Goal: Task Accomplishment & Management: Use online tool/utility

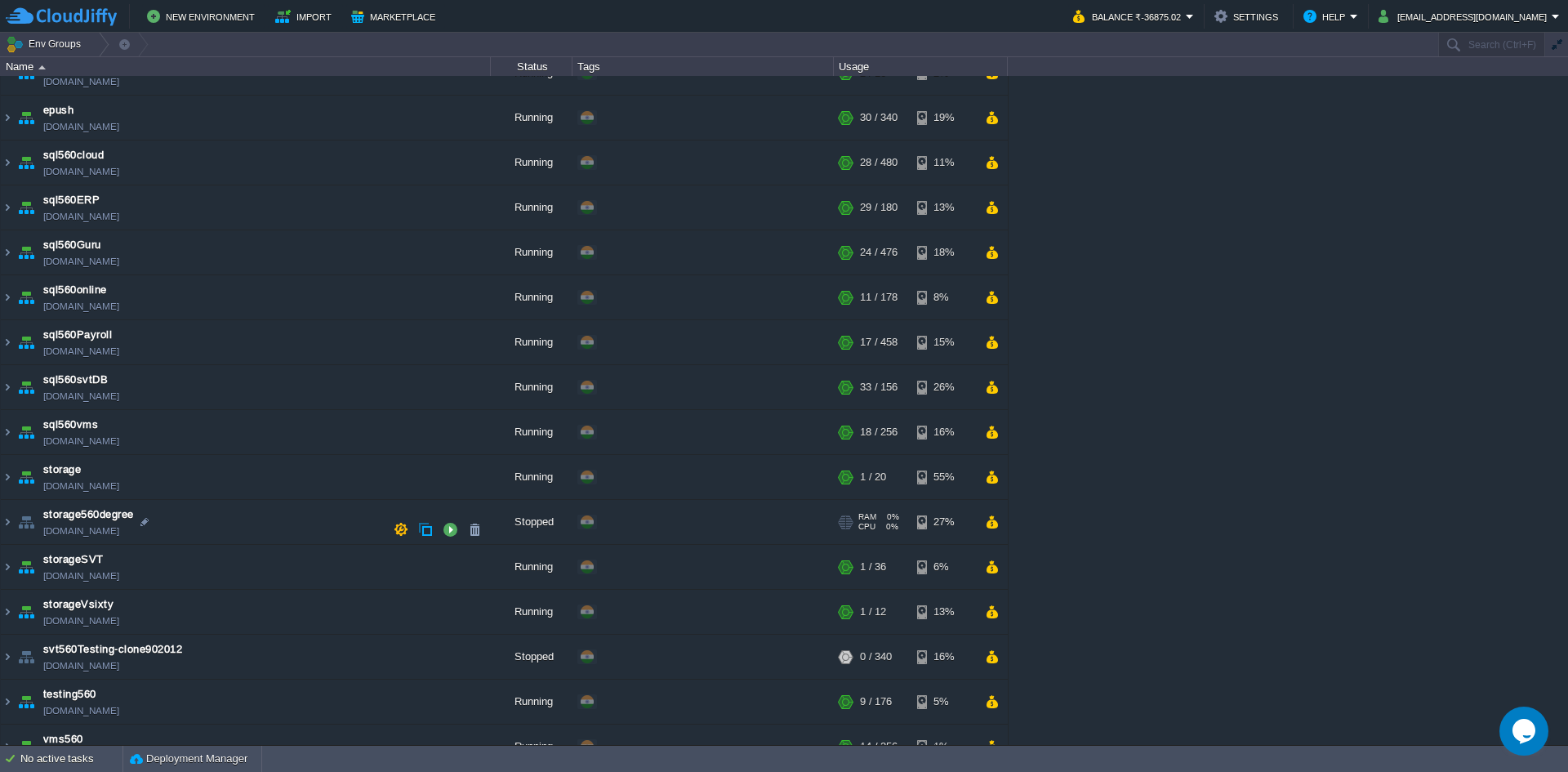
scroll to position [544, 0]
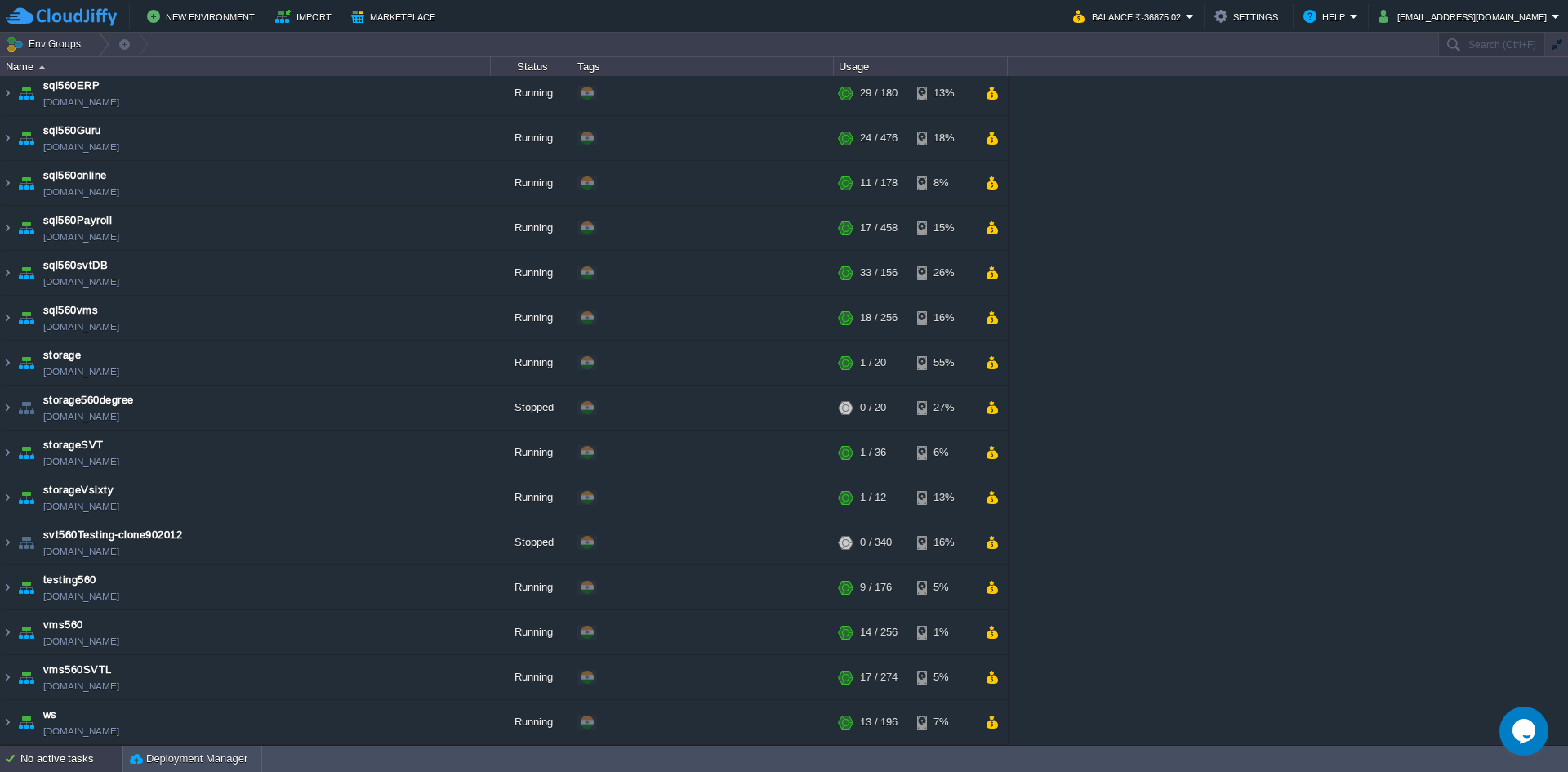
click at [51, 764] on div "No active tasks" at bounding box center [70, 759] width 102 height 27
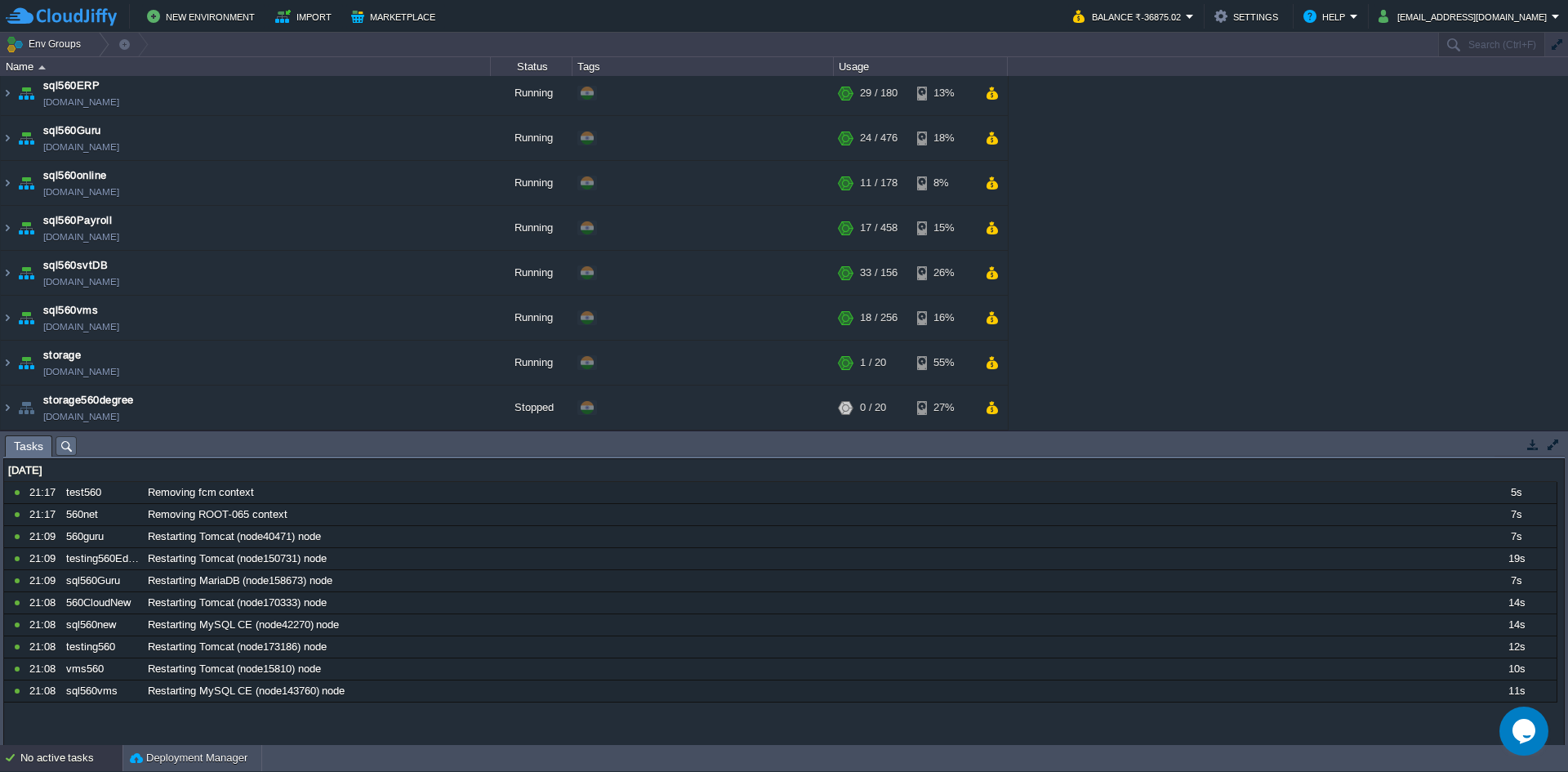
click at [52, 763] on div "No active tasks" at bounding box center [70, 758] width 102 height 27
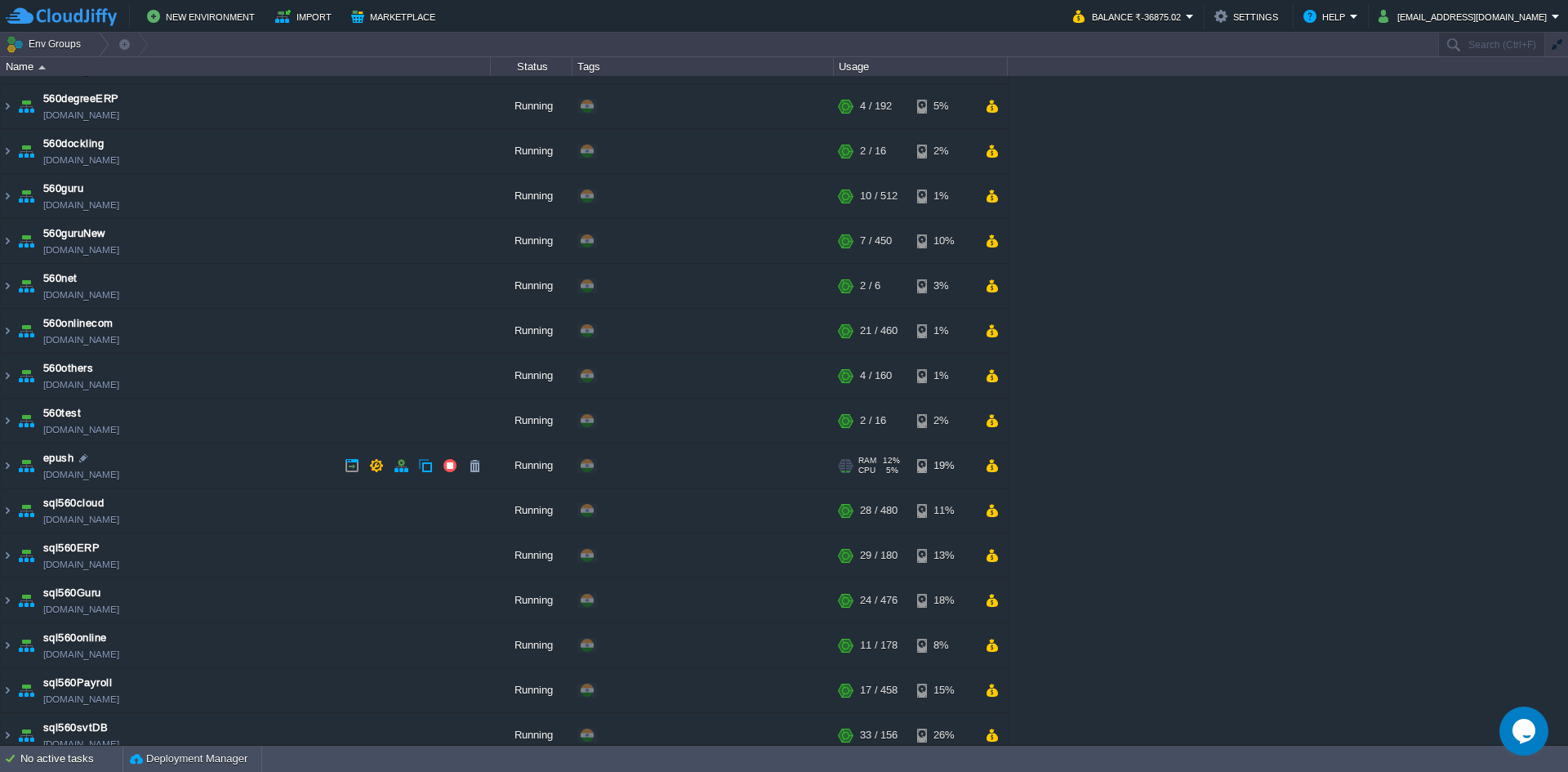
scroll to position [0, 0]
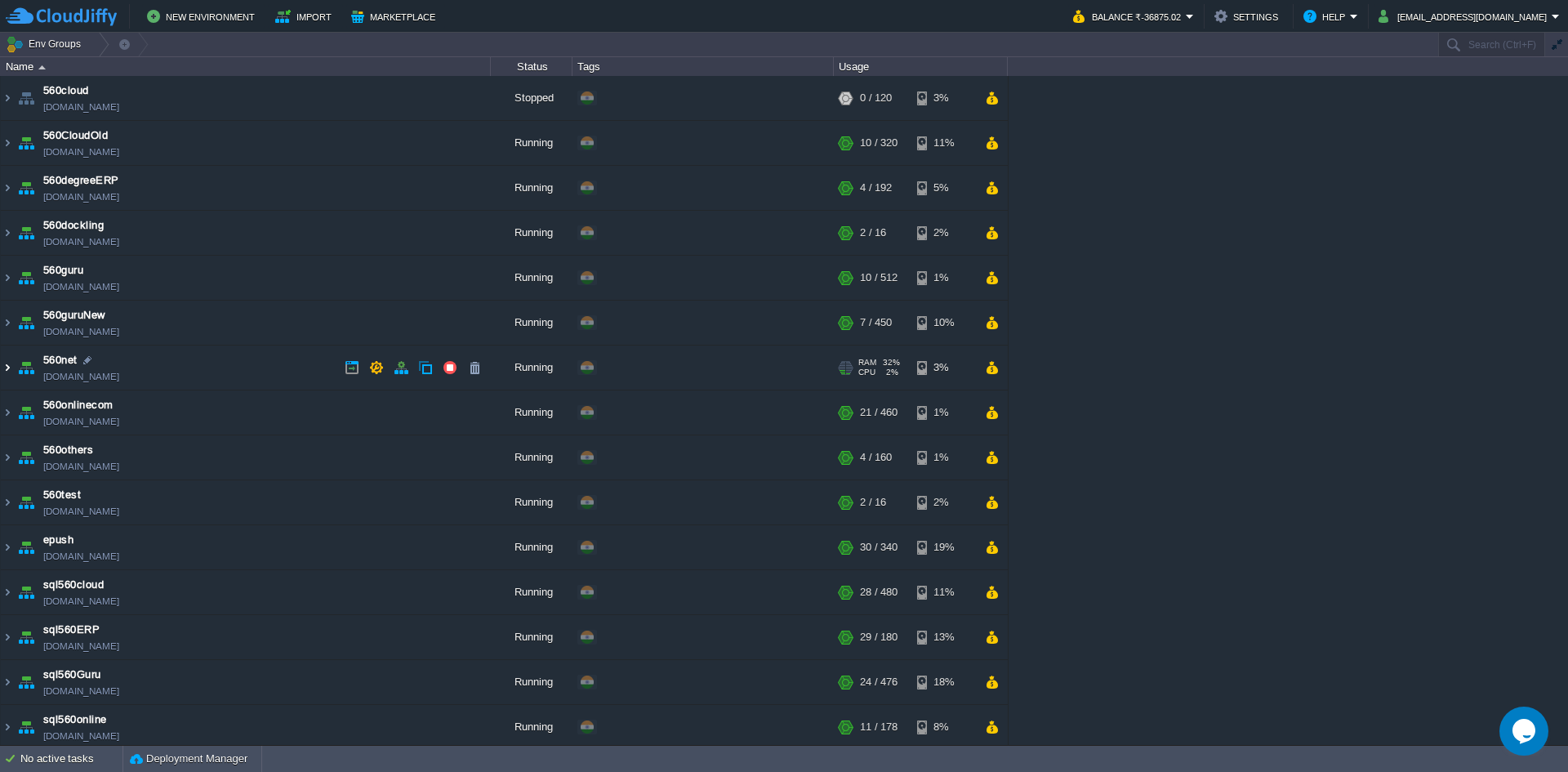
click at [2, 370] on img at bounding box center [8, 367] width 13 height 44
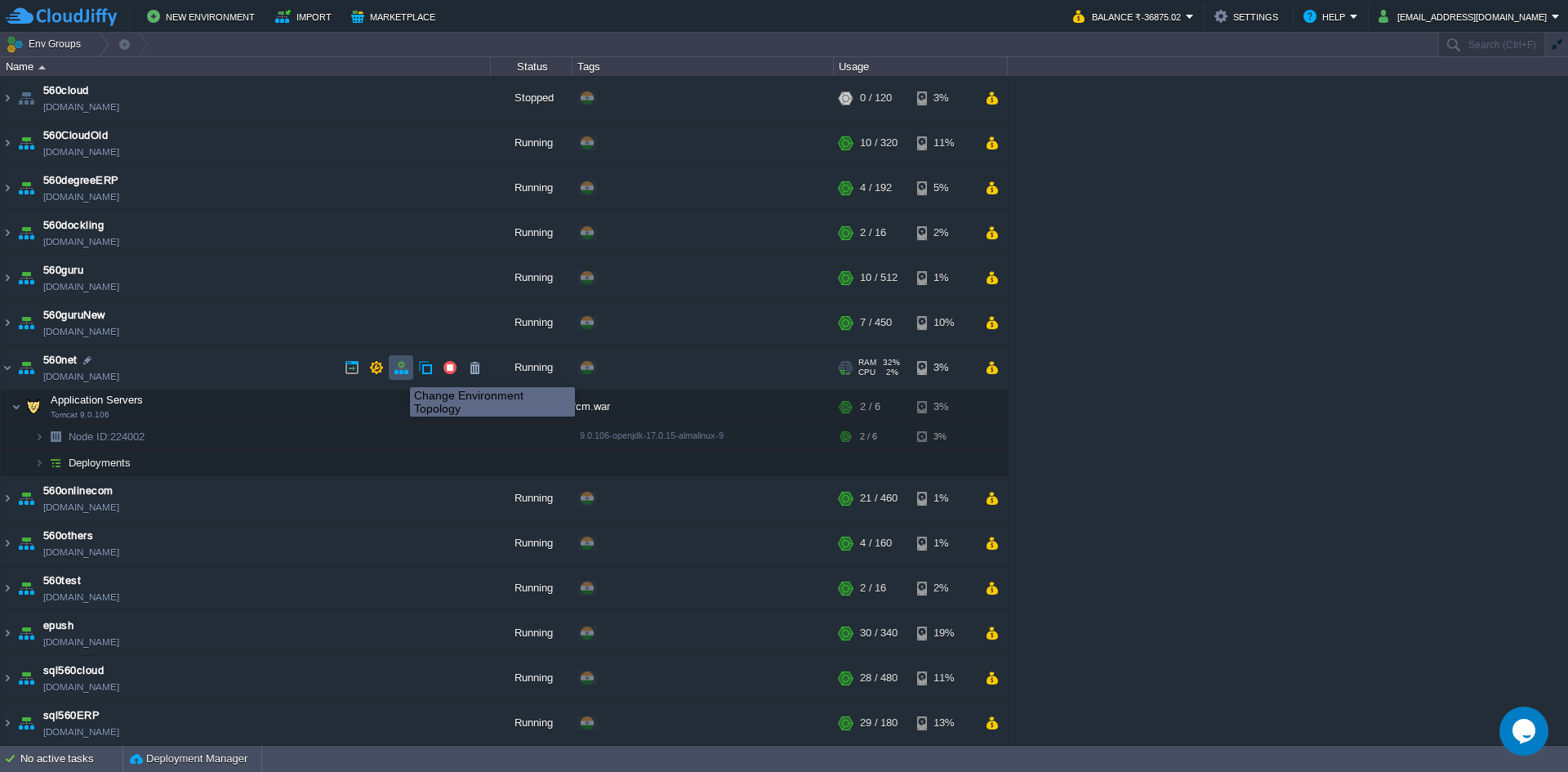
click at [398, 372] on button "button" at bounding box center [400, 367] width 14 height 14
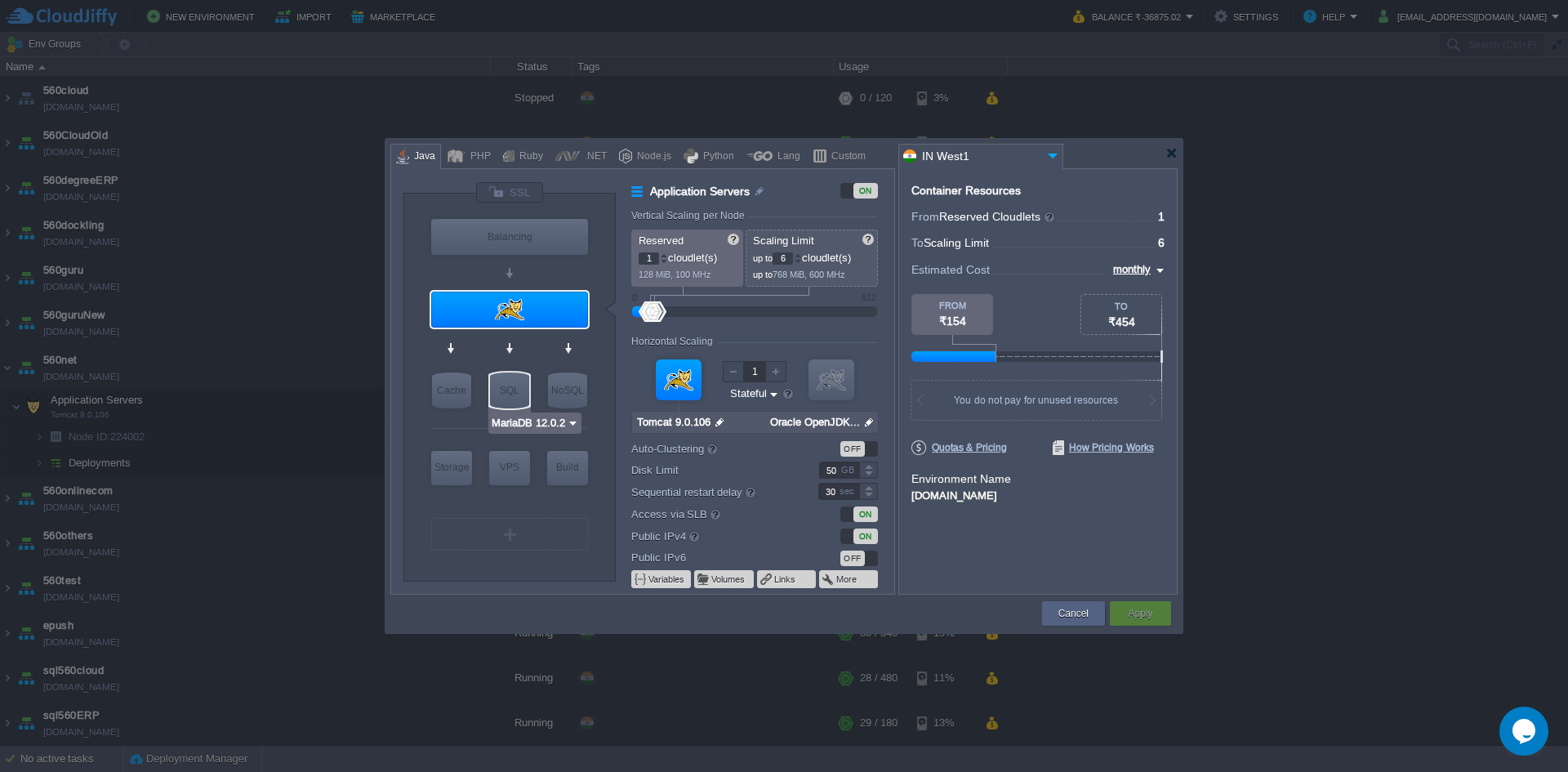
type input "AlmaLinux 9.6"
click at [1064, 621] on button "Cancel" at bounding box center [1073, 612] width 30 height 16
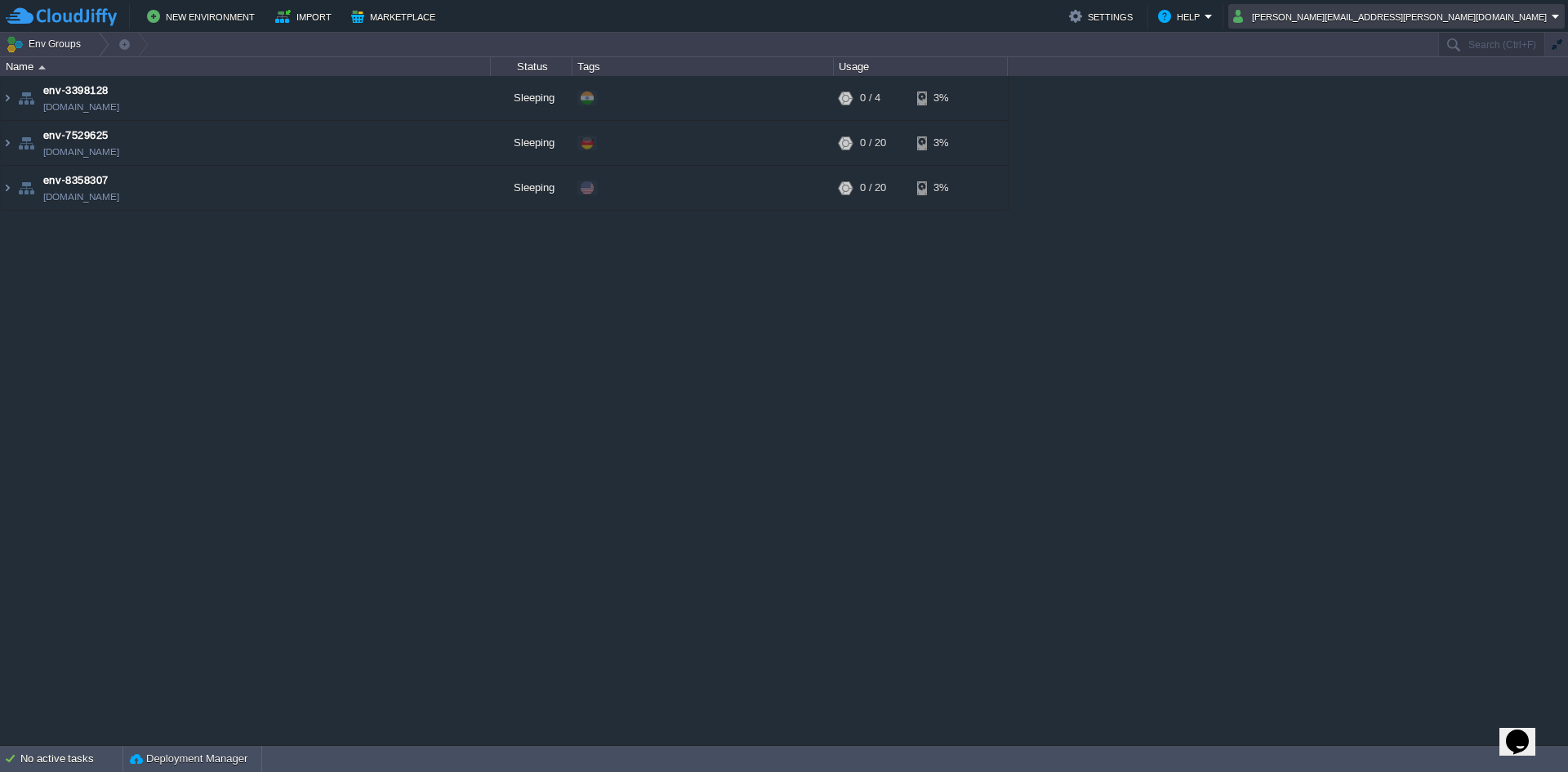
click at [1498, 27] on td "durvesh.khatale@leapswitch.com" at bounding box center [1396, 16] width 336 height 25
click at [1498, 26] on button "durvesh.khatale@leapswitch.com" at bounding box center [1391, 16] width 318 height 20
click at [213, 22] on button "New Environment" at bounding box center [203, 16] width 113 height 20
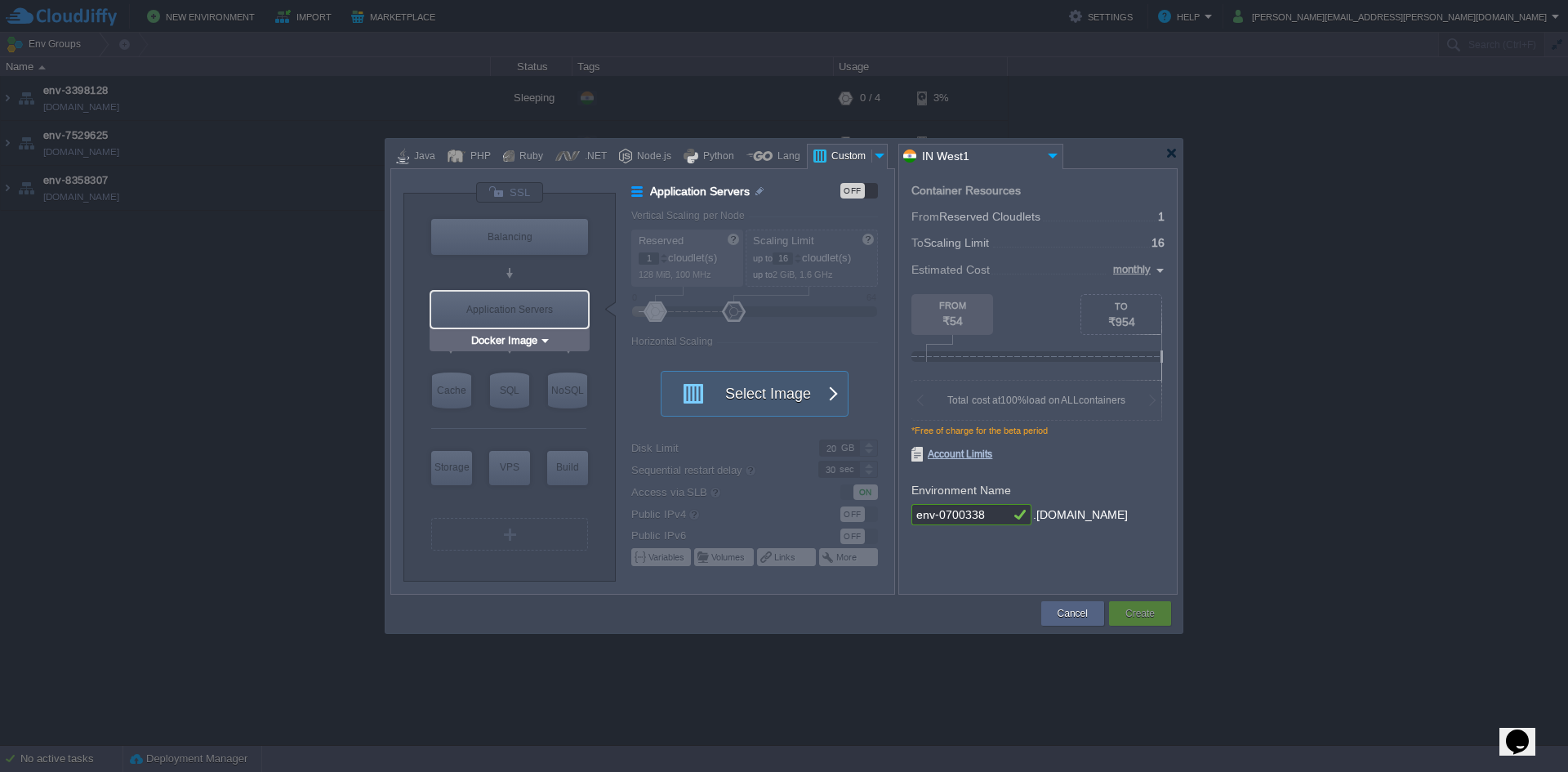
click at [501, 308] on div "Application Servers" at bounding box center [509, 310] width 157 height 36
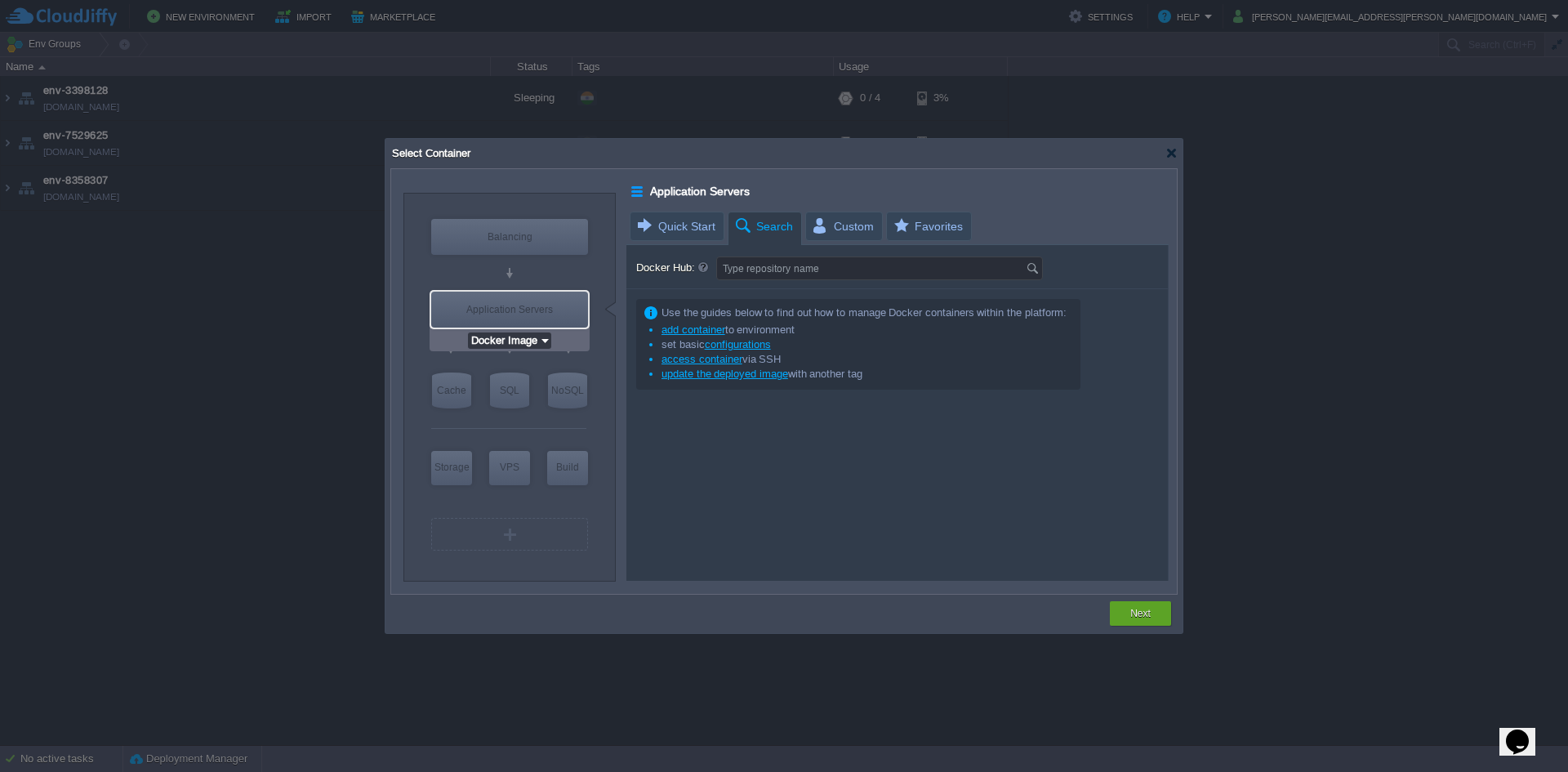
click at [508, 341] on input "Docker Image" at bounding box center [503, 340] width 71 height 16
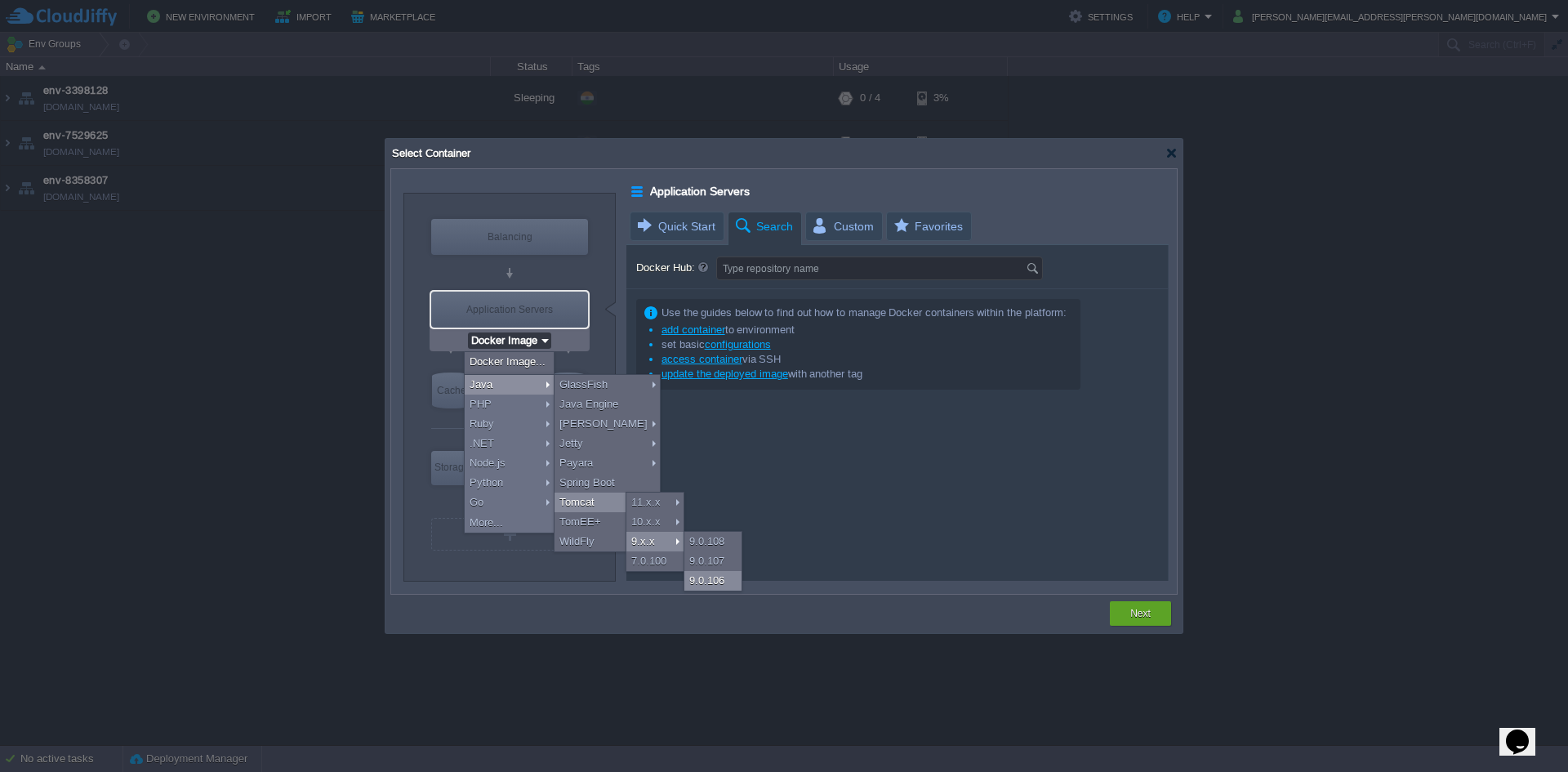
click at [708, 574] on div "9.0.106" at bounding box center [713, 580] width 57 height 20
type input "Application Servers"
type input "6"
type input "Tomcat 9.0.106"
type input "Zulu Community..."
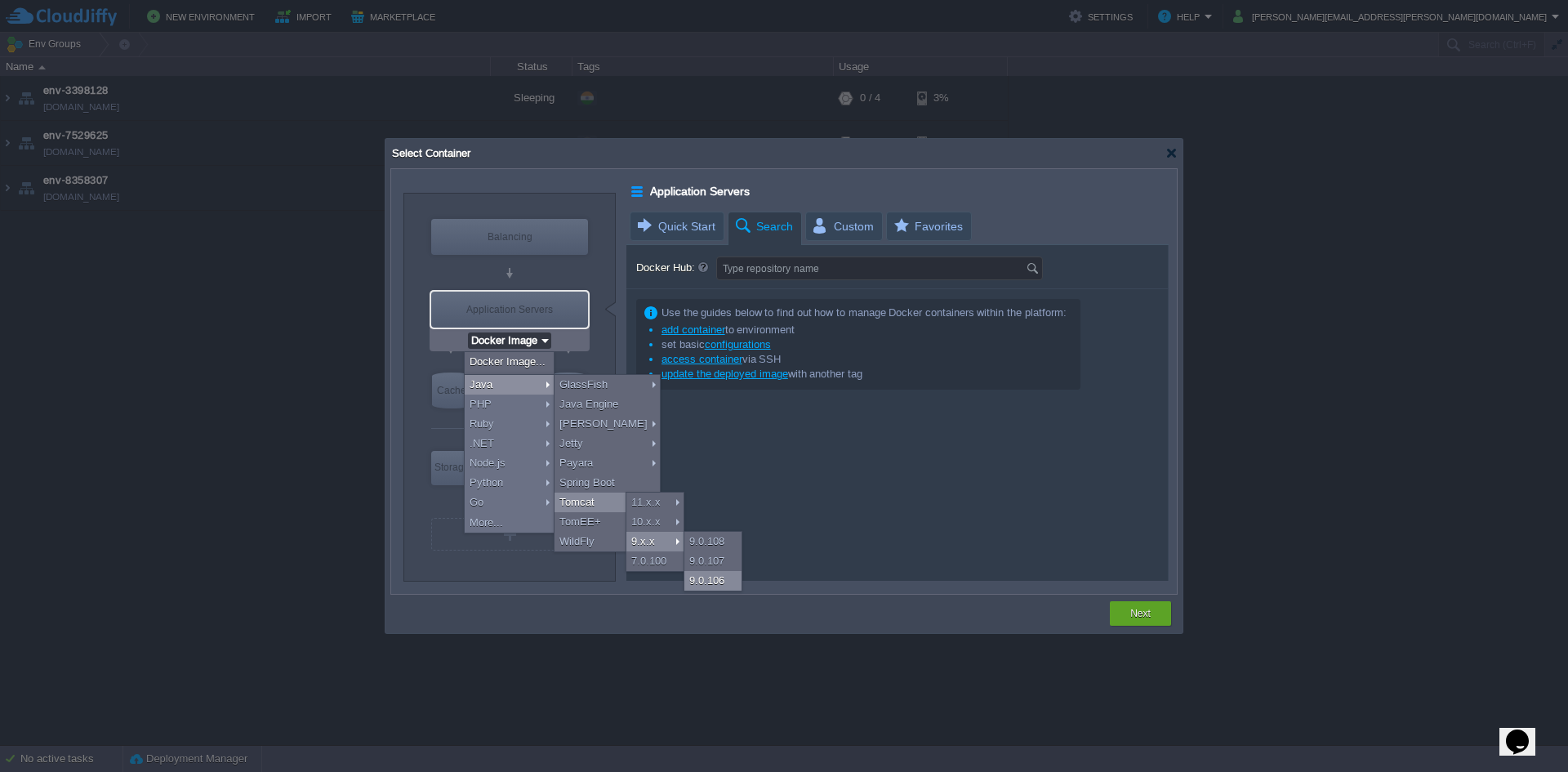
type input "Stateful"
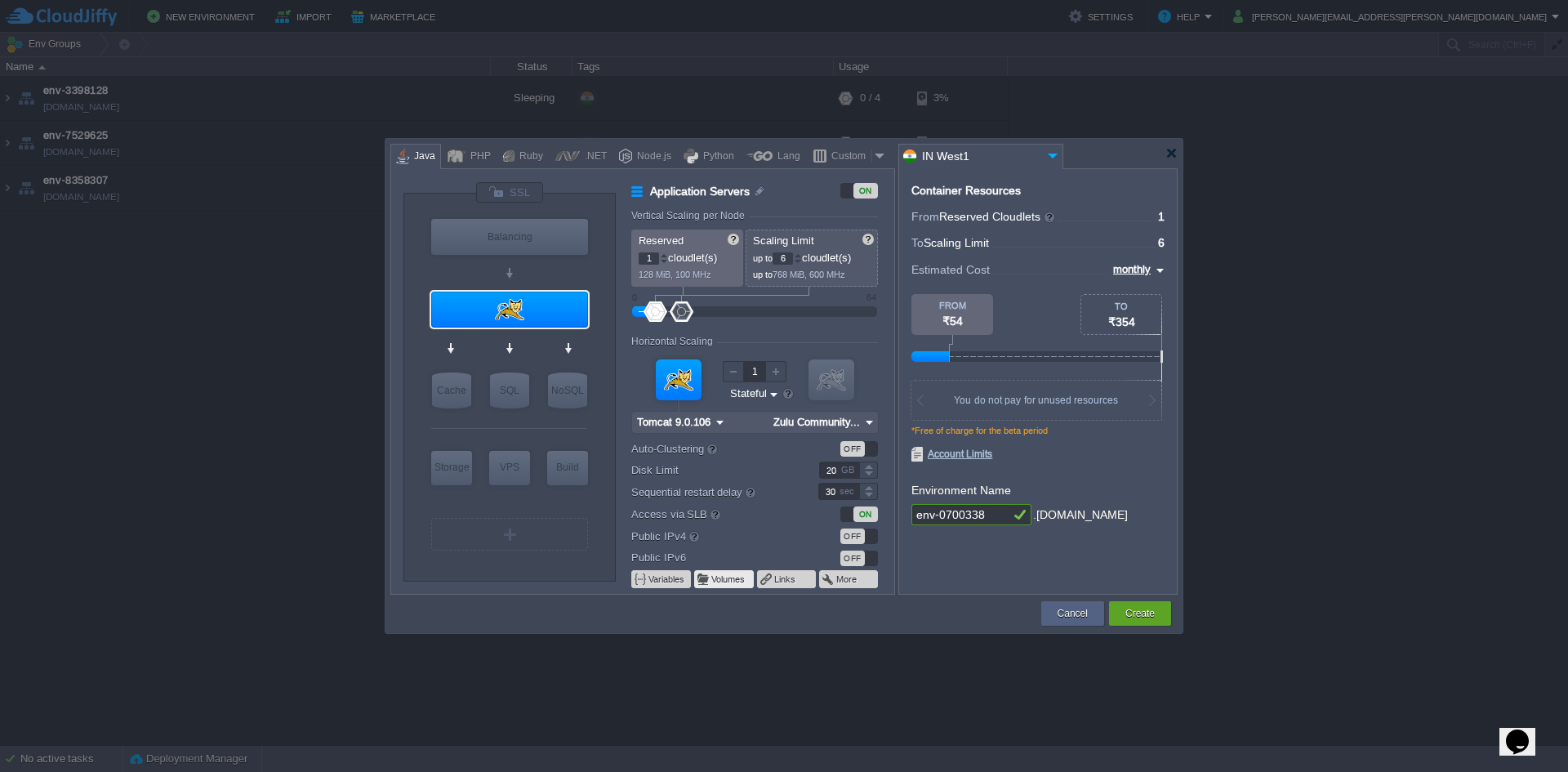
type input "Tomcat 9.0.106"
click at [1126, 621] on button "Create" at bounding box center [1140, 612] width 29 height 16
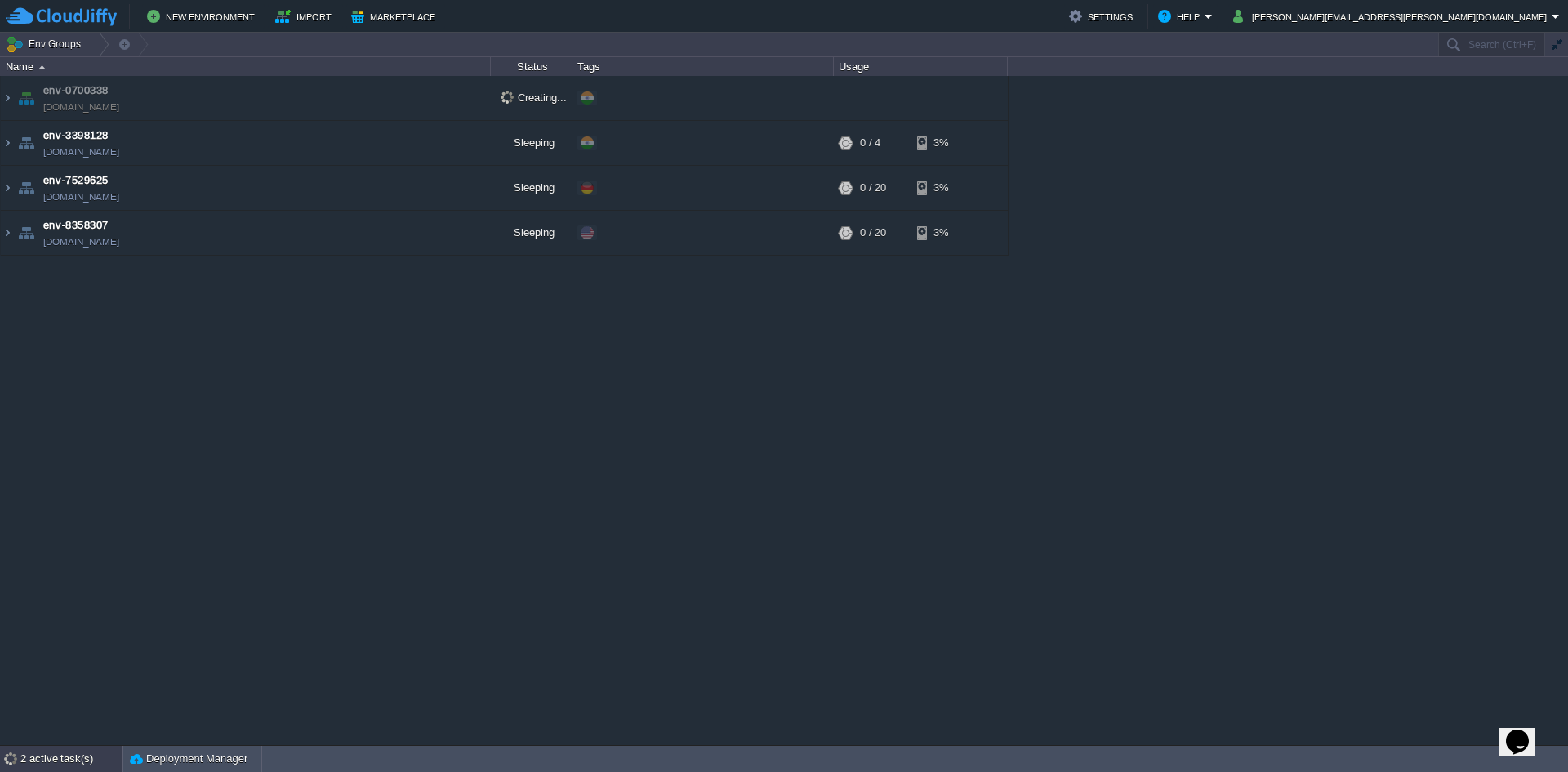
click at [64, 755] on div "2 active task(s)" at bounding box center [70, 759] width 102 height 27
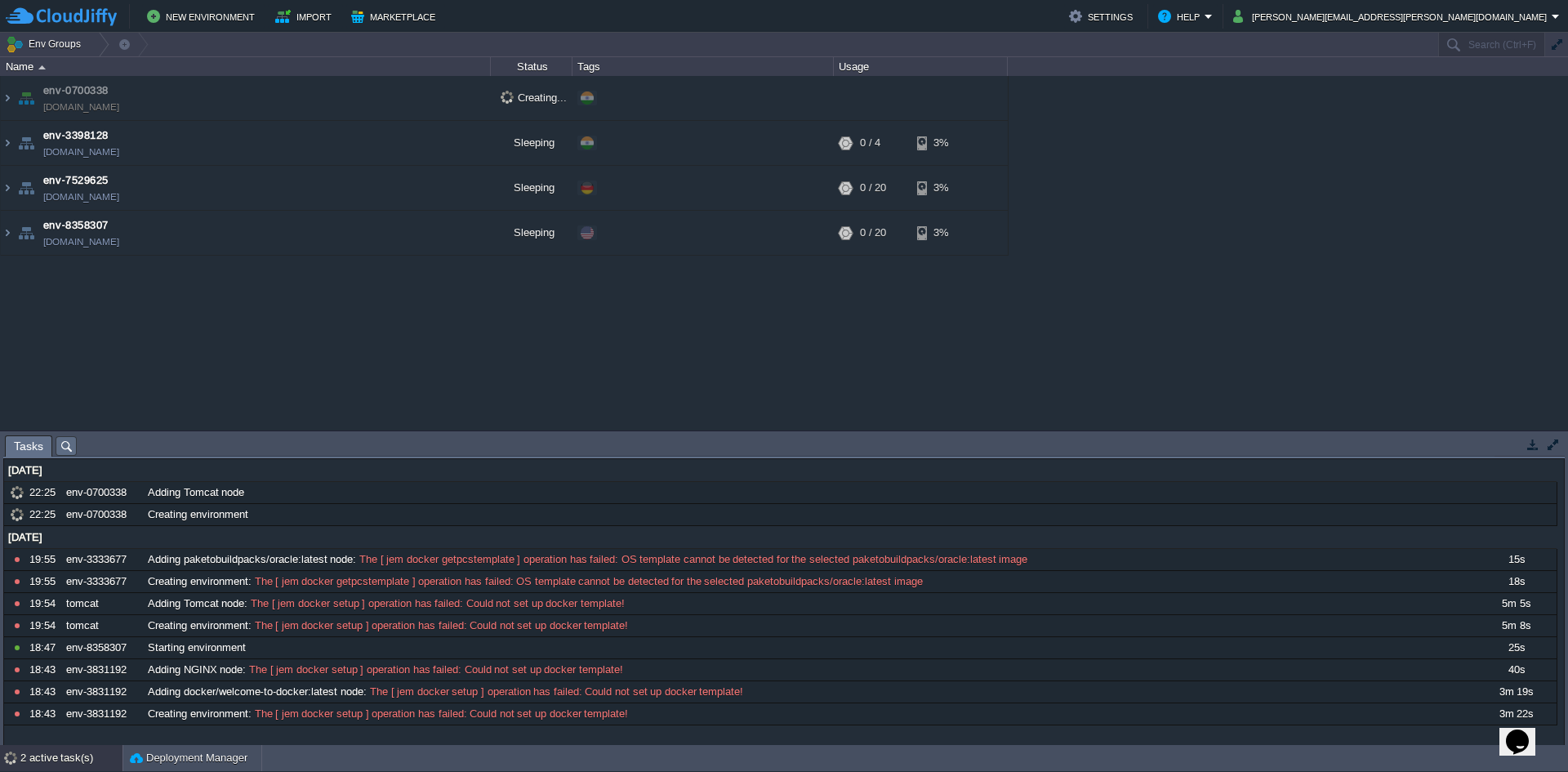
click at [562, 365] on div "env-0700338 env-0700338.cloudjiffy.net Creating... + Add to Env Group env-33981…" at bounding box center [784, 253] width 1568 height 354
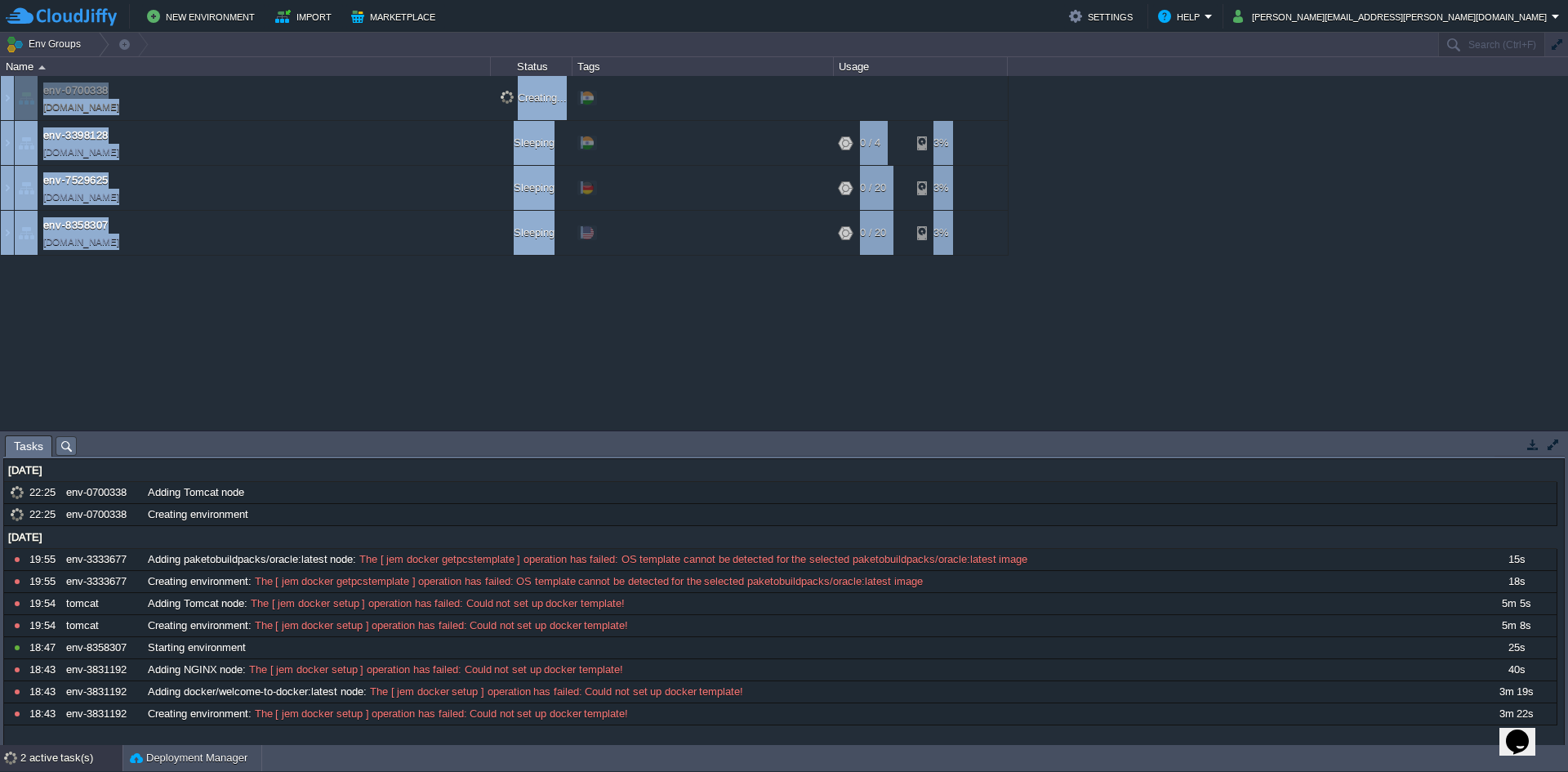
click at [562, 367] on div "env-0700338 env-0700338.cloudjiffy.net Creating... + Add to Env Group env-33981…" at bounding box center [784, 253] width 1568 height 354
click at [24, 447] on span "Tasks" at bounding box center [28, 445] width 29 height 20
click at [28, 447] on span "Tasks" at bounding box center [28, 445] width 29 height 20
click at [38, 757] on div "2 active task(s)" at bounding box center [70, 758] width 102 height 27
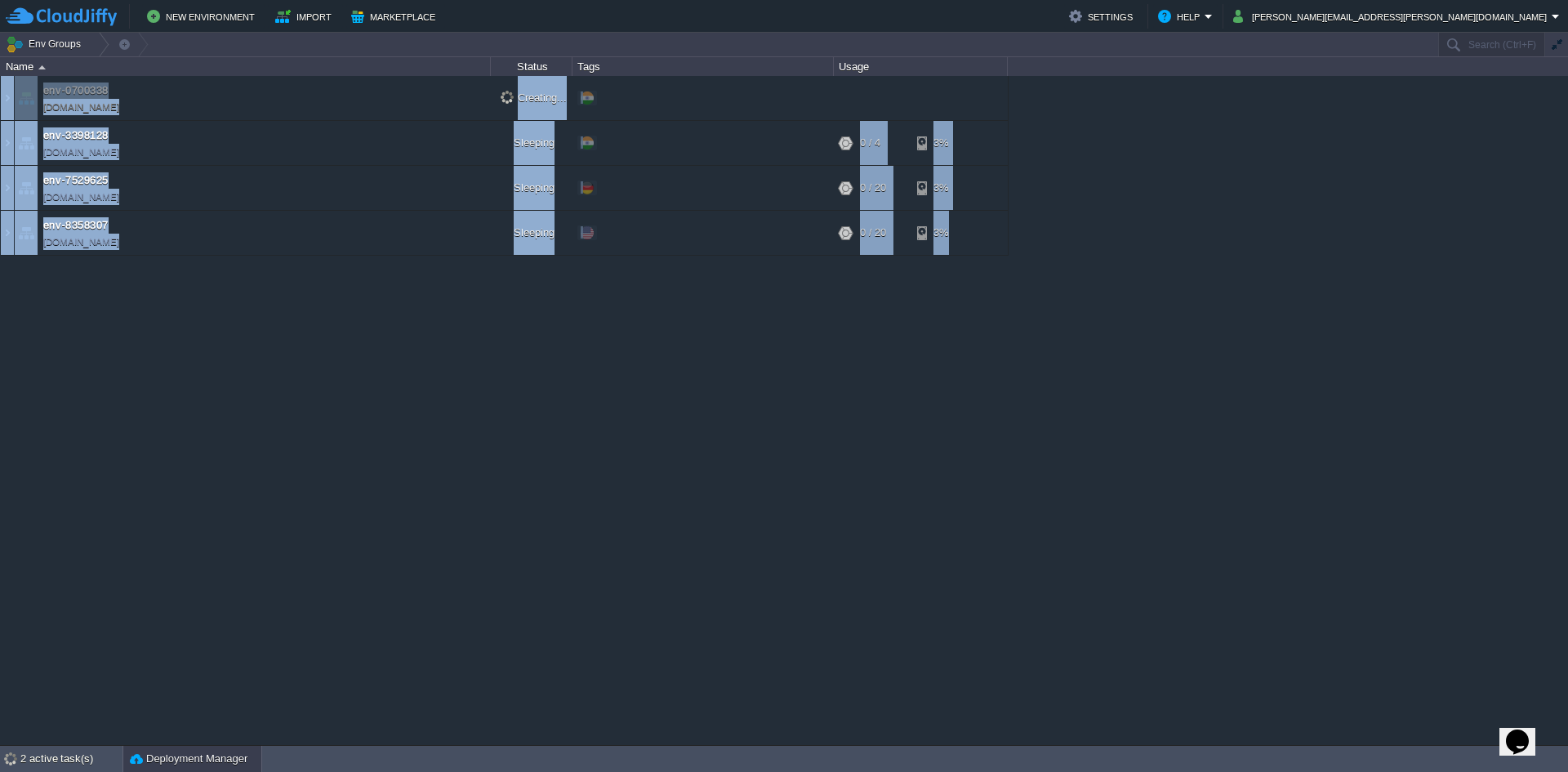
click at [162, 759] on button "Deployment Manager" at bounding box center [189, 758] width 118 height 16
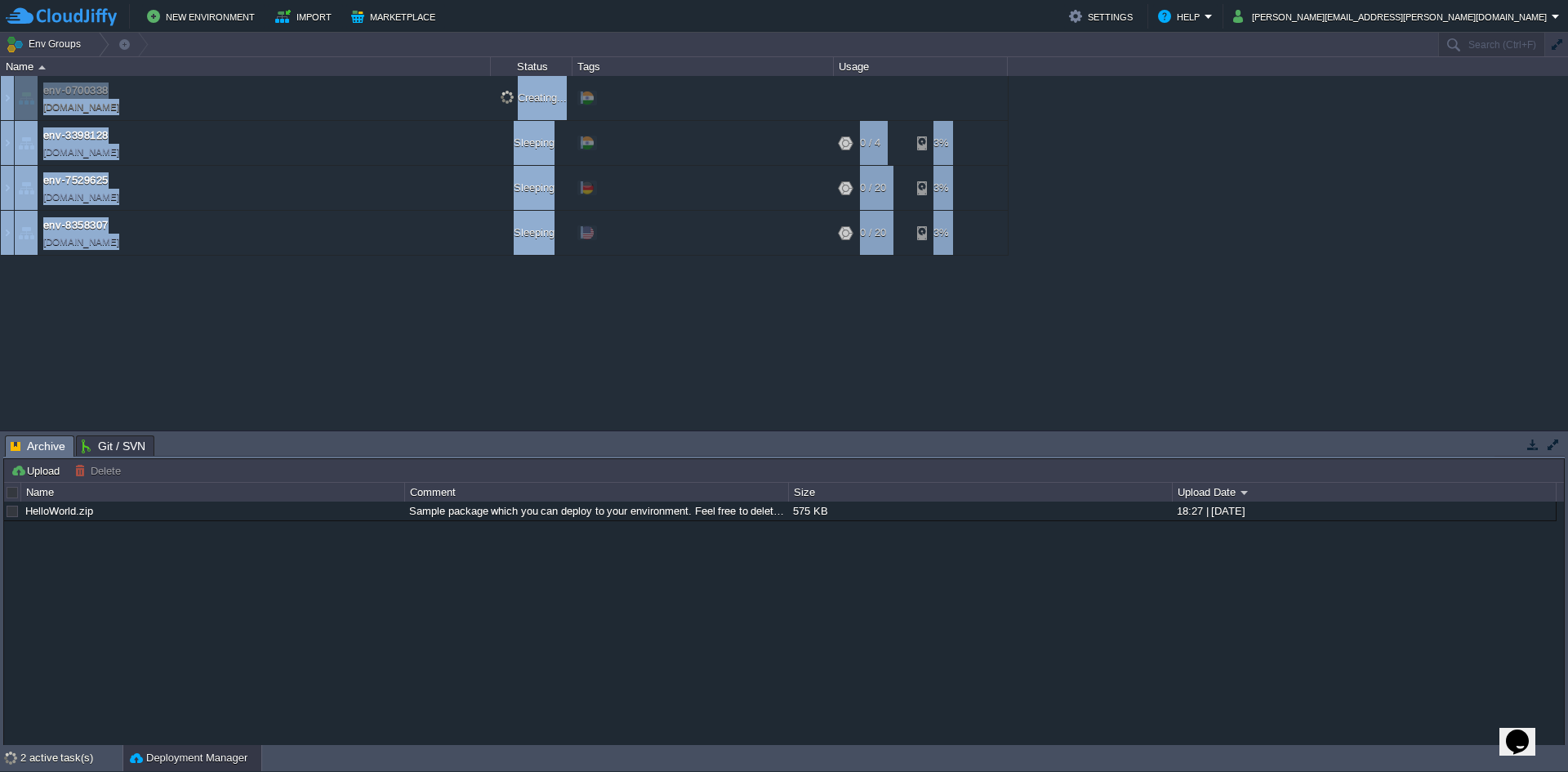
click at [123, 442] on span "Git / SVN" at bounding box center [113, 445] width 64 height 20
click at [36, 452] on span "Archive" at bounding box center [38, 445] width 55 height 20
click at [53, 471] on button "Upload" at bounding box center [37, 470] width 54 height 14
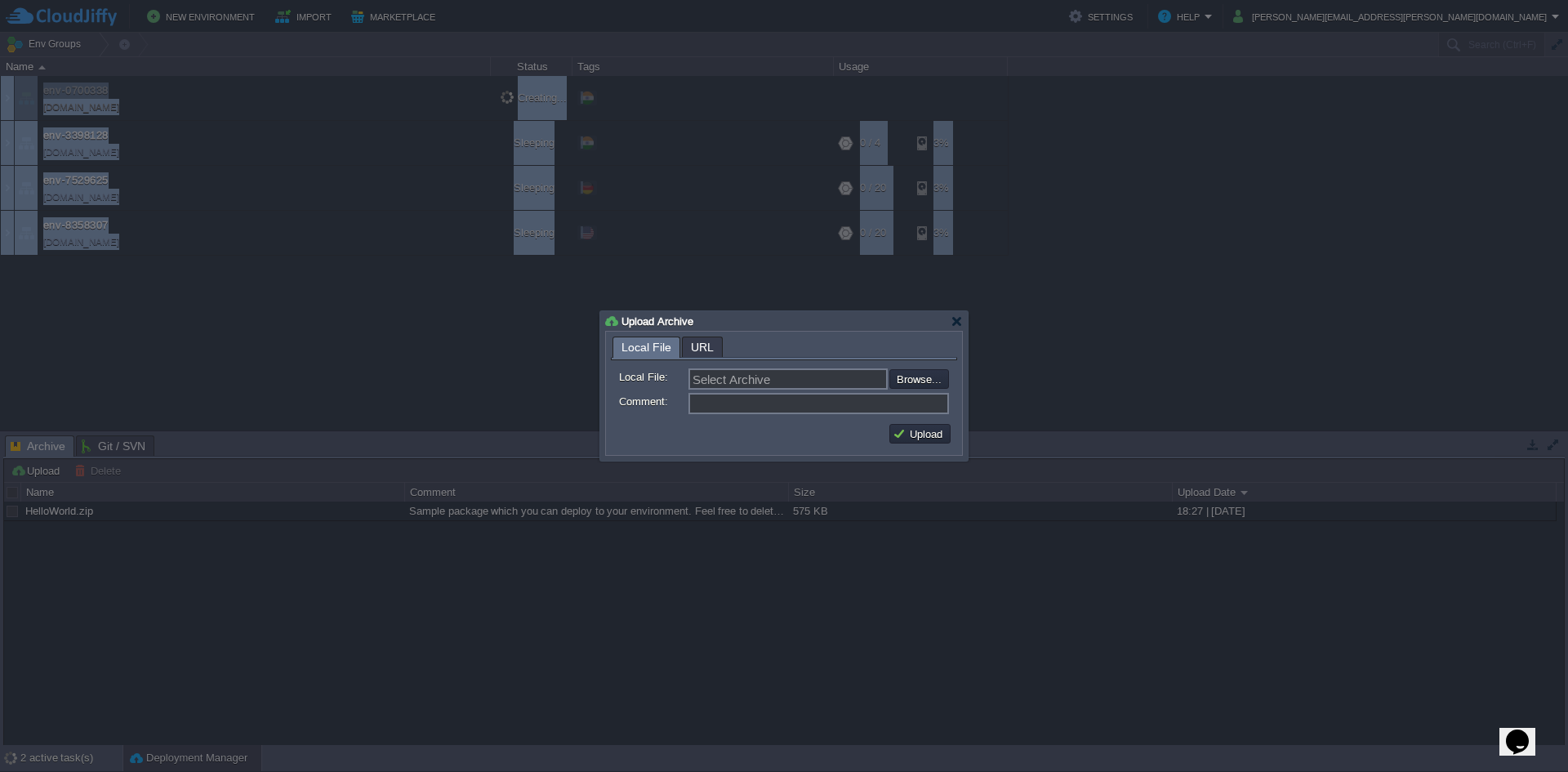
click at [693, 351] on span "URL" at bounding box center [702, 347] width 23 height 20
click at [666, 352] on span "Local File" at bounding box center [646, 347] width 49 height 20
click at [956, 320] on div at bounding box center [956, 321] width 12 height 12
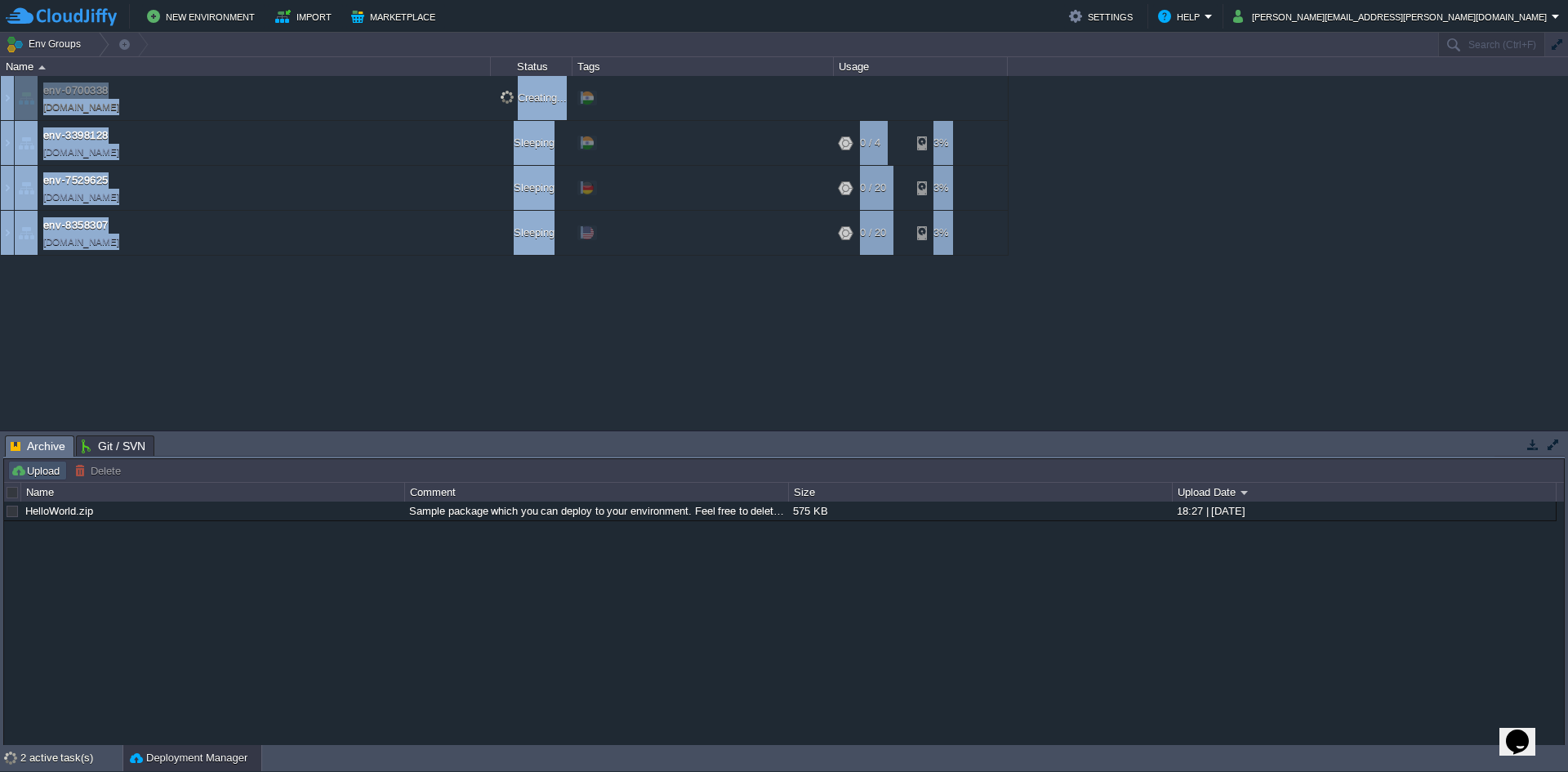
click at [36, 474] on button "Upload" at bounding box center [37, 470] width 54 height 14
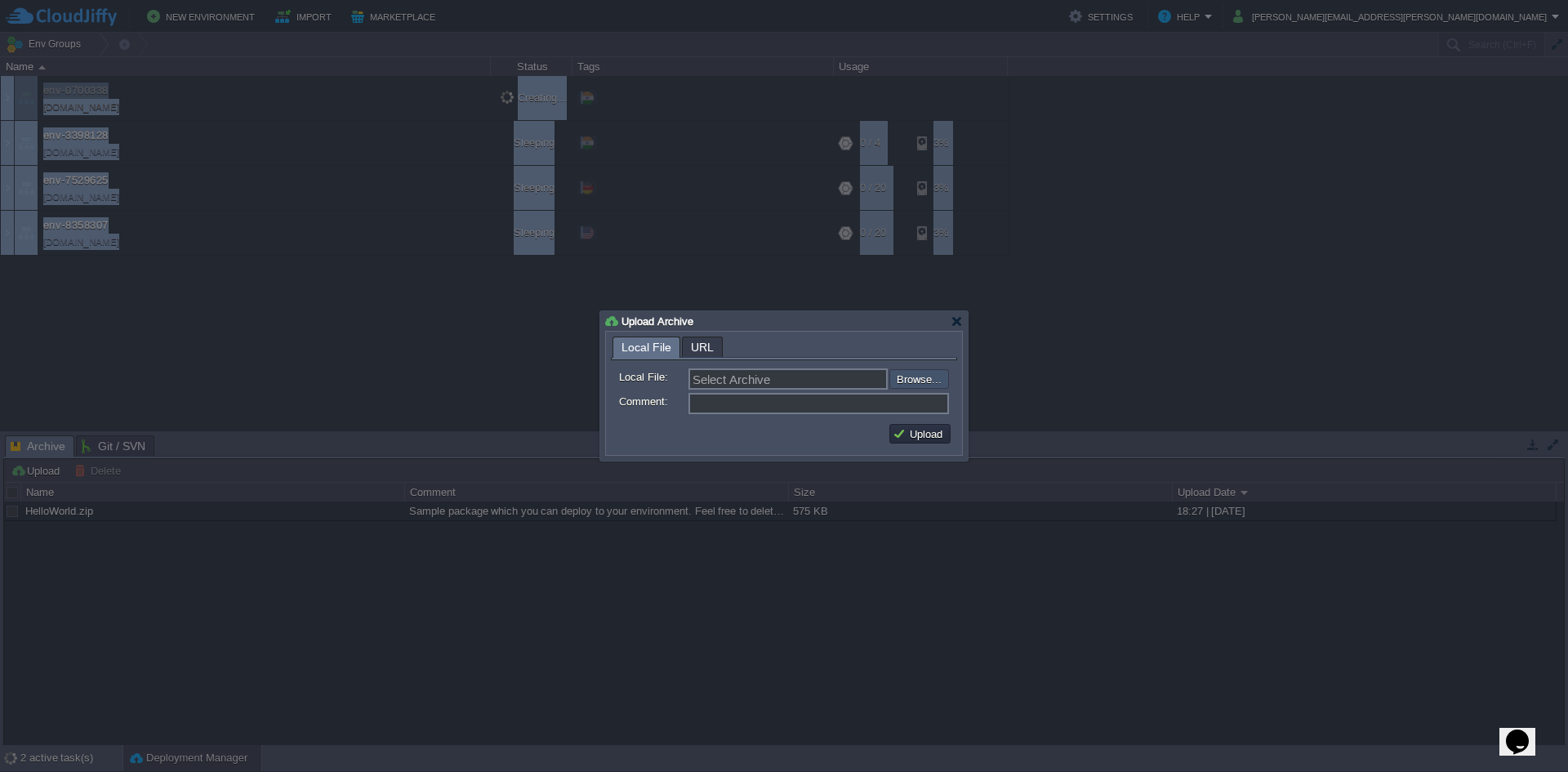
click at [929, 385] on input "file" at bounding box center [846, 379] width 207 height 20
click at [961, 318] on div at bounding box center [956, 321] width 12 height 12
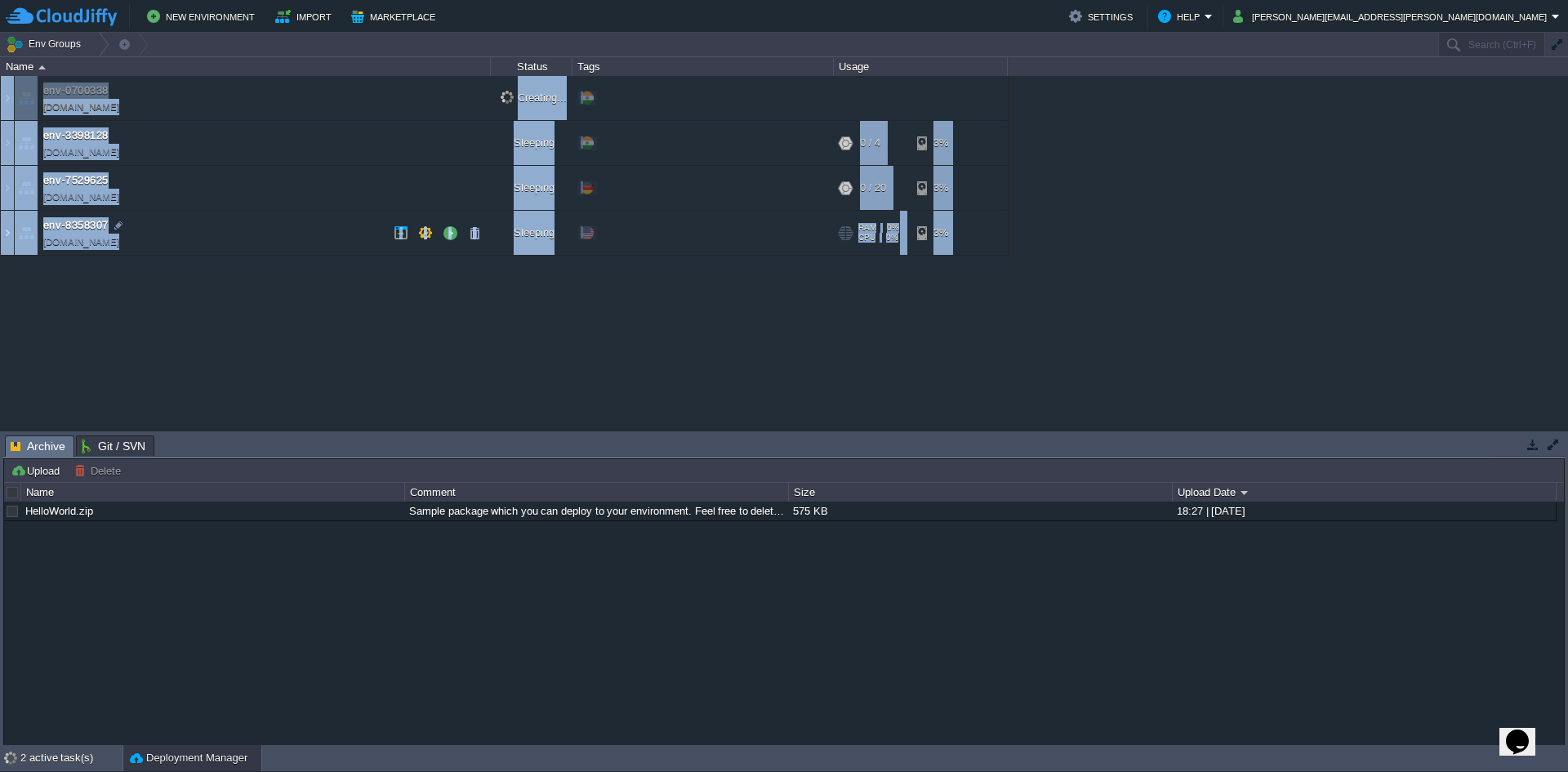
click at [4, 235] on img at bounding box center [8, 233] width 13 height 44
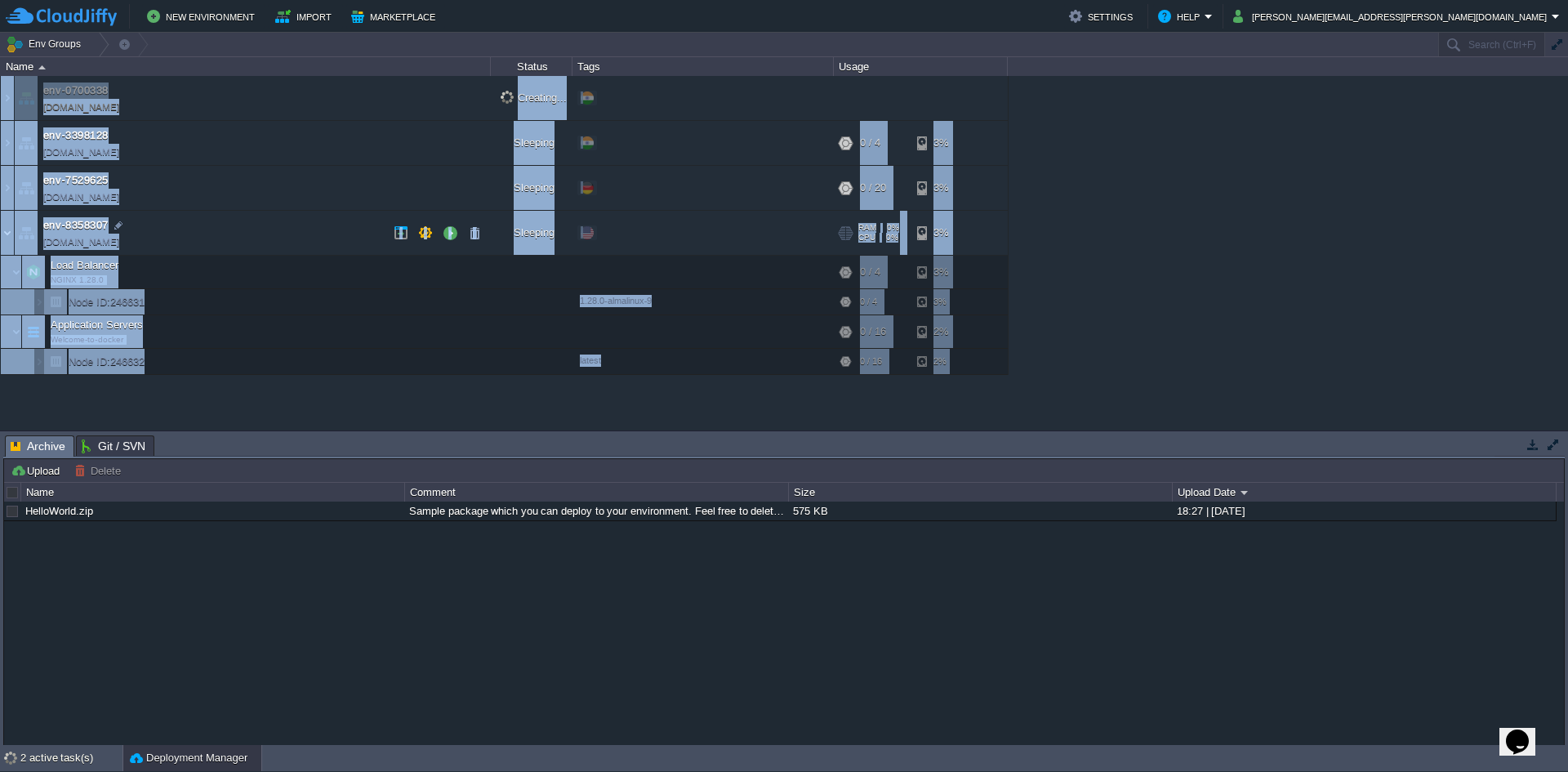
click at [5, 234] on img at bounding box center [8, 233] width 13 height 44
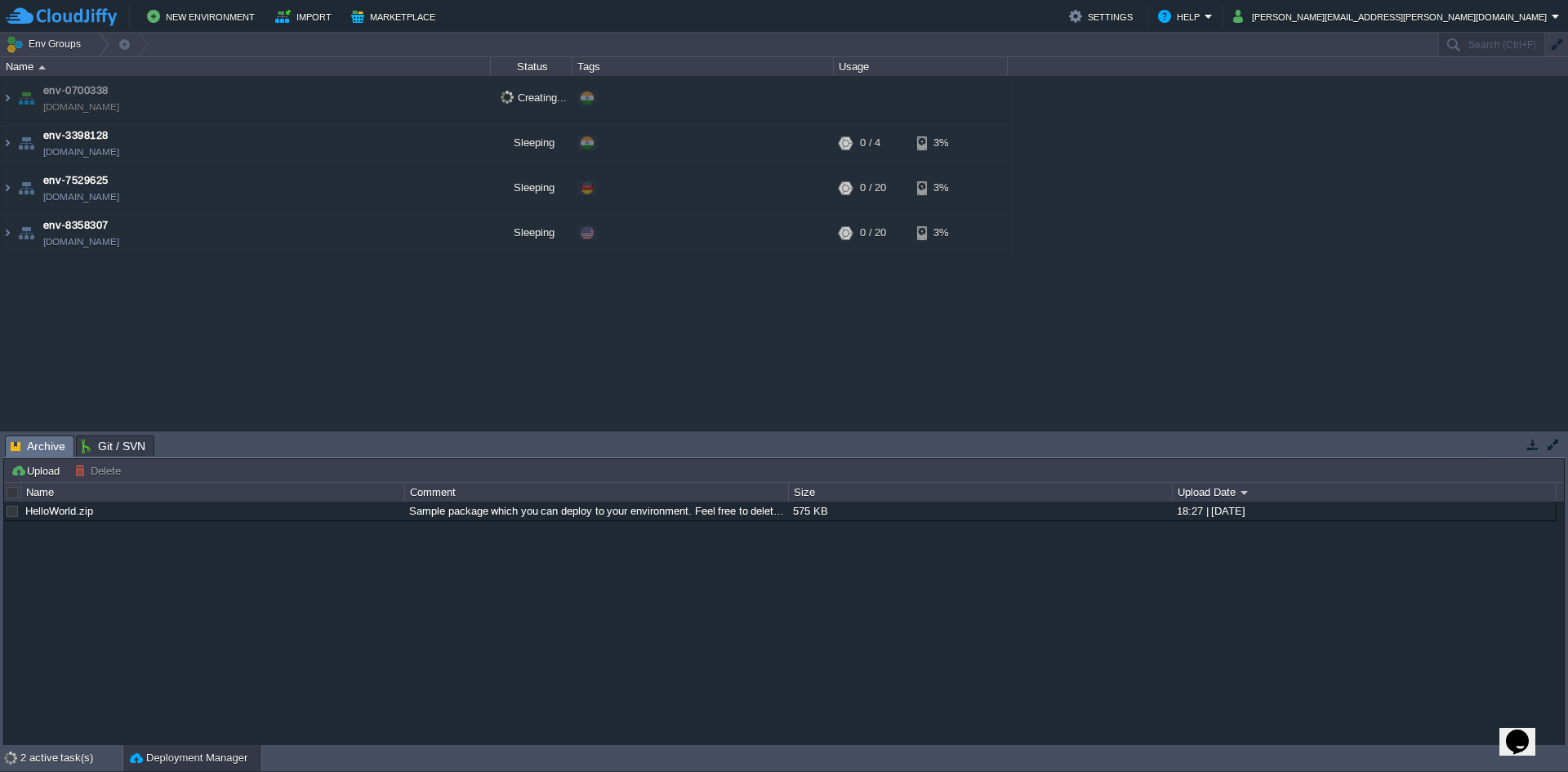
click at [68, 395] on div "env-0700338 env-0700338.cloudjiffy.net Creating... + Add to Env Group env-33981…" at bounding box center [784, 253] width 1568 height 354
click at [45, 755] on div "2 active task(s)" at bounding box center [70, 758] width 102 height 27
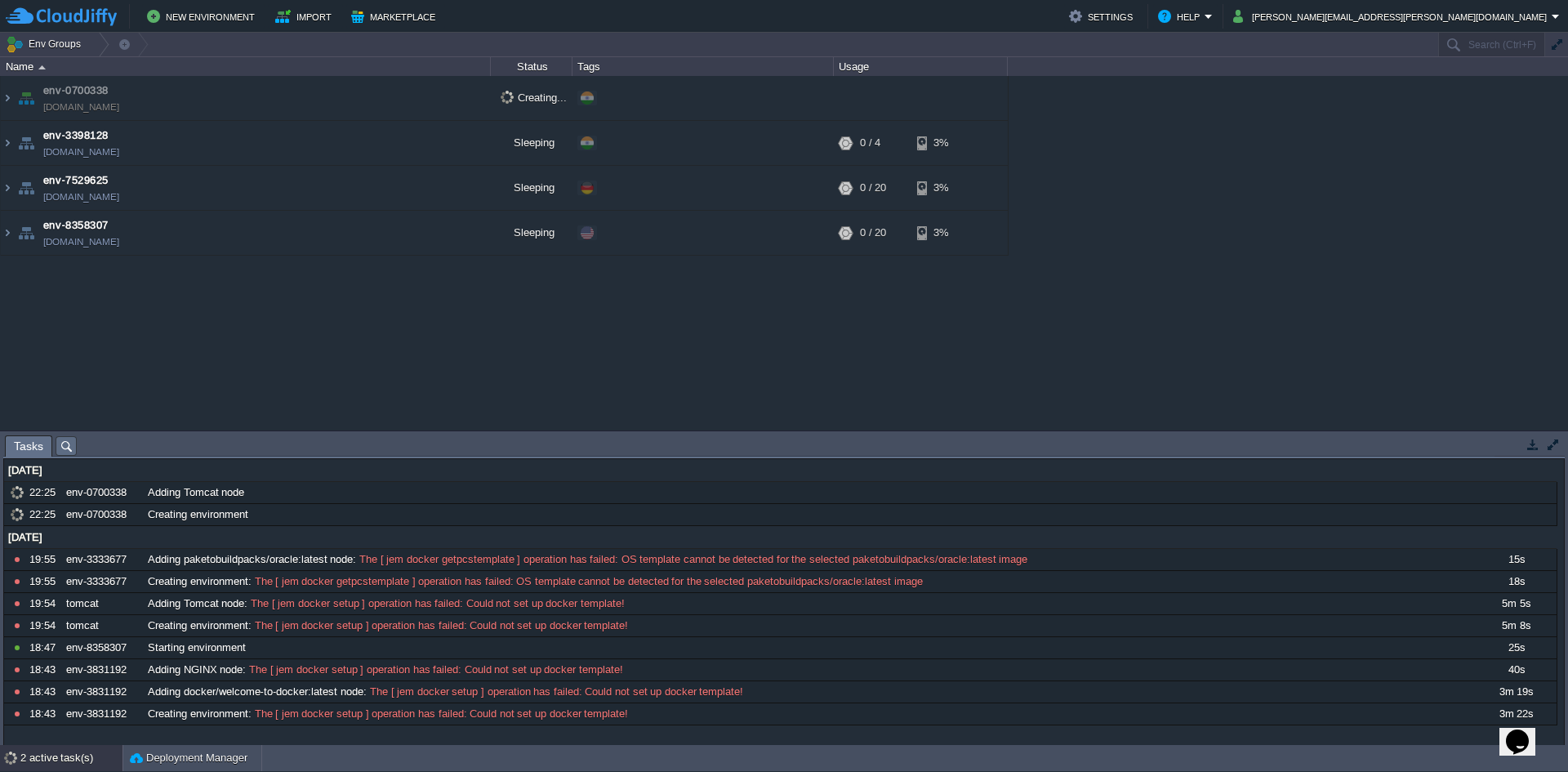
click at [277, 384] on div "env-0700338 env-0700338.cloudjiffy.net Creating... + Add to Env Group env-33981…" at bounding box center [784, 253] width 1568 height 354
click at [330, 349] on div "env-0700338 env-0700338.cloudjiffy.net Creating... + Add to Env Group env-33981…" at bounding box center [784, 253] width 1568 height 354
click at [26, 453] on span "Tasks" at bounding box center [28, 445] width 29 height 20
click at [32, 446] on span "Tasks" at bounding box center [28, 445] width 29 height 20
click at [1554, 450] on button "button" at bounding box center [1553, 443] width 14 height 14
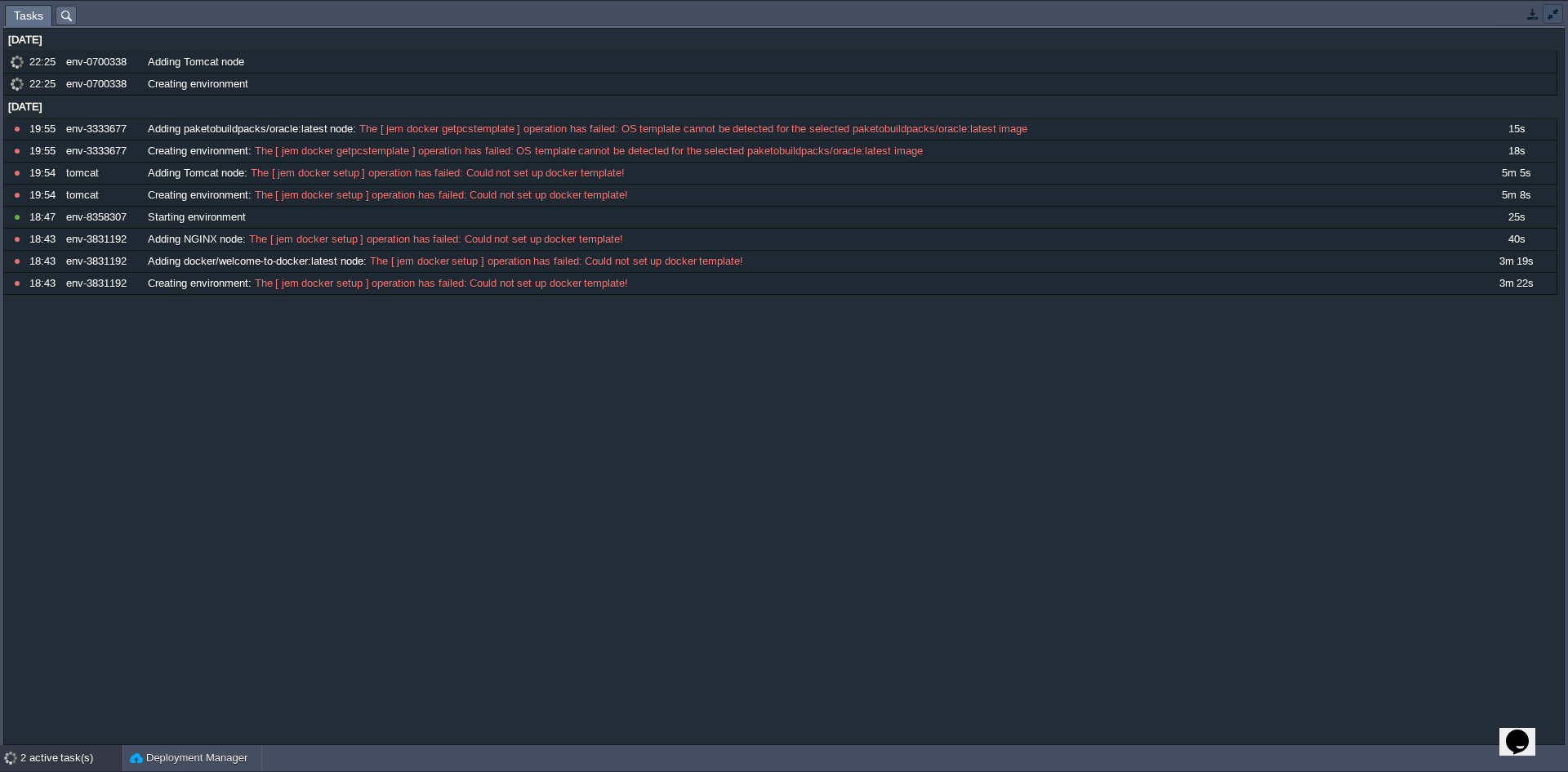
click at [1557, 14] on button "button" at bounding box center [1553, 13] width 14 height 14
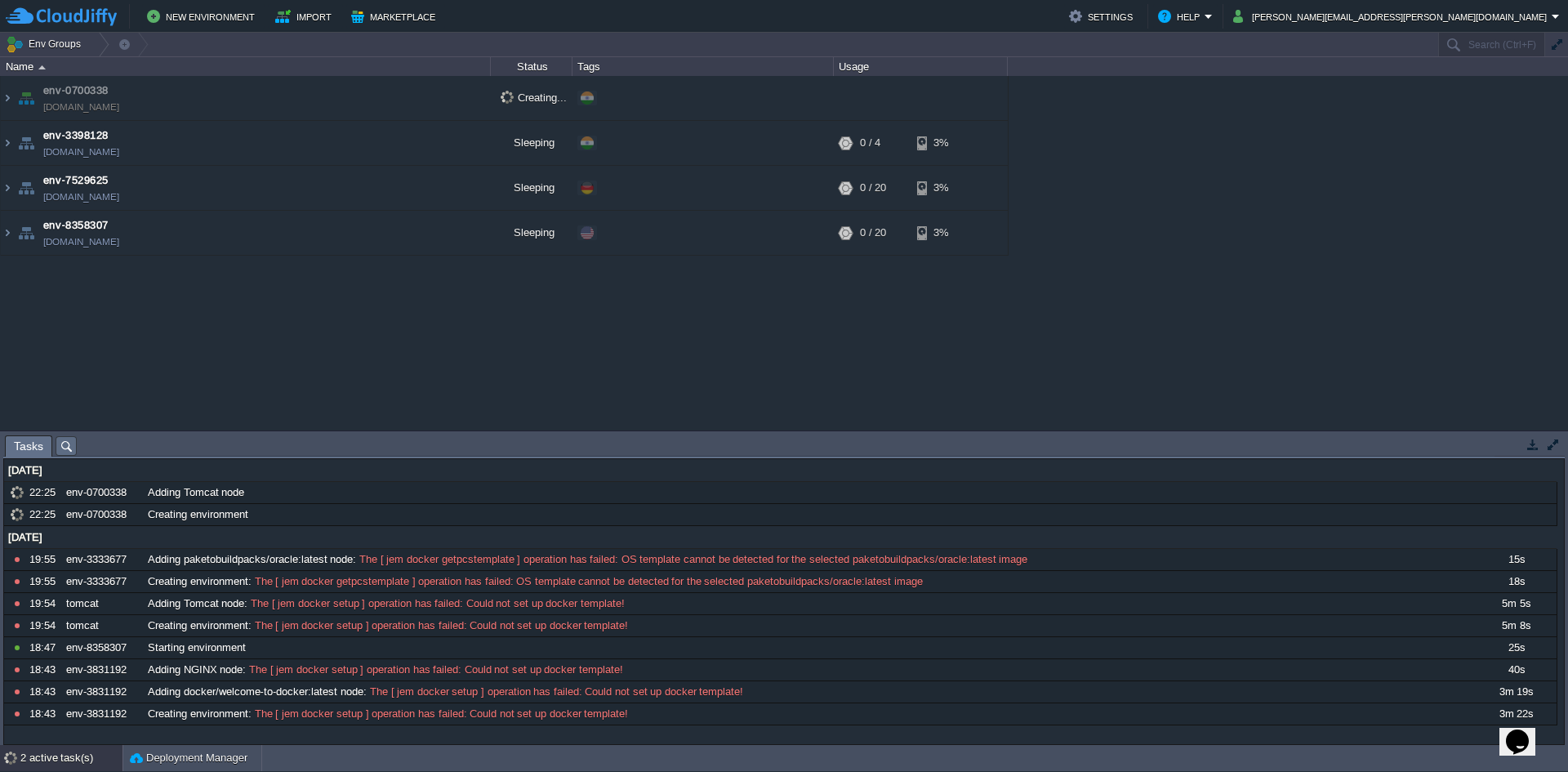
click at [1534, 443] on button "button" at bounding box center [1532, 443] width 14 height 14
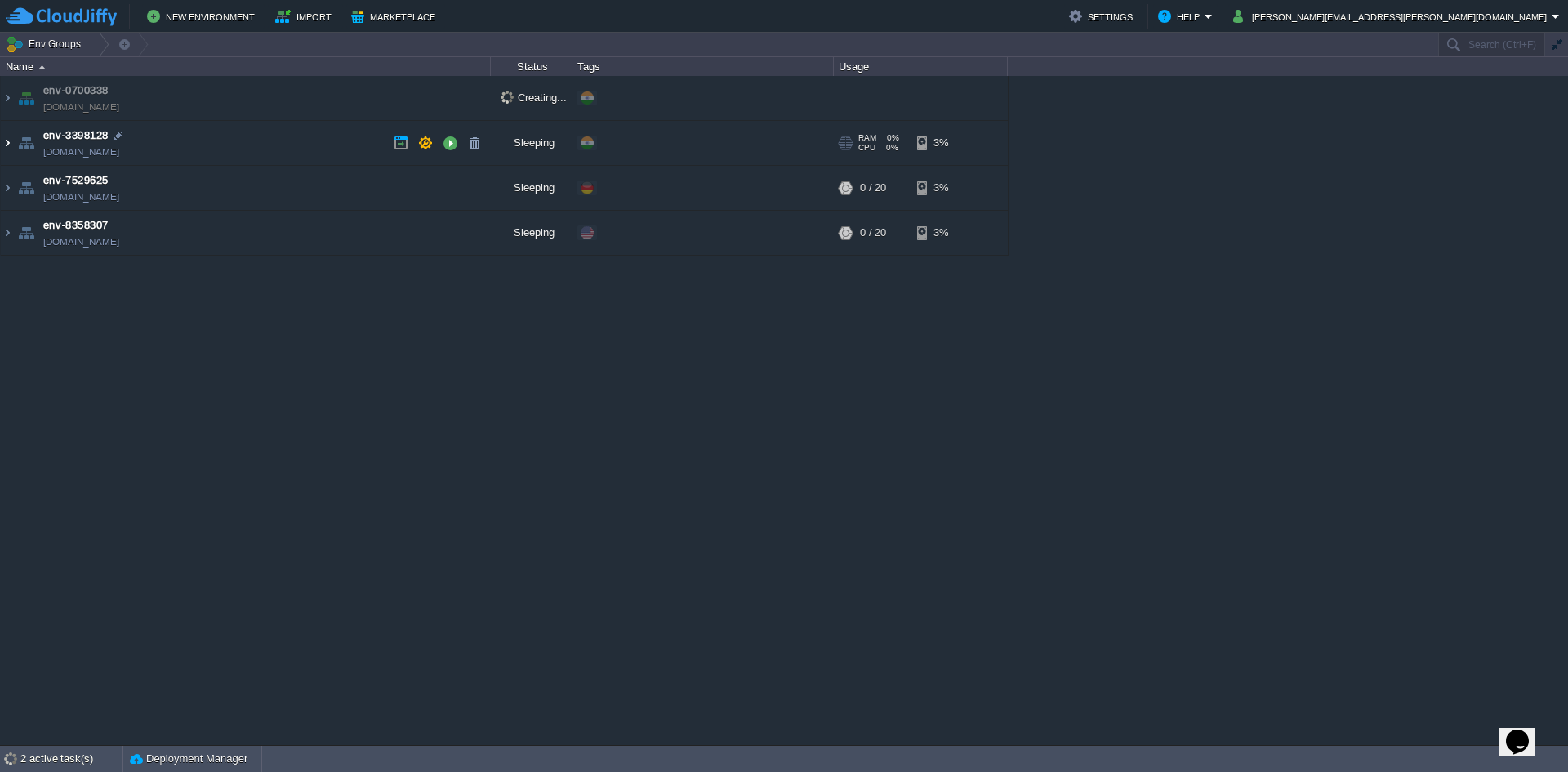
click at [11, 152] on img at bounding box center [8, 142] width 13 height 44
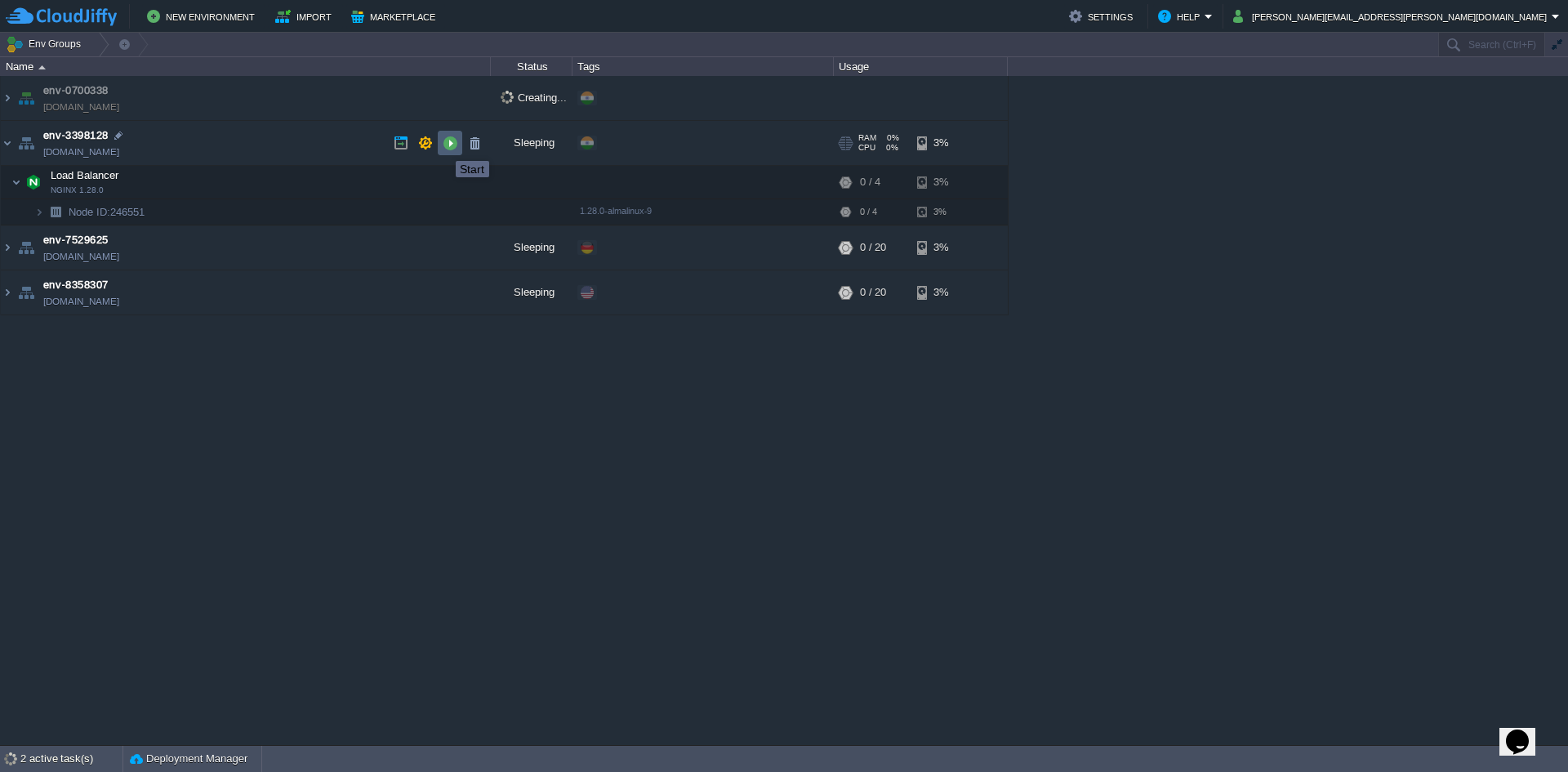
click at [444, 147] on button "button" at bounding box center [449, 142] width 14 height 14
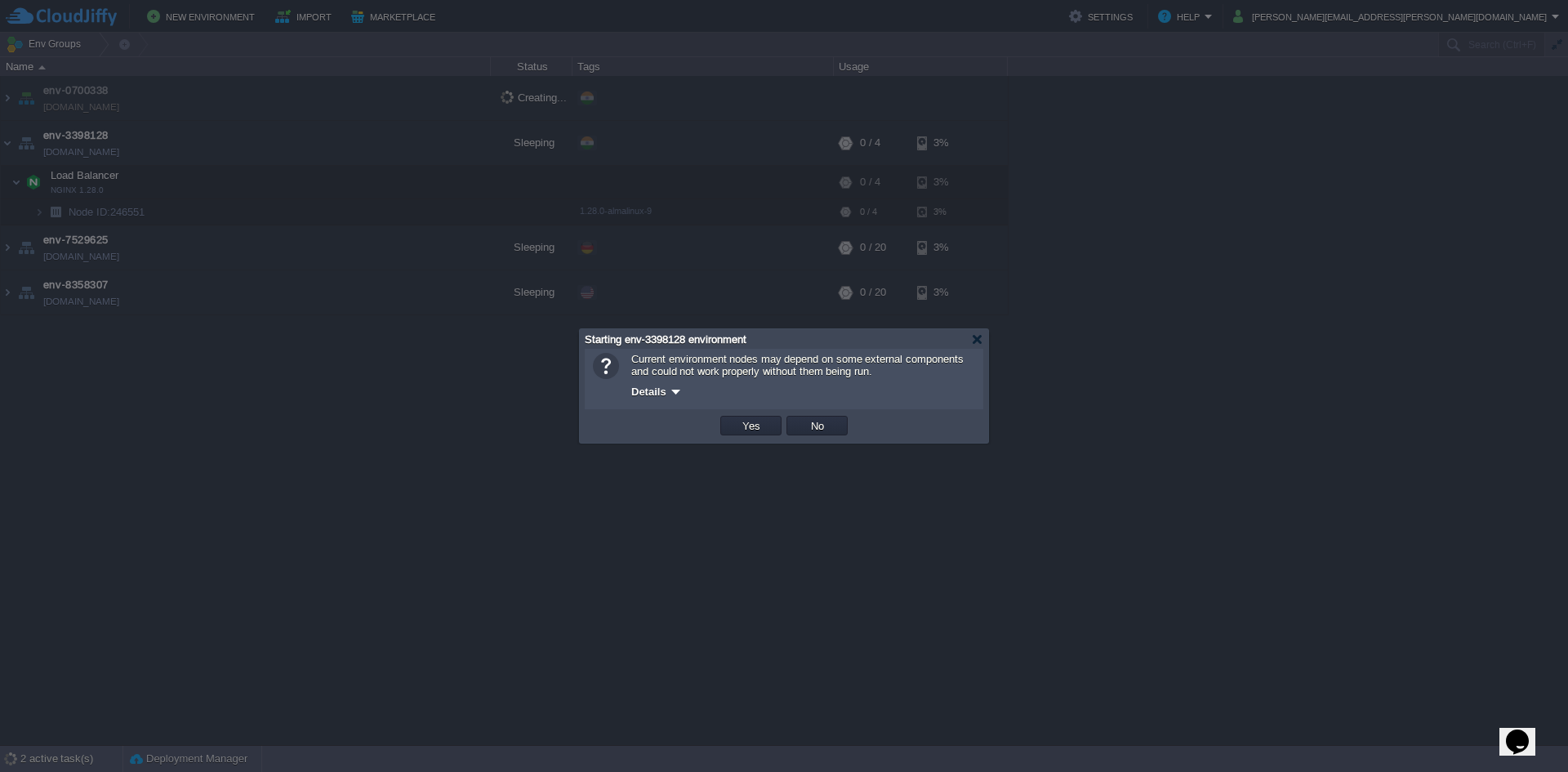
click at [749, 434] on td "Yes" at bounding box center [750, 425] width 61 height 20
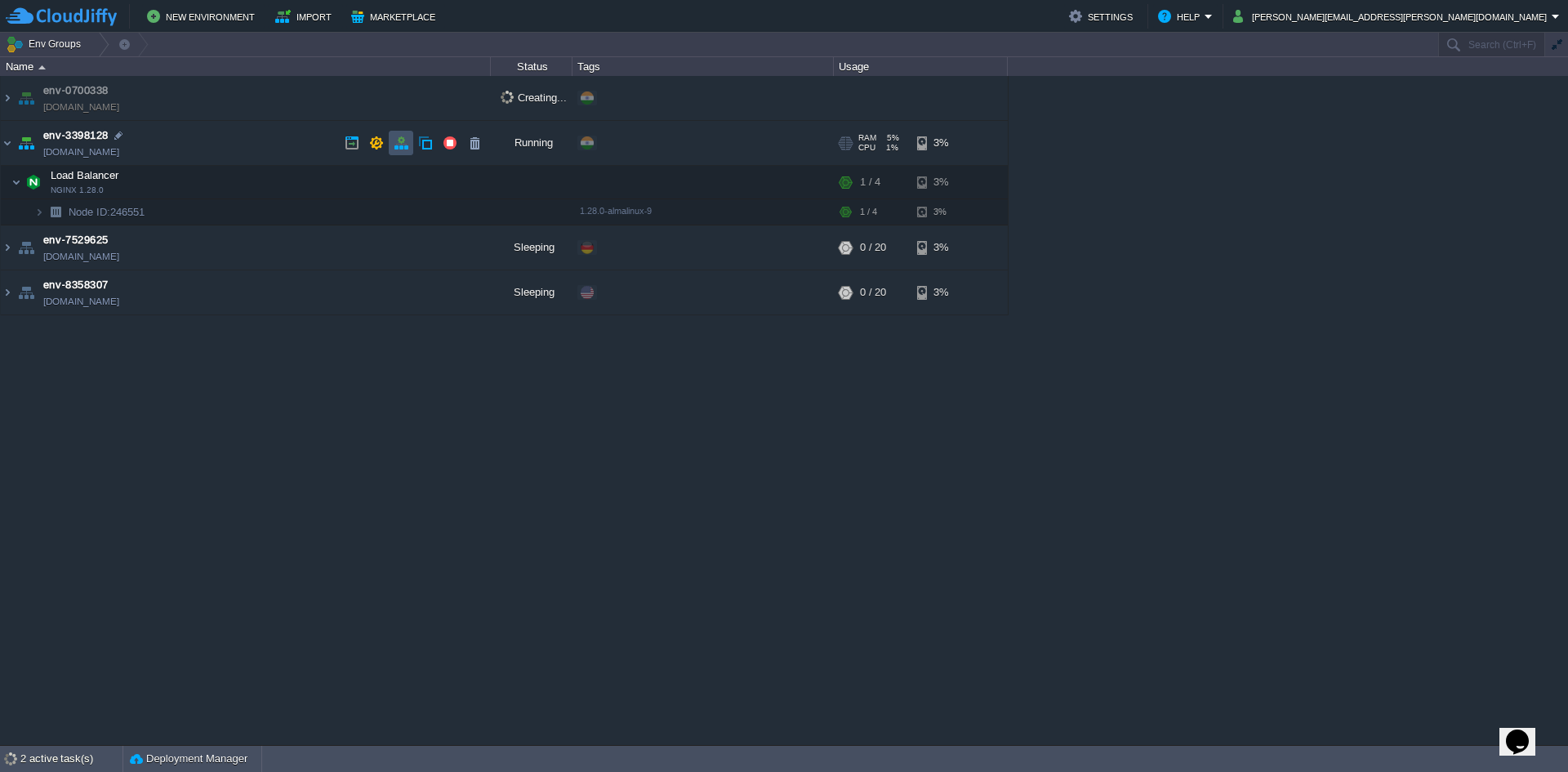
click at [393, 147] on button "button" at bounding box center [400, 142] width 14 height 14
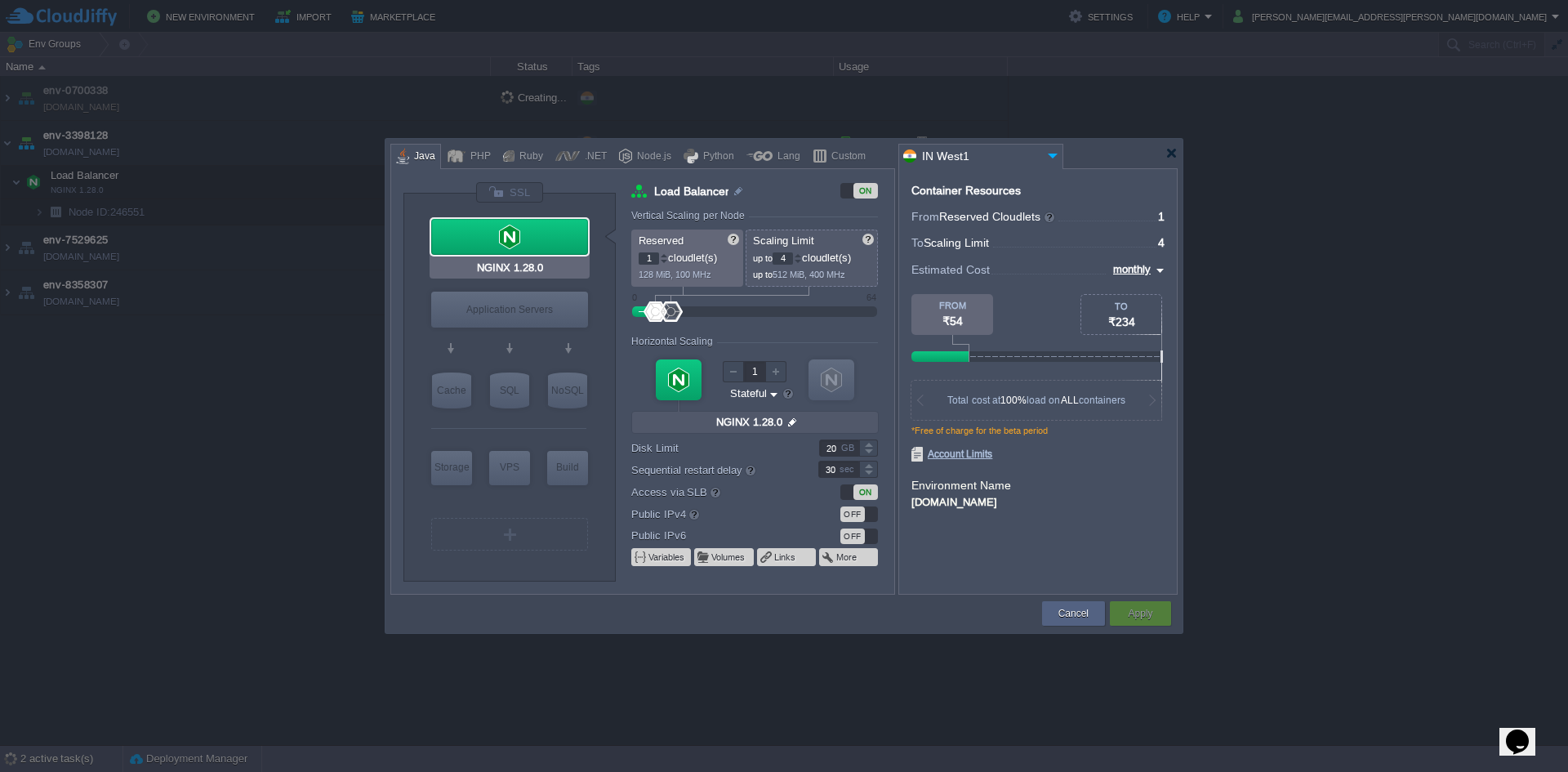
type input "Tomcat 11.0.10"
click at [522, 321] on div "Application Servers" at bounding box center [509, 310] width 157 height 36
type input "Application Servers"
type input "6"
type input "Tomcat 11.0.10"
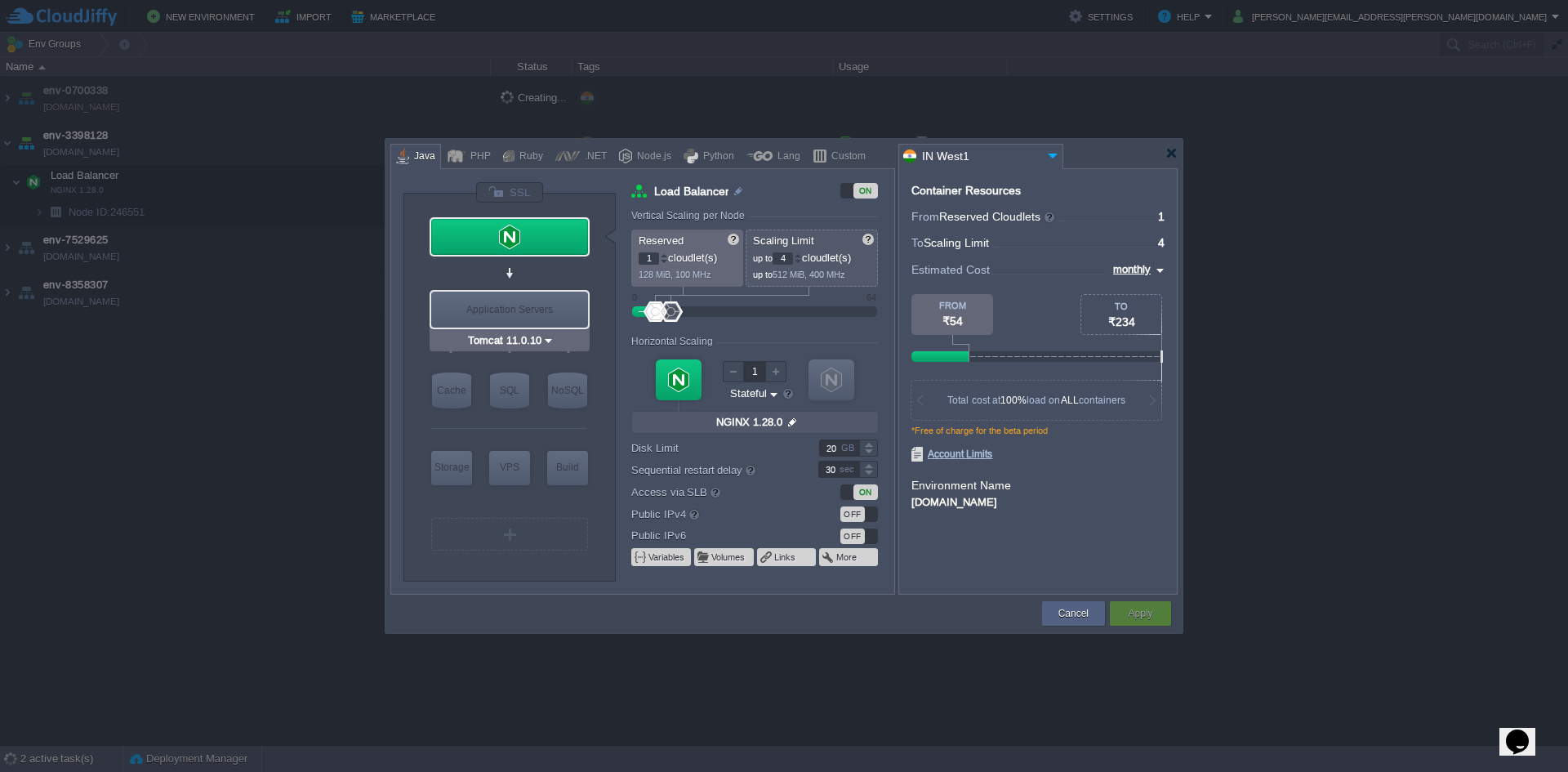
type input "Oracle OpenJDK 24"
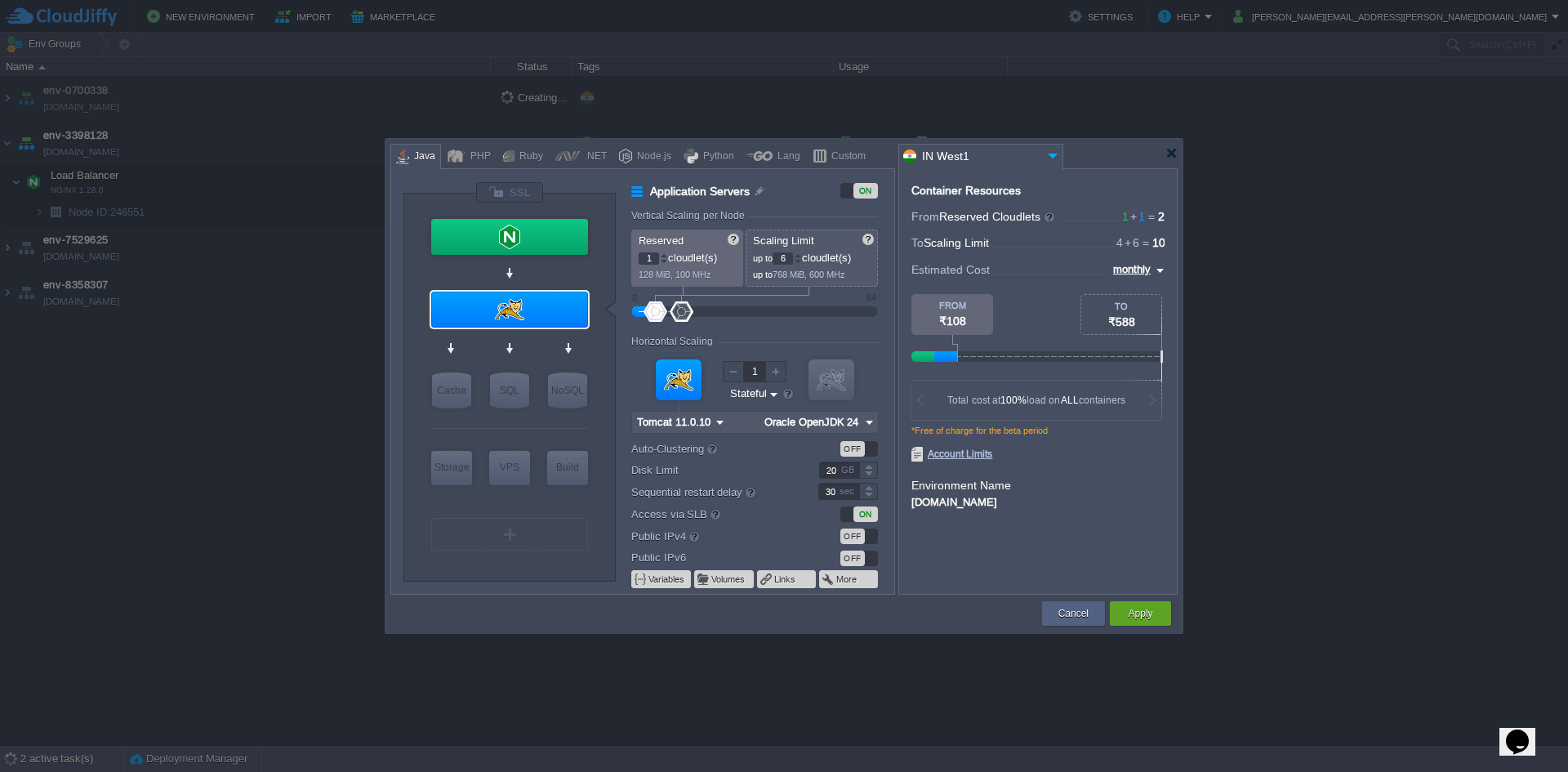
type input "Tomcat 11.0.10"
click at [520, 348] on div "Tomcat 11.0.10" at bounding box center [509, 340] width 161 height 21
click at [527, 342] on input "Tomcat 11.0.10" at bounding box center [503, 340] width 78 height 16
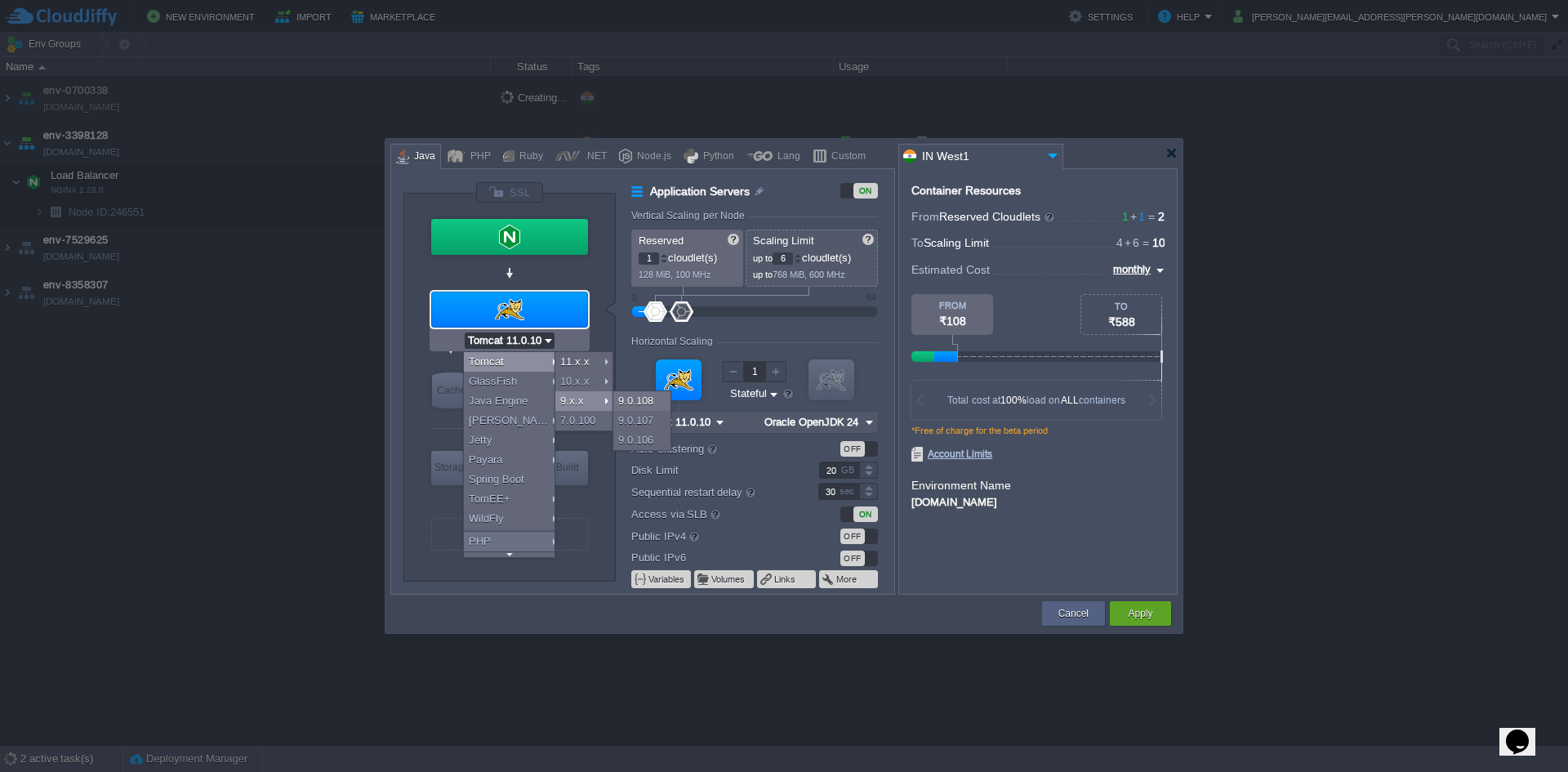
click at [599, 402] on div "9.x.x" at bounding box center [584, 401] width 57 height 20
type input "Tomcat 9.0.108"
type input "Oracle OpenJDK..."
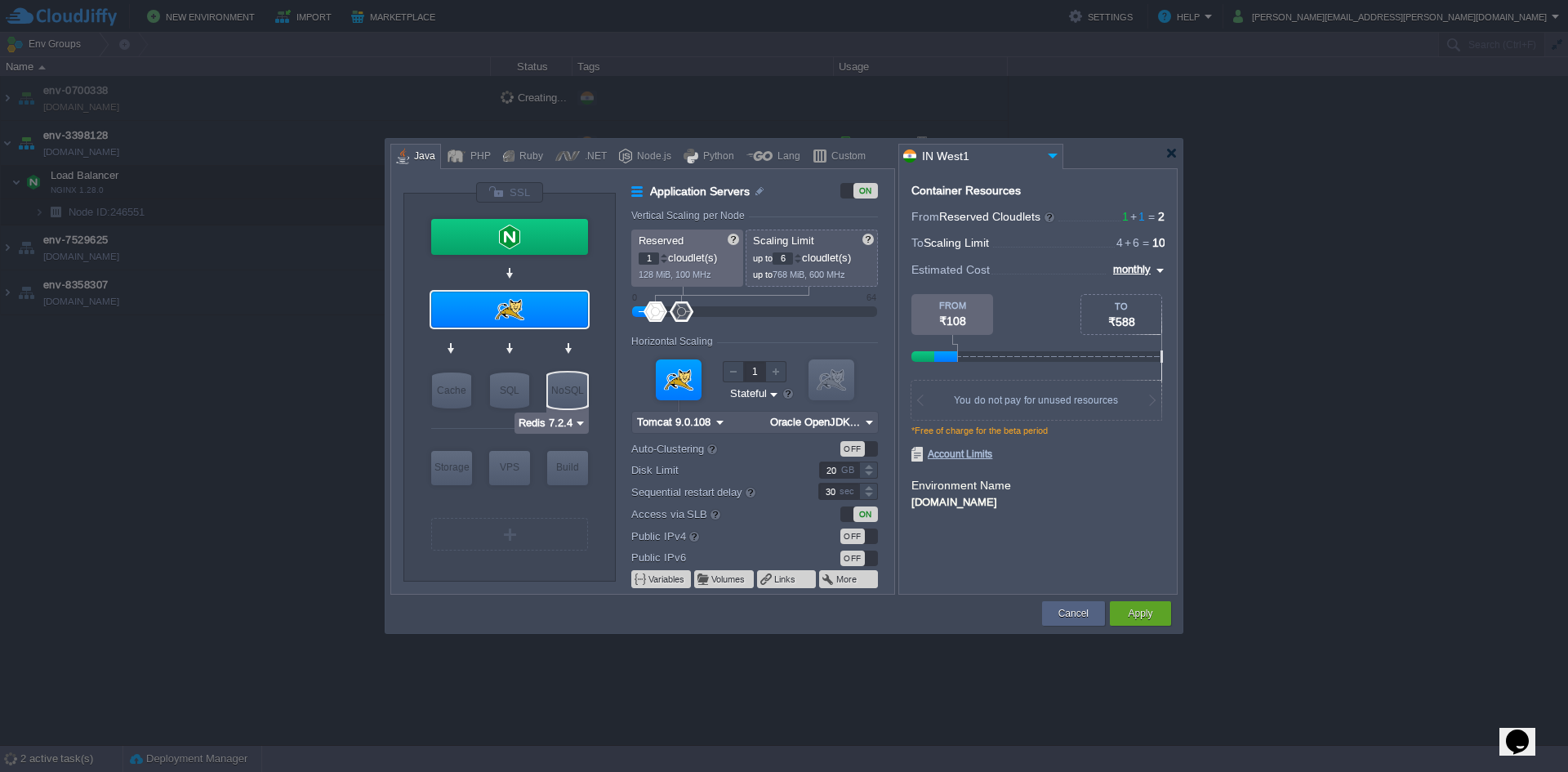
type input "Tomcat 9.0.108"
click at [516, 340] on input "Tomcat 9.0.108" at bounding box center [503, 340] width 78 height 16
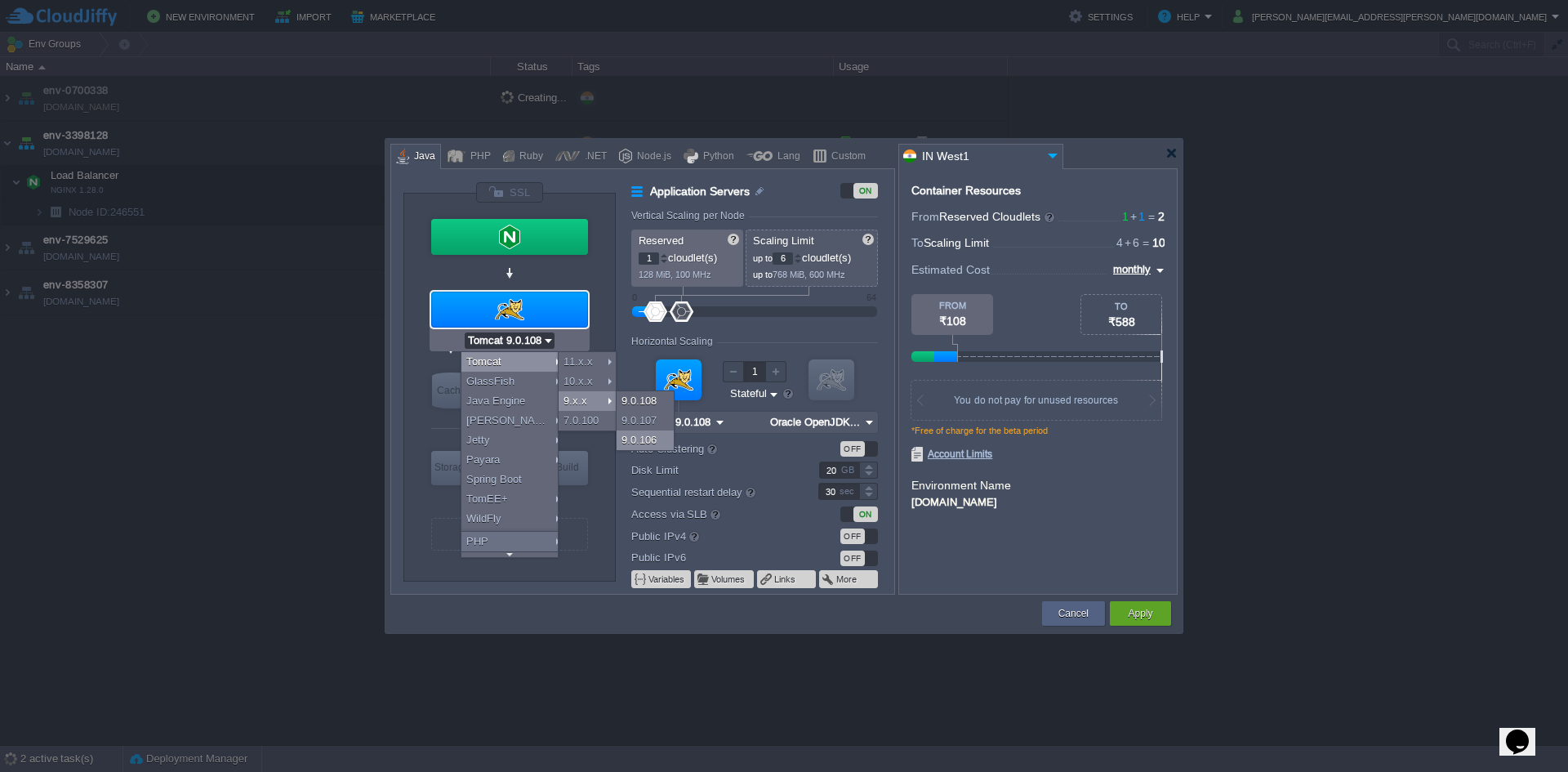
click at [640, 434] on div "9.0.106" at bounding box center [645, 440] width 57 height 20
type input "Tomcat 9.0.106"
type input "Oracle OpenJDK..."
type input "Tomcat 9.0.106"
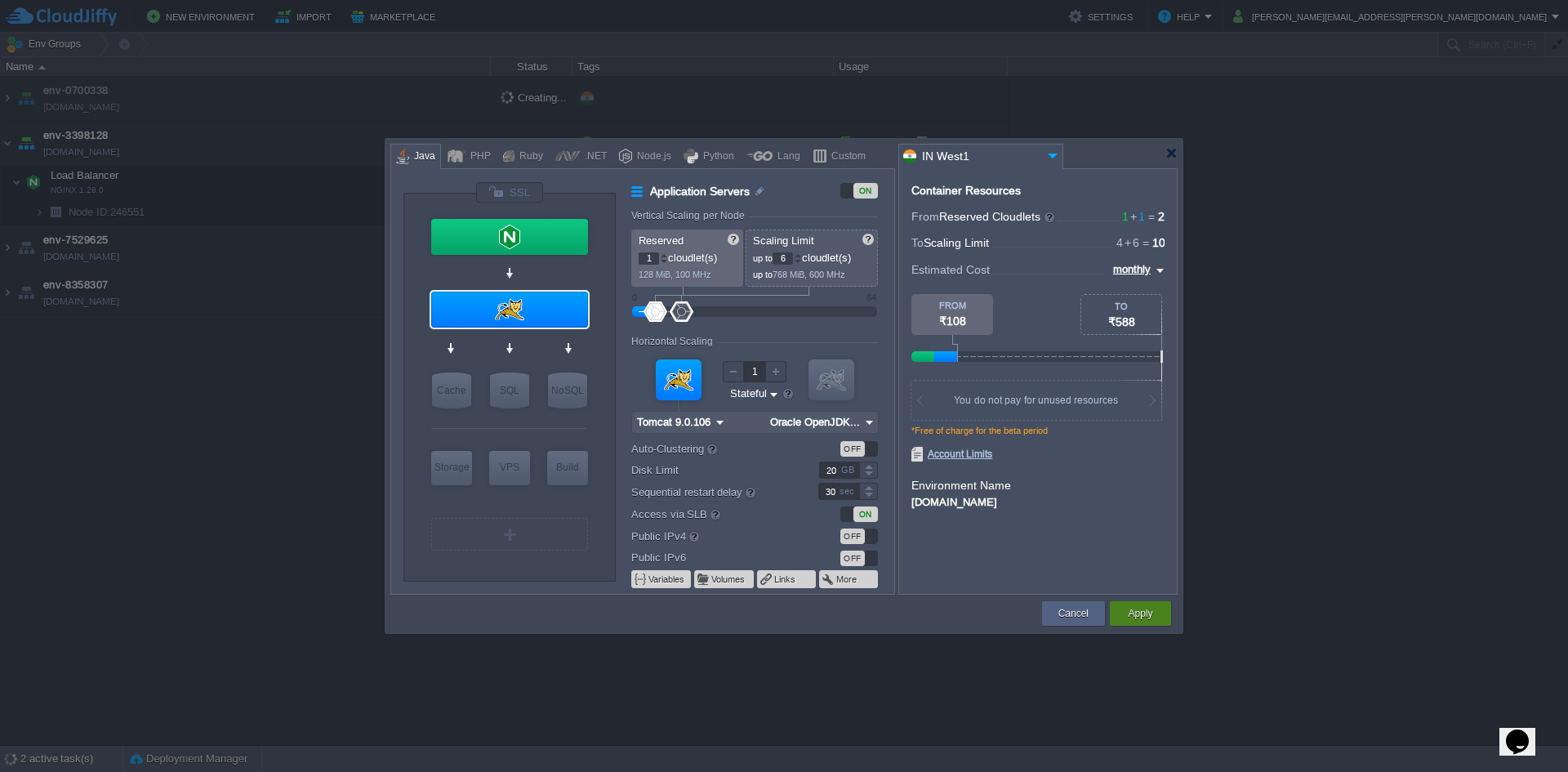
click at [1147, 618] on button "Apply" at bounding box center [1141, 612] width 25 height 16
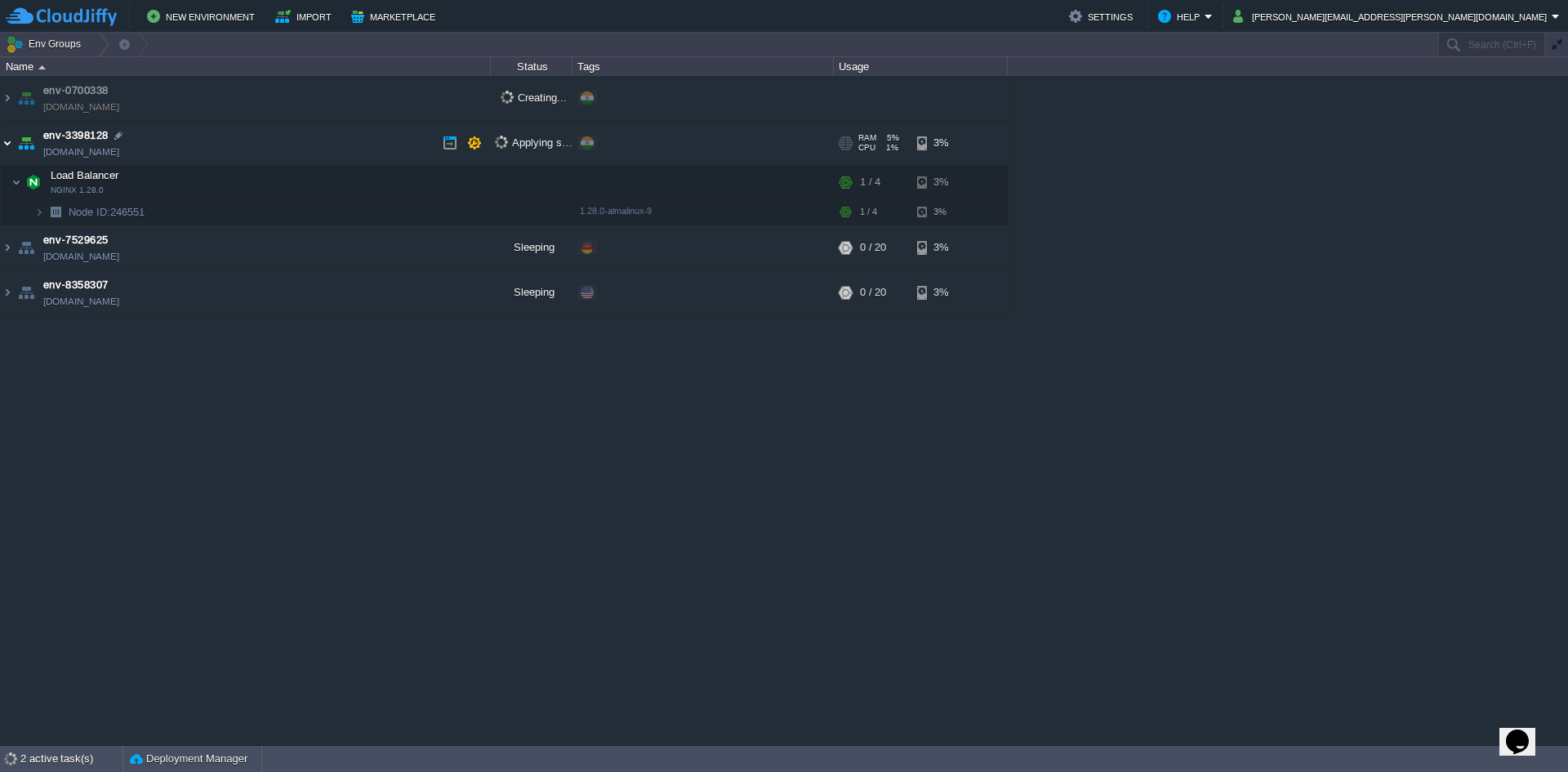
click at [6, 149] on img at bounding box center [8, 142] width 13 height 44
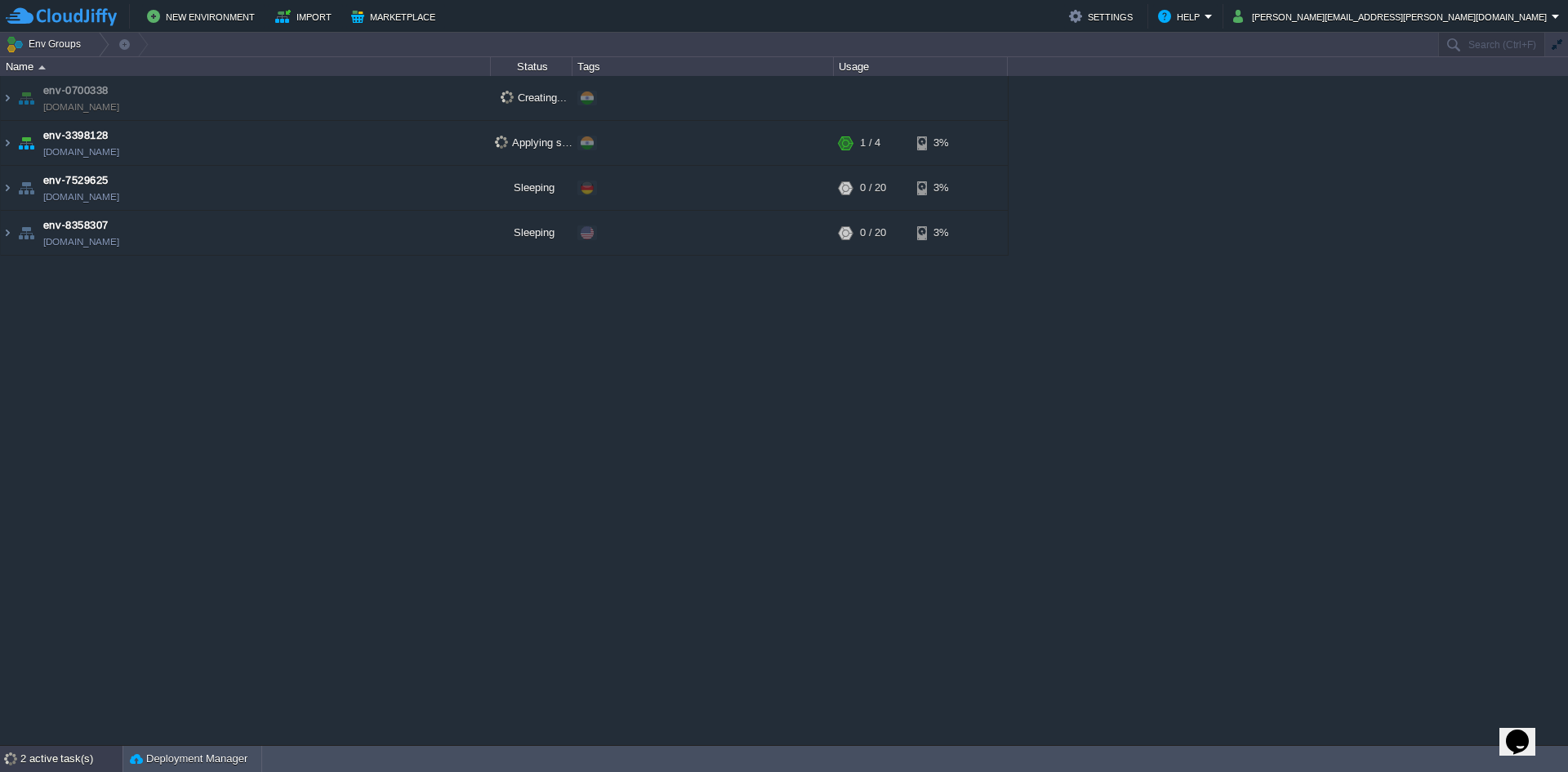
click at [61, 761] on div "2 active task(s)" at bounding box center [70, 759] width 102 height 27
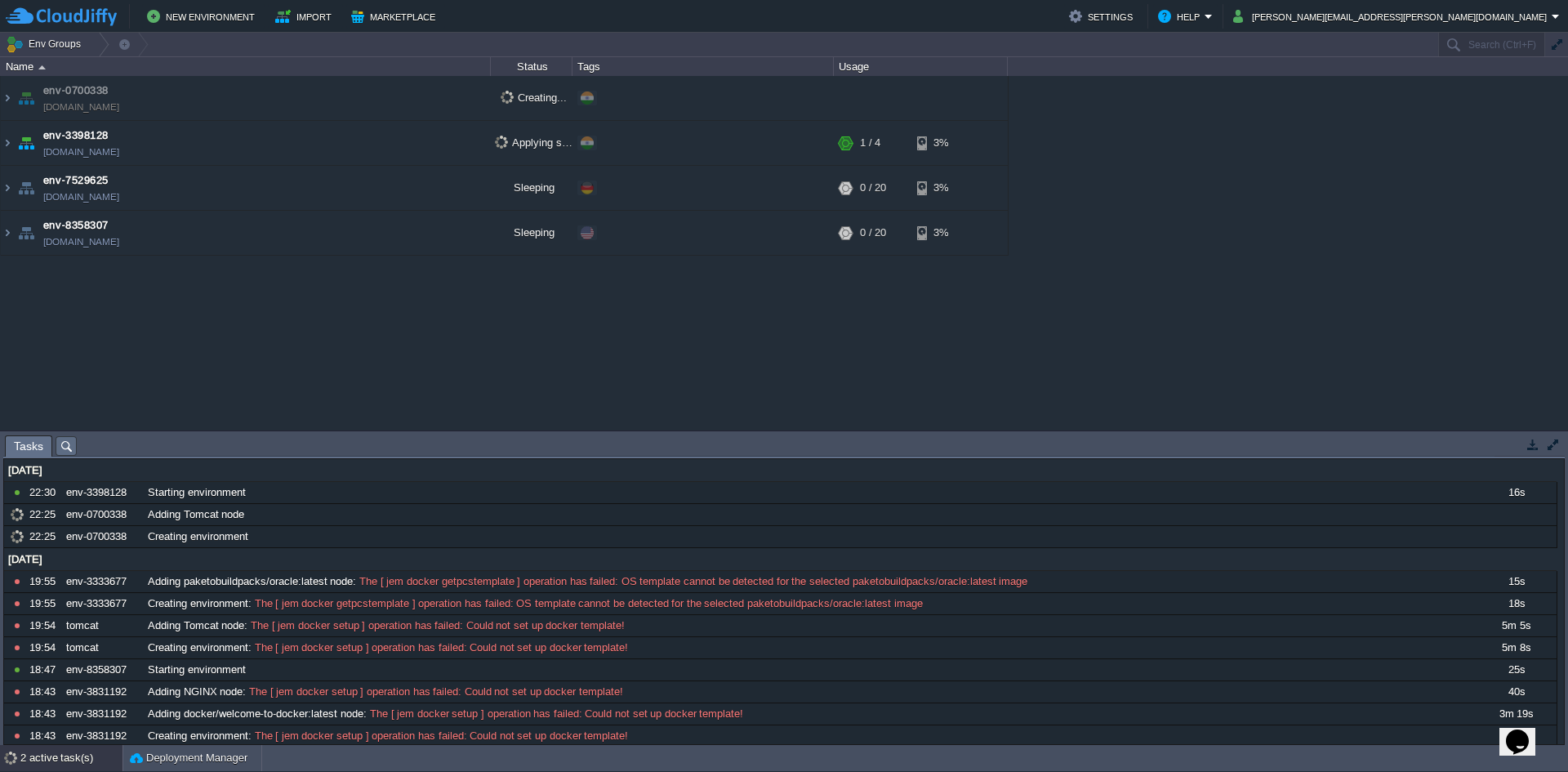
click at [62, 757] on div "2 active task(s)" at bounding box center [70, 758] width 102 height 27
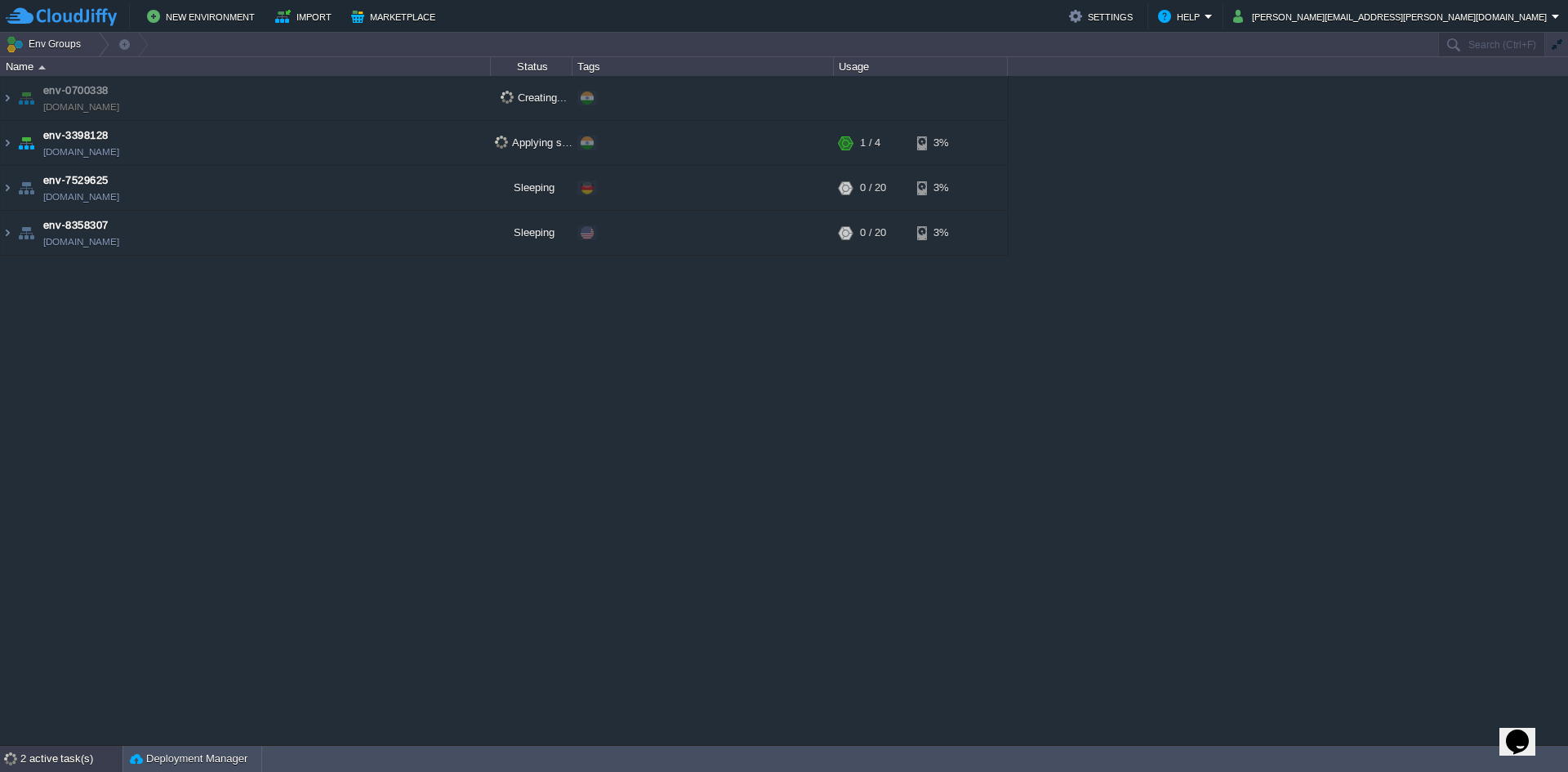
click at [65, 753] on div "2 active task(s)" at bounding box center [70, 759] width 102 height 27
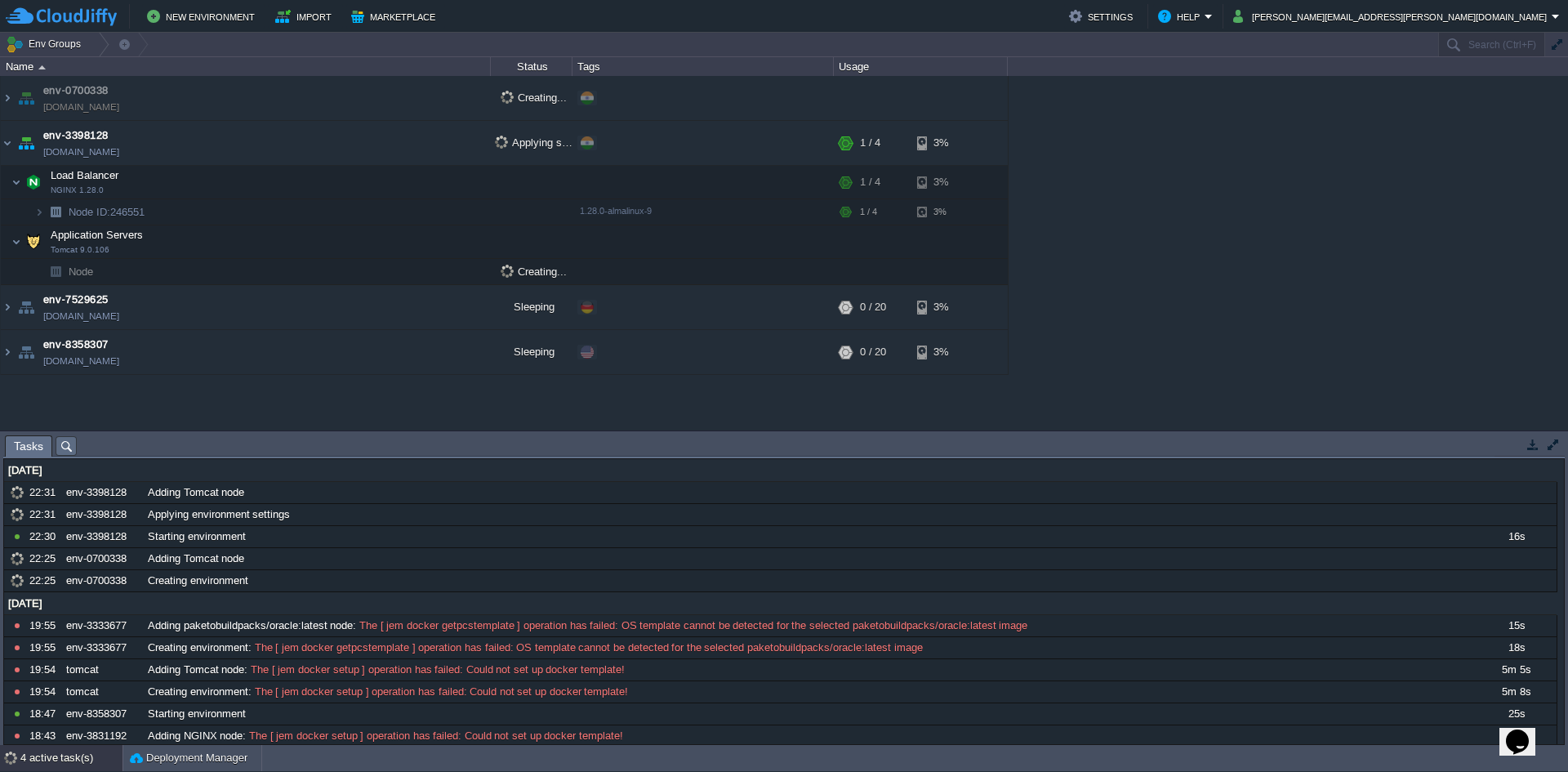
click at [66, 750] on div "4 active task(s)" at bounding box center [70, 758] width 102 height 27
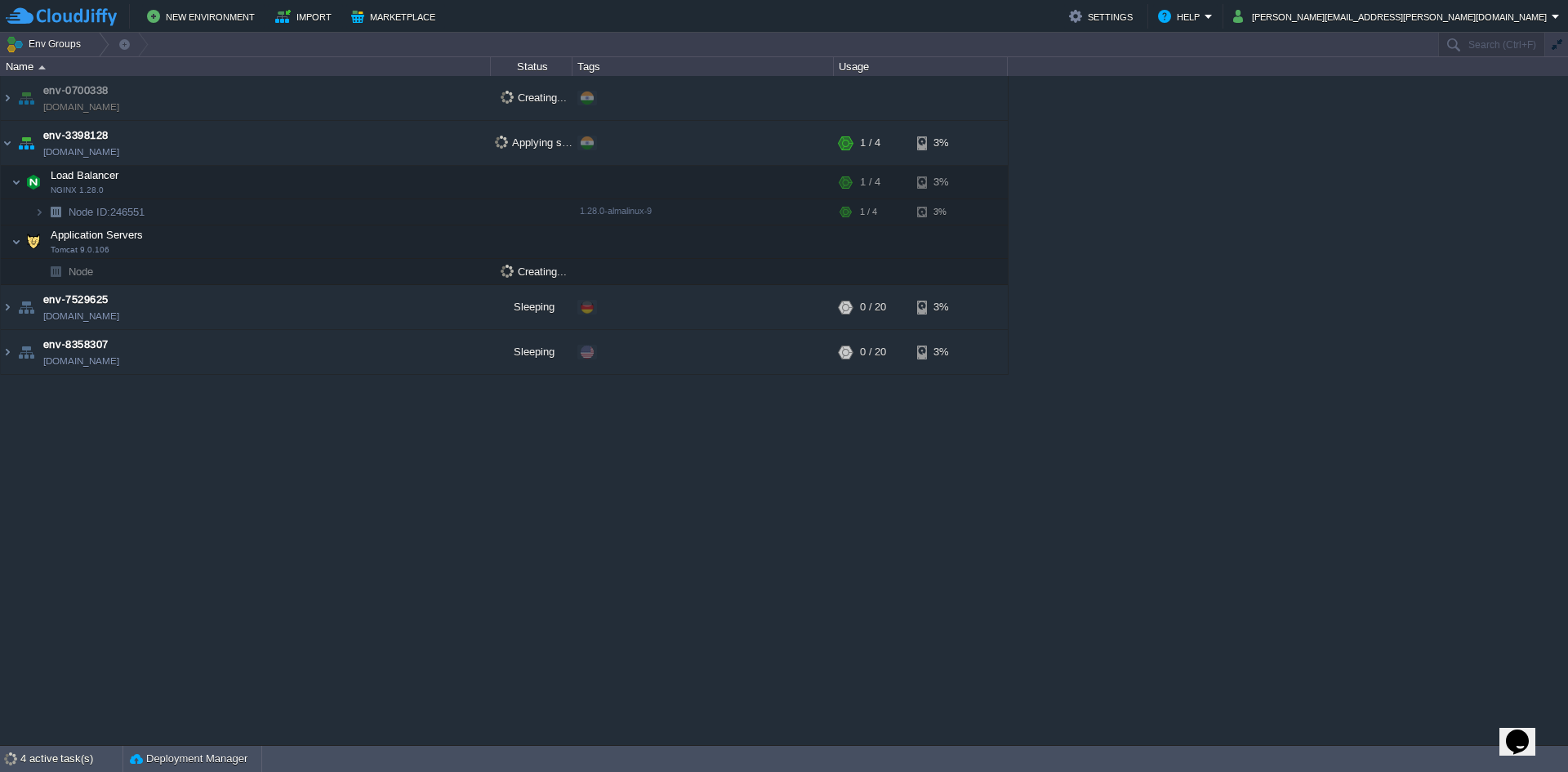
click at [167, 500] on div "env-0700338 env-0700338.cloudjiffy.net Creating... + Add to Env Group env-33981…" at bounding box center [784, 410] width 1568 height 668
click at [74, 273] on span "Node" at bounding box center [82, 272] width 28 height 14
click at [20, 244] on img at bounding box center [16, 241] width 9 height 32
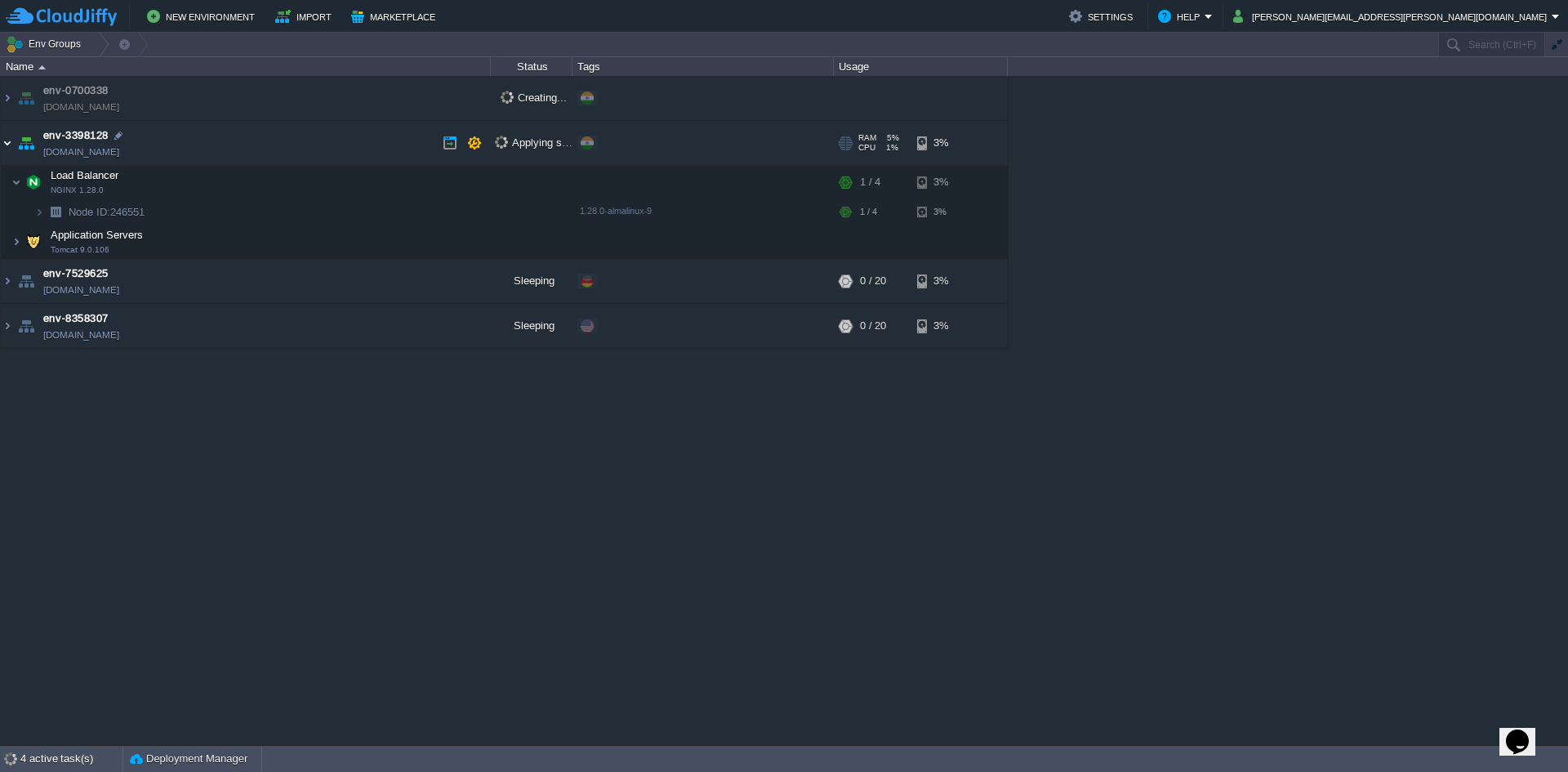
click at [9, 148] on img at bounding box center [8, 142] width 13 height 44
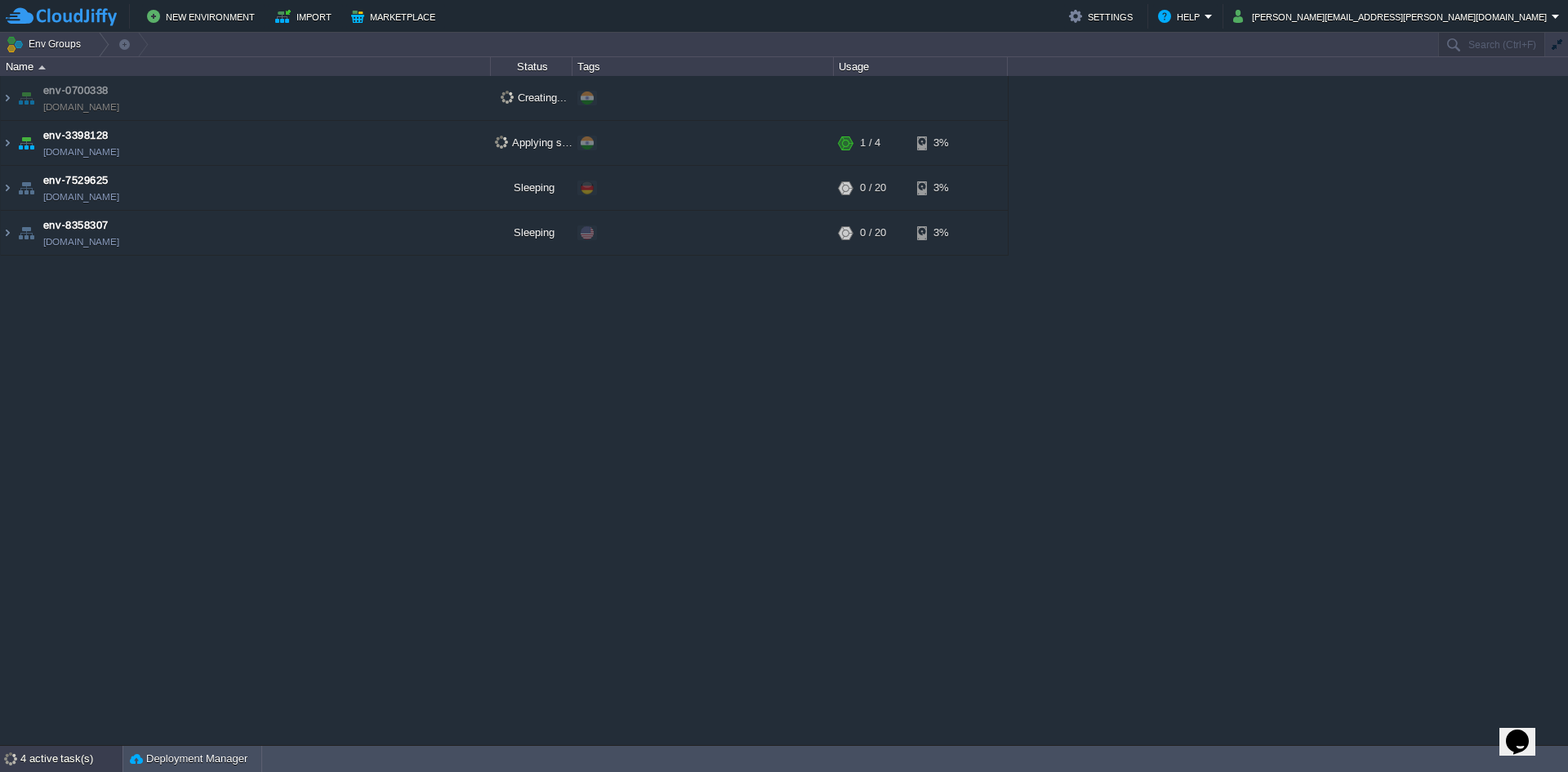
click at [35, 762] on div "4 active task(s)" at bounding box center [70, 759] width 102 height 27
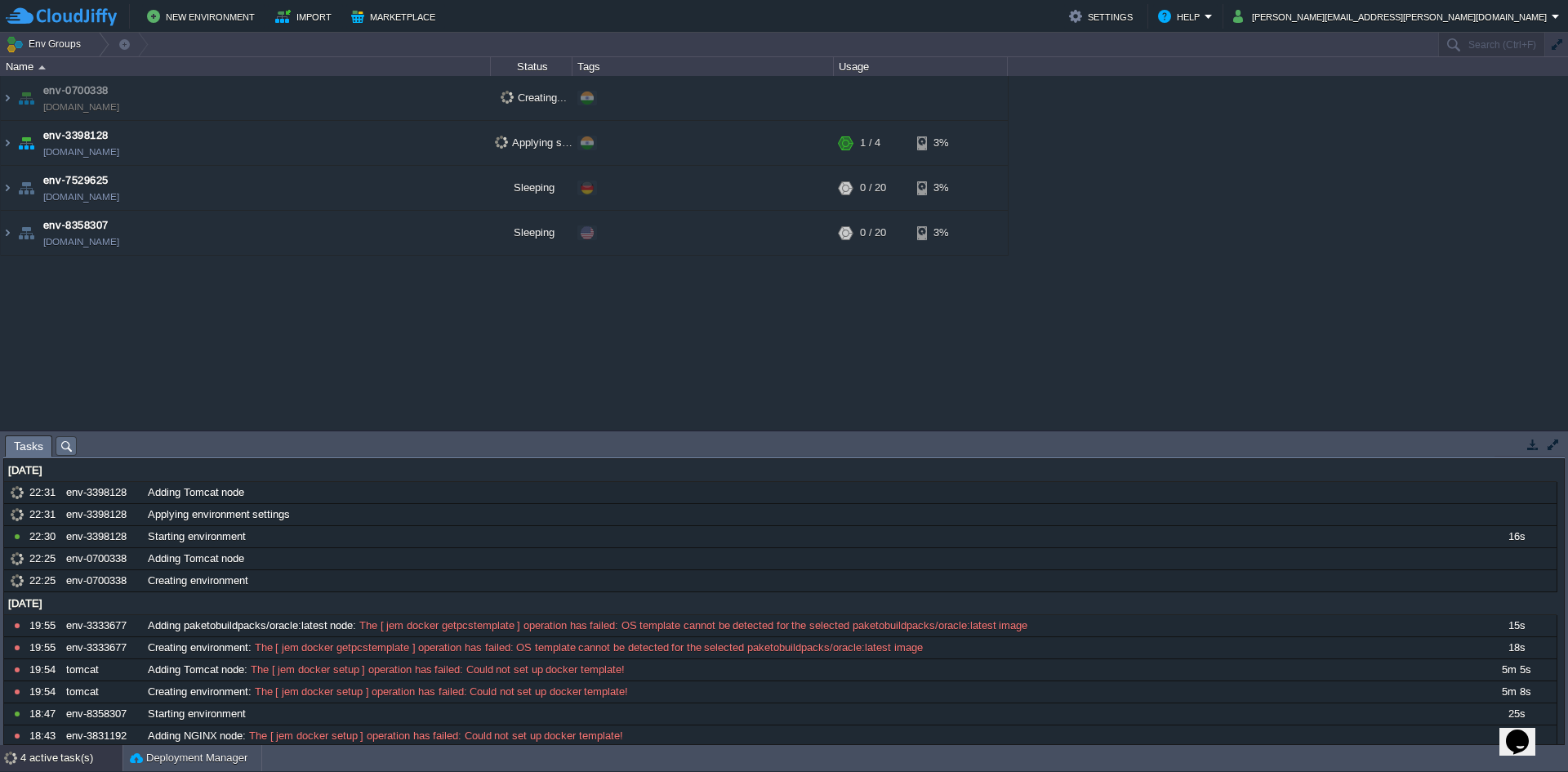
click at [36, 763] on div "4 active task(s)" at bounding box center [70, 758] width 102 height 27
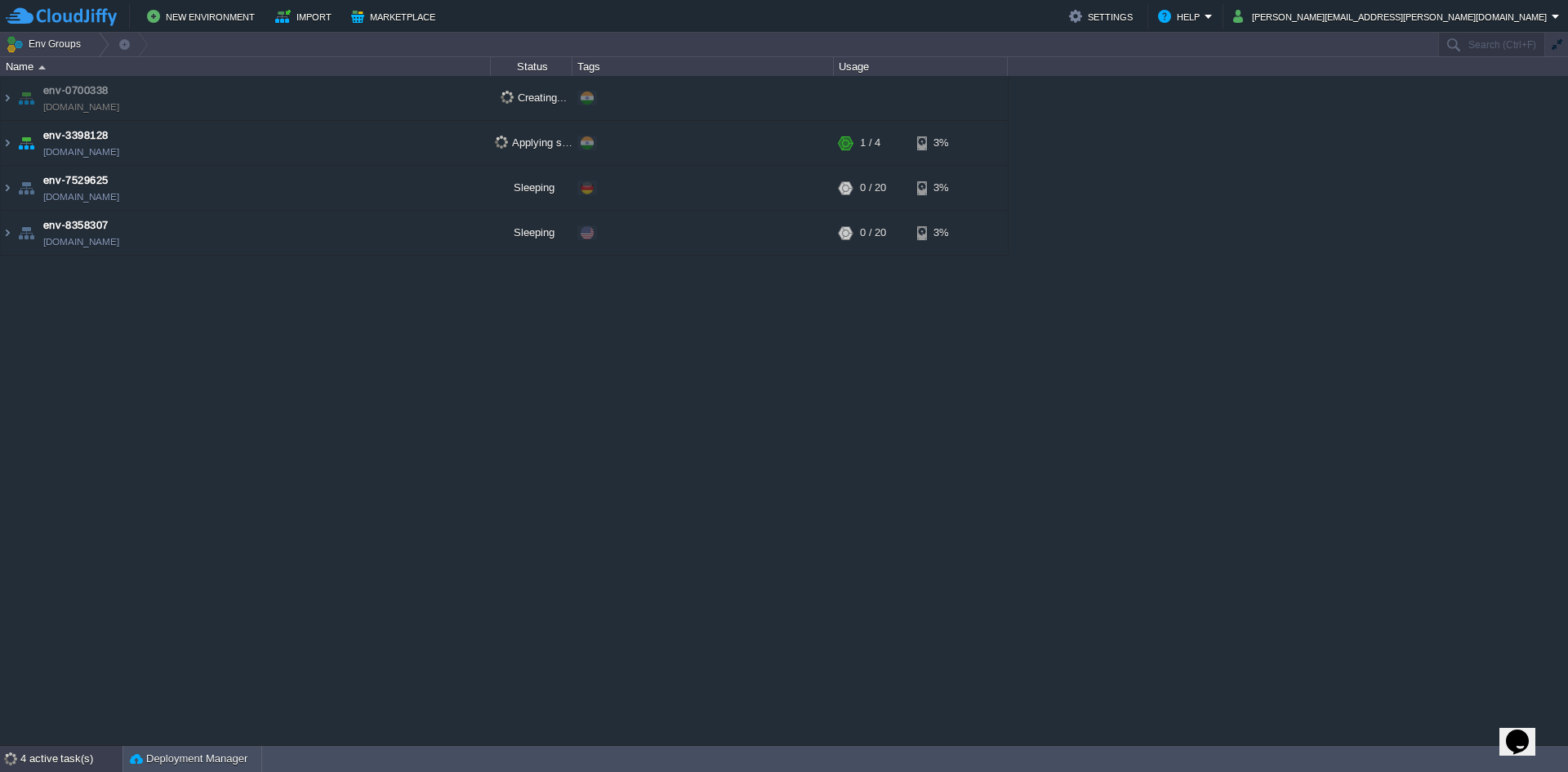
click at [36, 760] on div "4 active task(s)" at bounding box center [70, 759] width 102 height 27
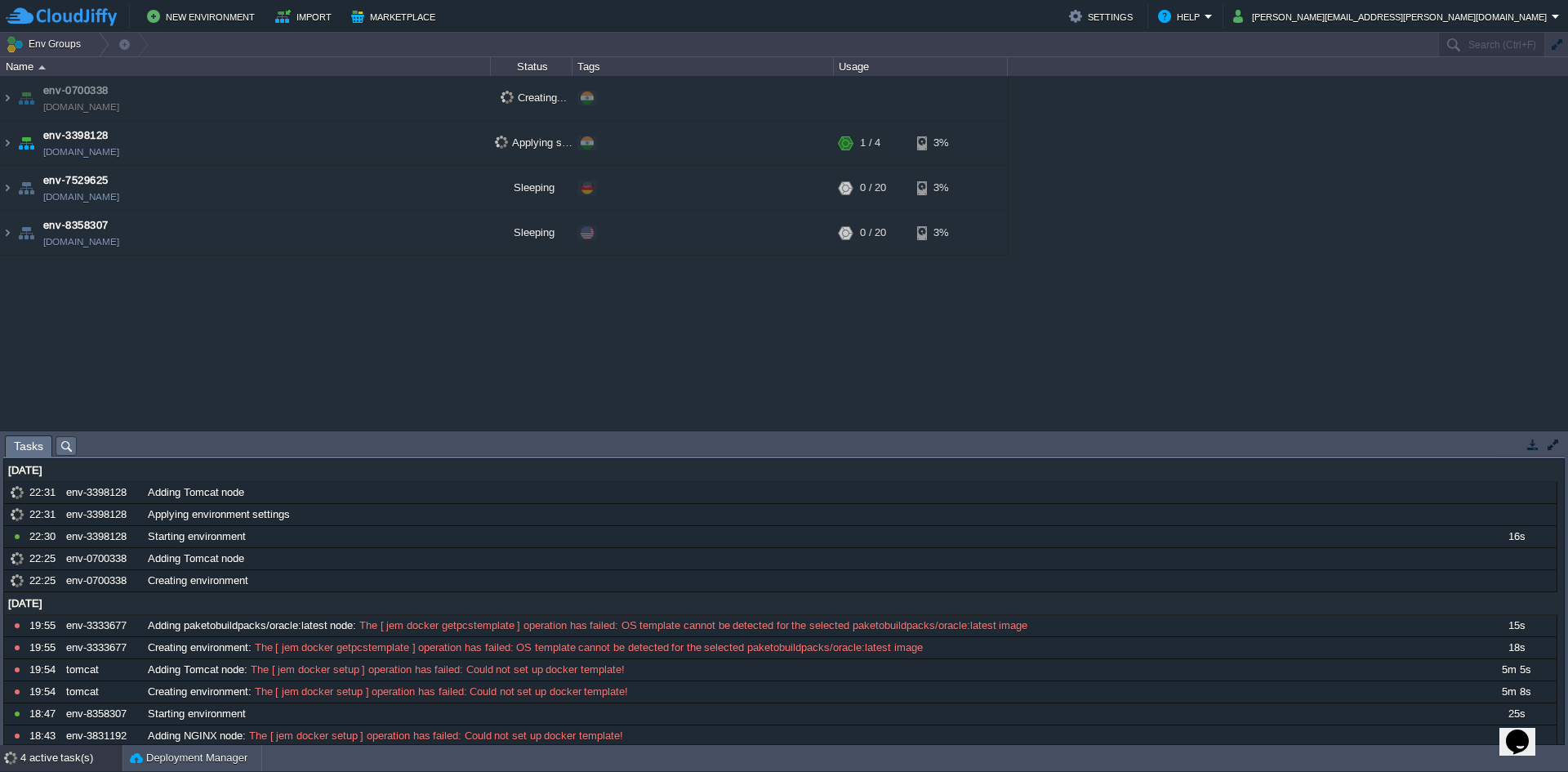
click at [173, 324] on div "env-0700338 env-0700338.cloudjiffy.net Creating... + Add to Env Group env-33981…" at bounding box center [784, 253] width 1568 height 354
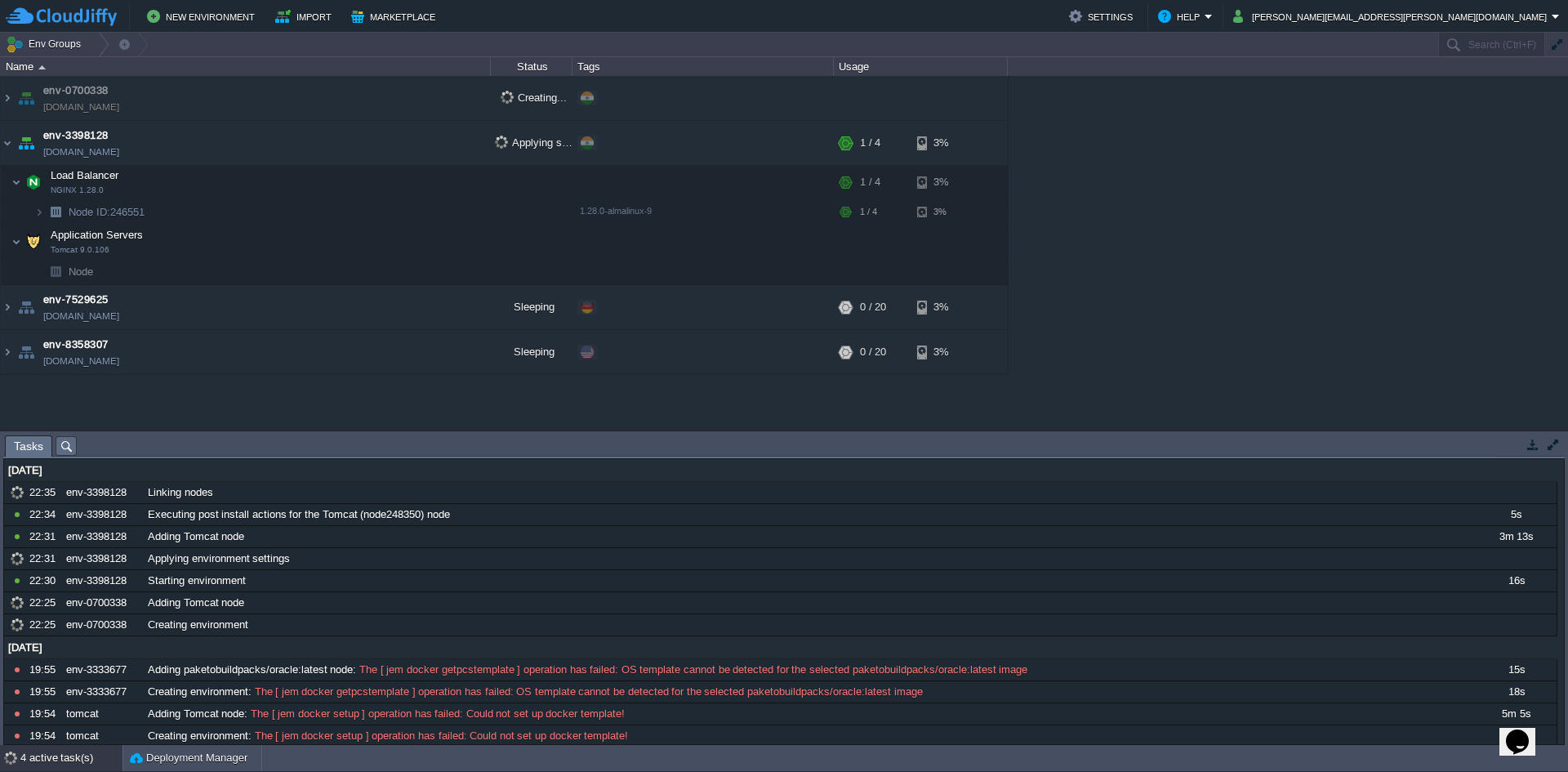
click at [9, 248] on td "Application Servers Tomcat 9.0.106" at bounding box center [246, 241] width 490 height 33
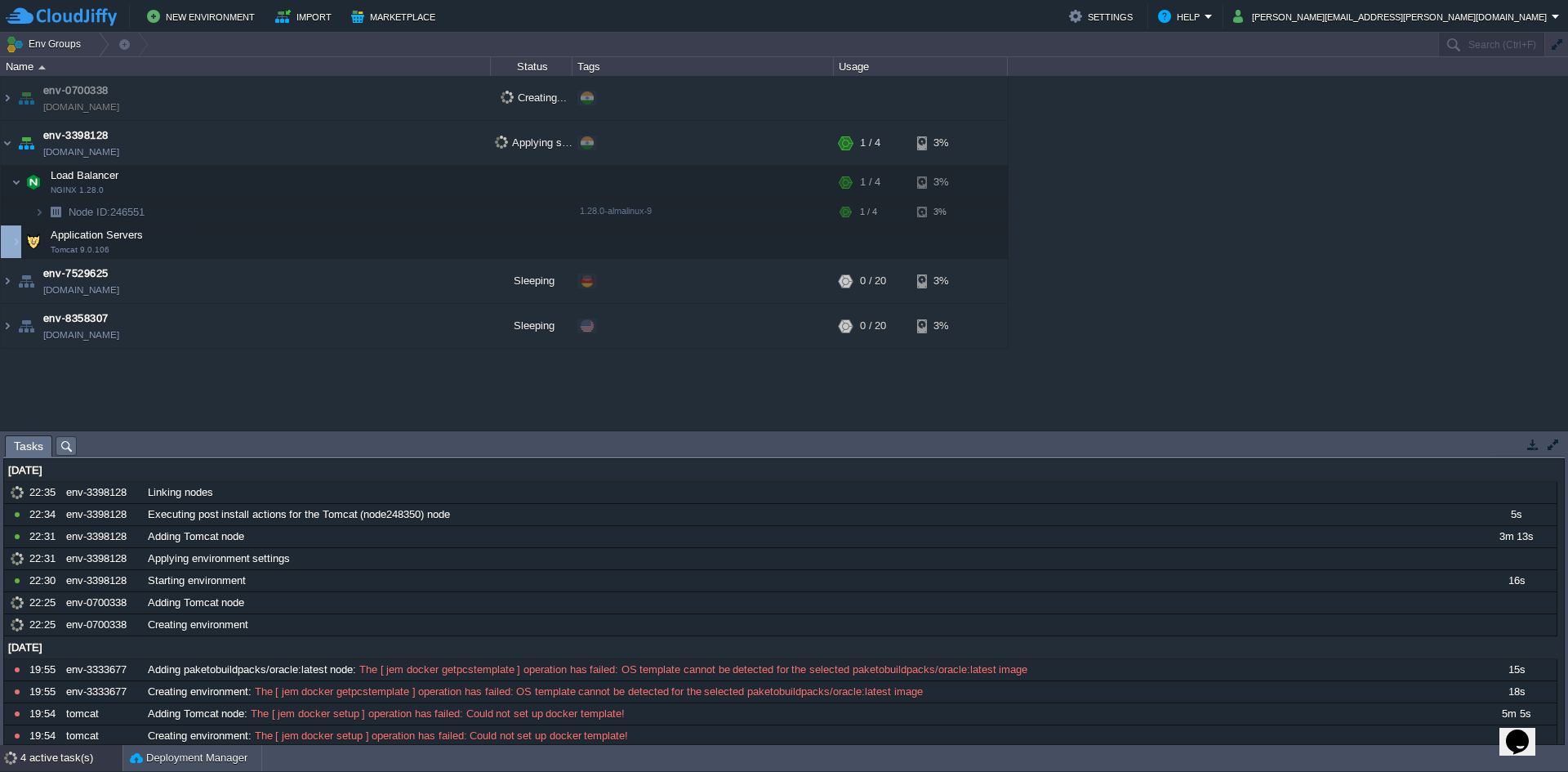
click at [9, 248] on td "Application Servers Tomcat 9.0.106" at bounding box center [246, 241] width 490 height 33
click at [11, 243] on img at bounding box center [16, 241] width 9 height 32
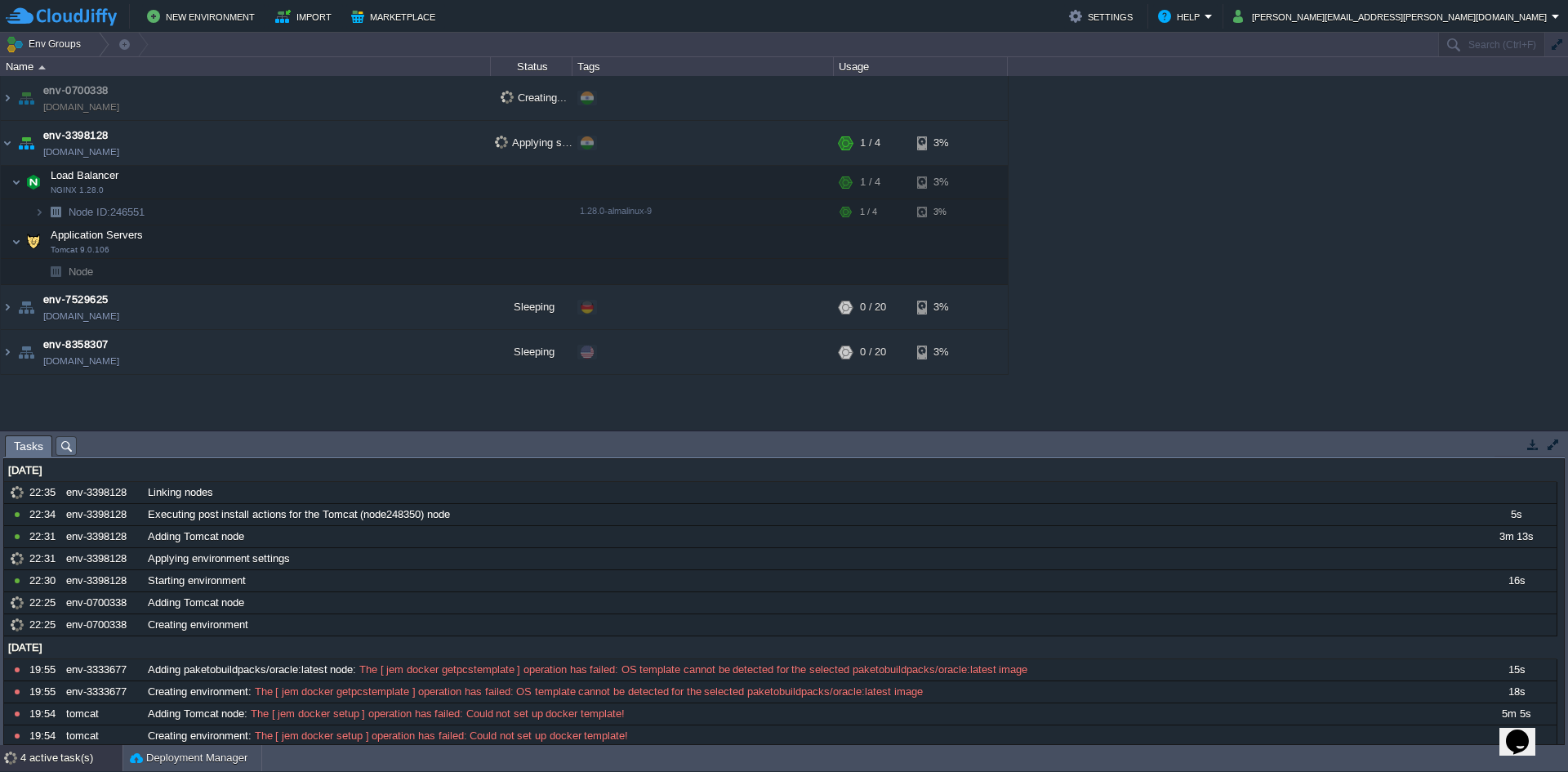
click at [104, 271] on td "Node" at bounding box center [246, 273] width 490 height 27
click at [22, 186] on img at bounding box center [33, 182] width 23 height 32
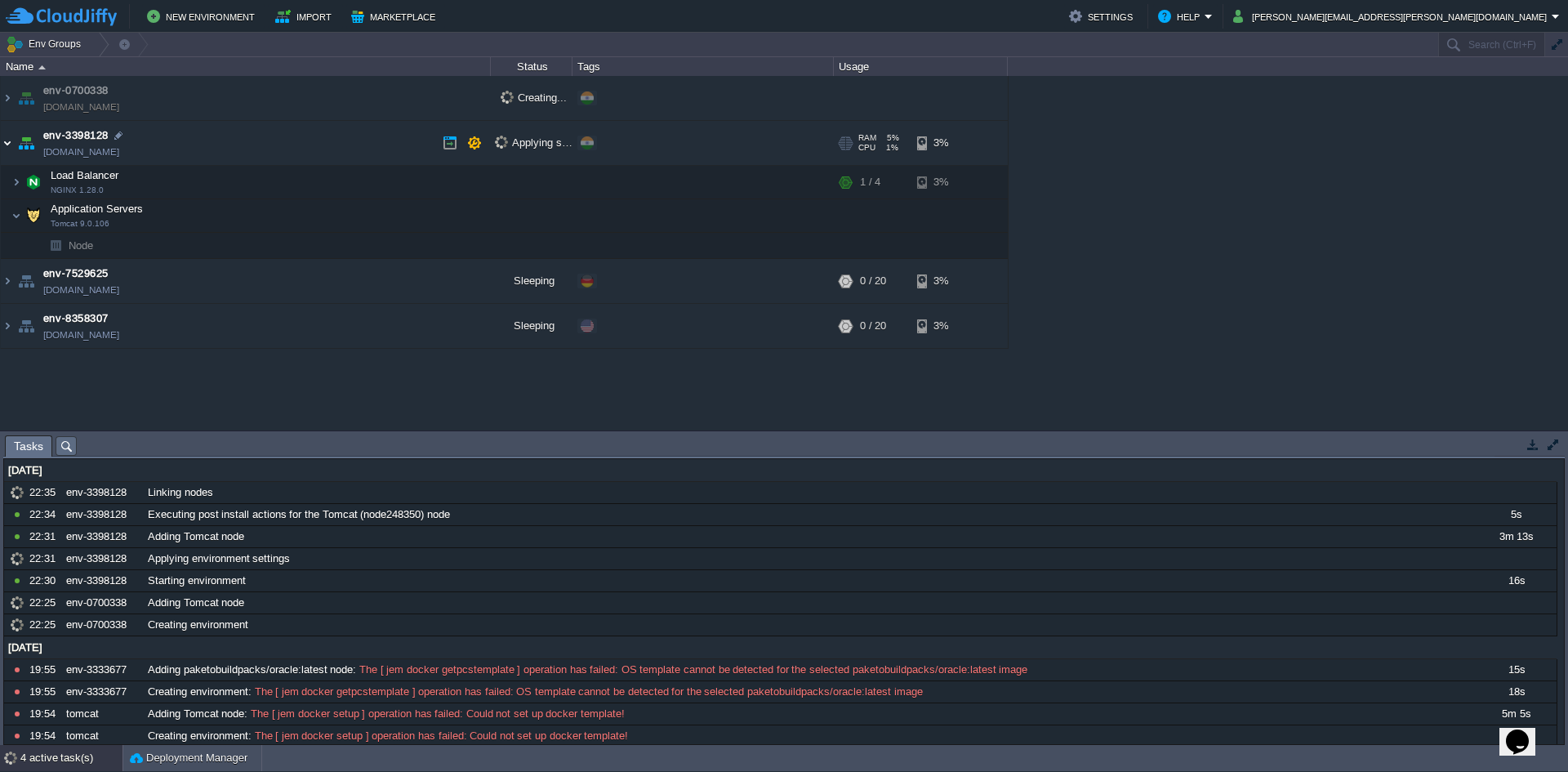
click at [1, 121] on img at bounding box center [8, 142] width 13 height 44
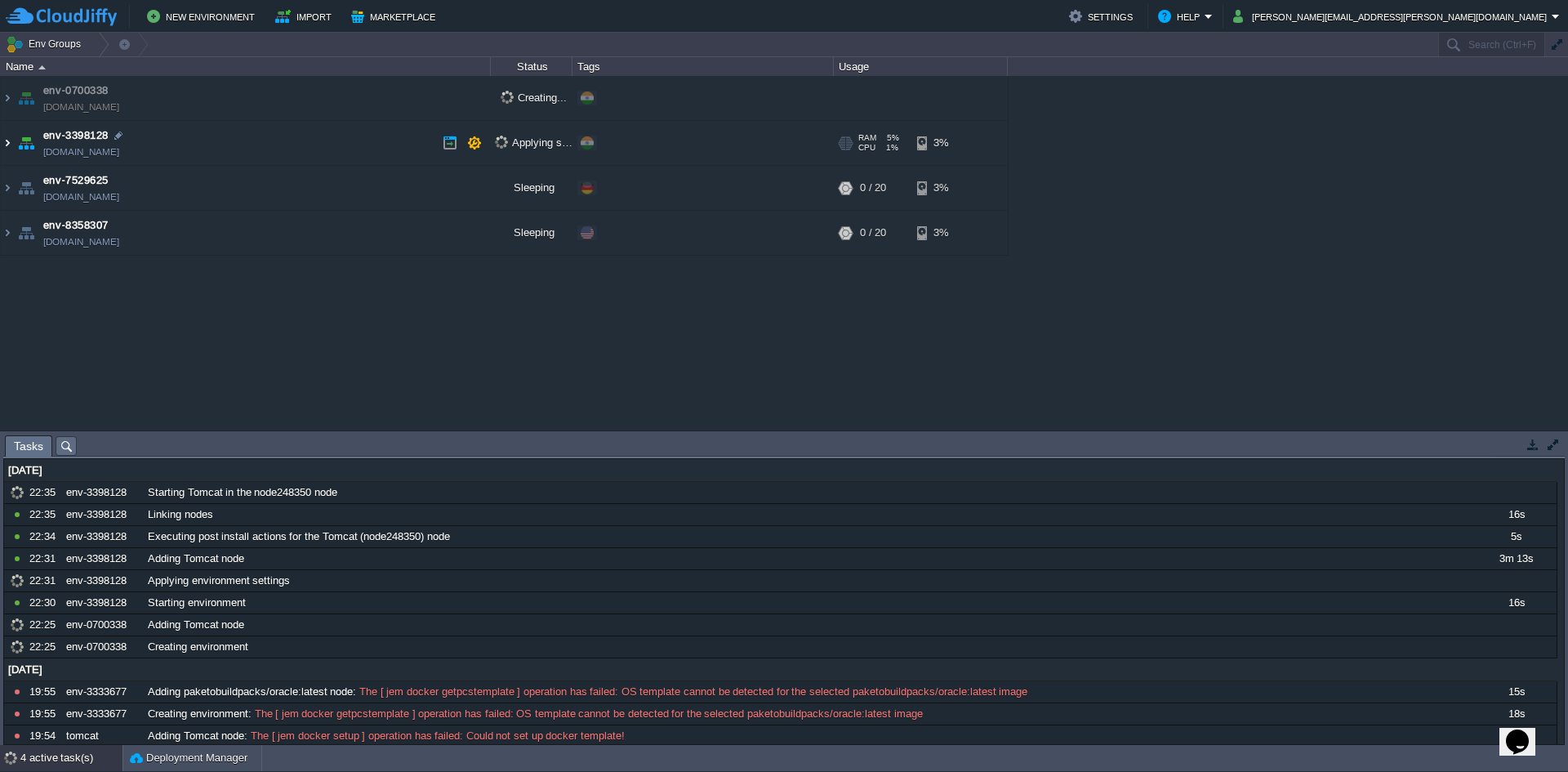
click at [1, 142] on img at bounding box center [8, 142] width 13 height 44
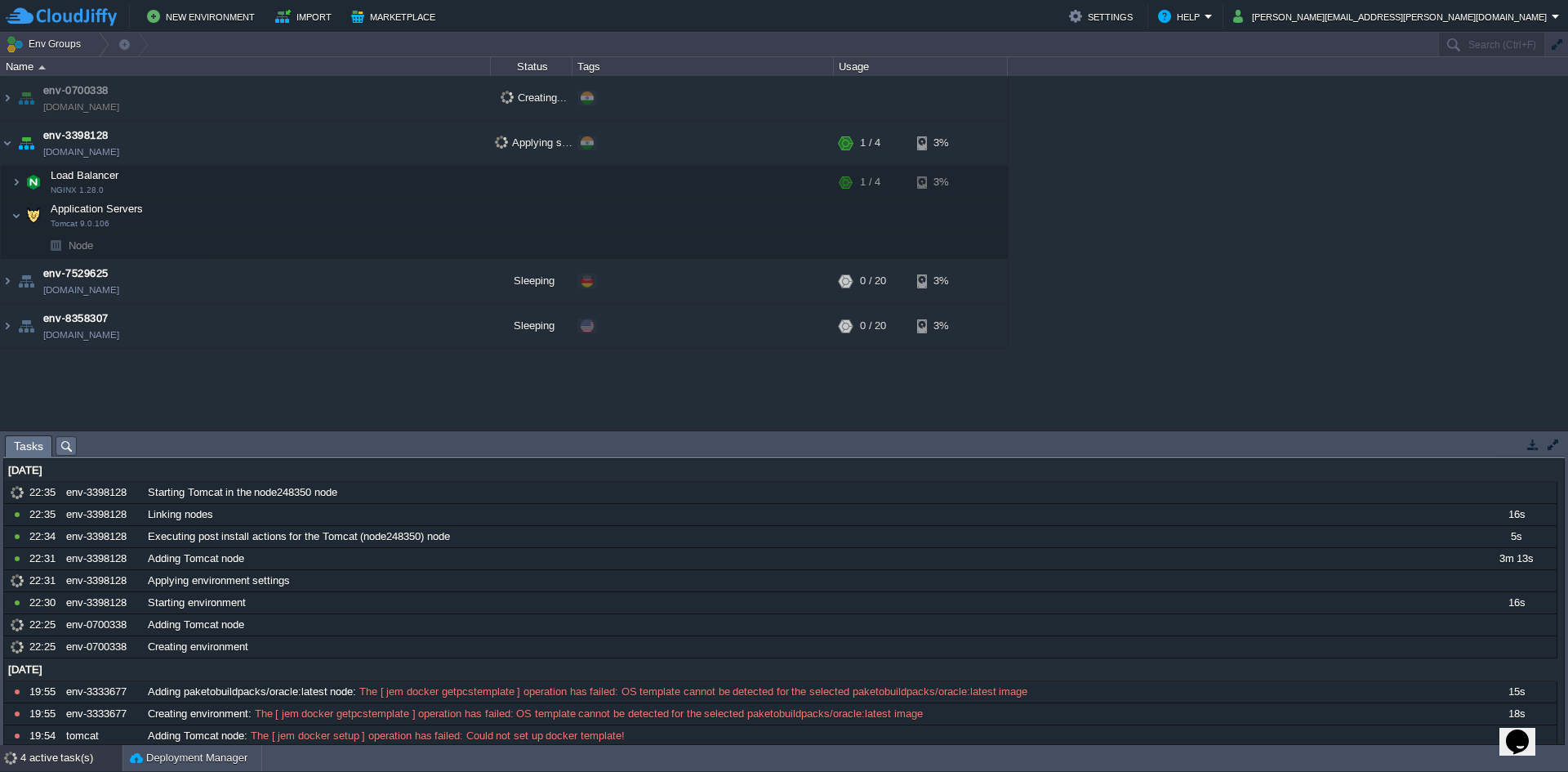
click at [0, 141] on table "env-0700338 env-0700338.cloudjiffy.net Creating... + Add to Env Group env-33981…" at bounding box center [504, 212] width 1009 height 273
click at [1, 141] on img at bounding box center [8, 142] width 13 height 44
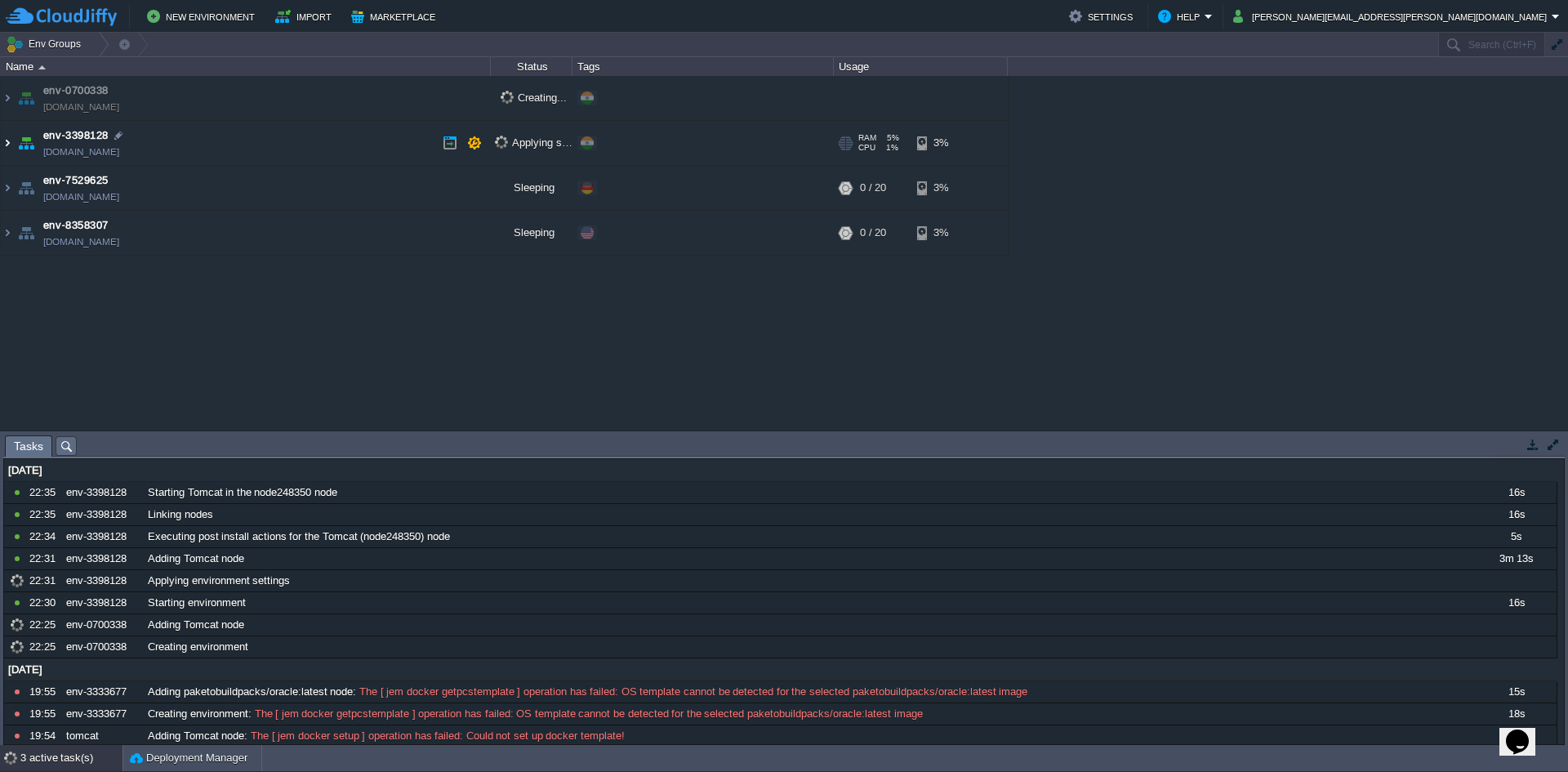
click at [1, 141] on img at bounding box center [8, 142] width 13 height 44
click at [0, 141] on table "env-0700338 env-0700338.cloudjiffy.net Creating... + Add to Env Group env-33981…" at bounding box center [504, 165] width 1009 height 179
click at [9, 149] on img at bounding box center [8, 142] width 13 height 44
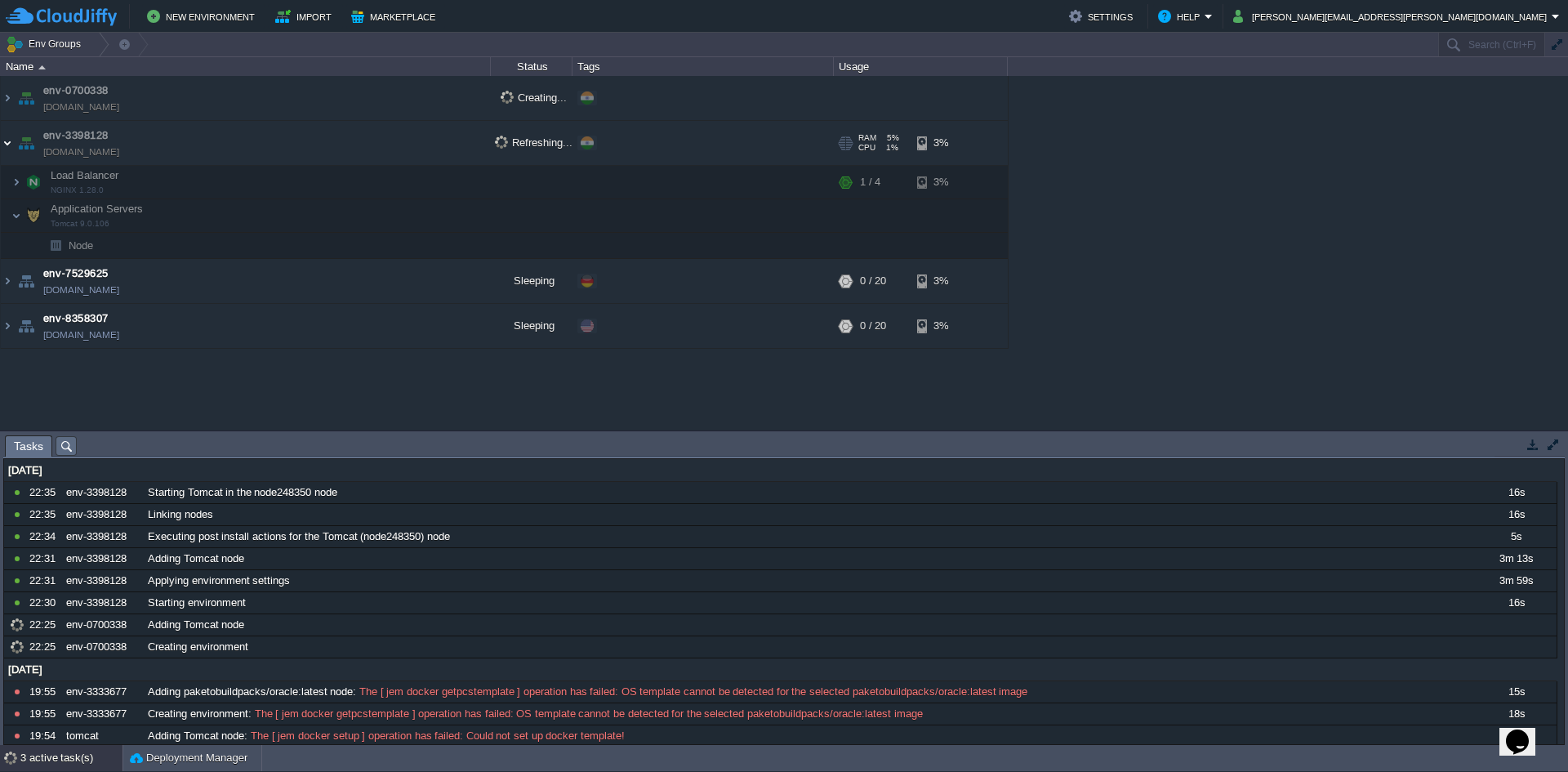
click at [9, 149] on img at bounding box center [8, 142] width 13 height 44
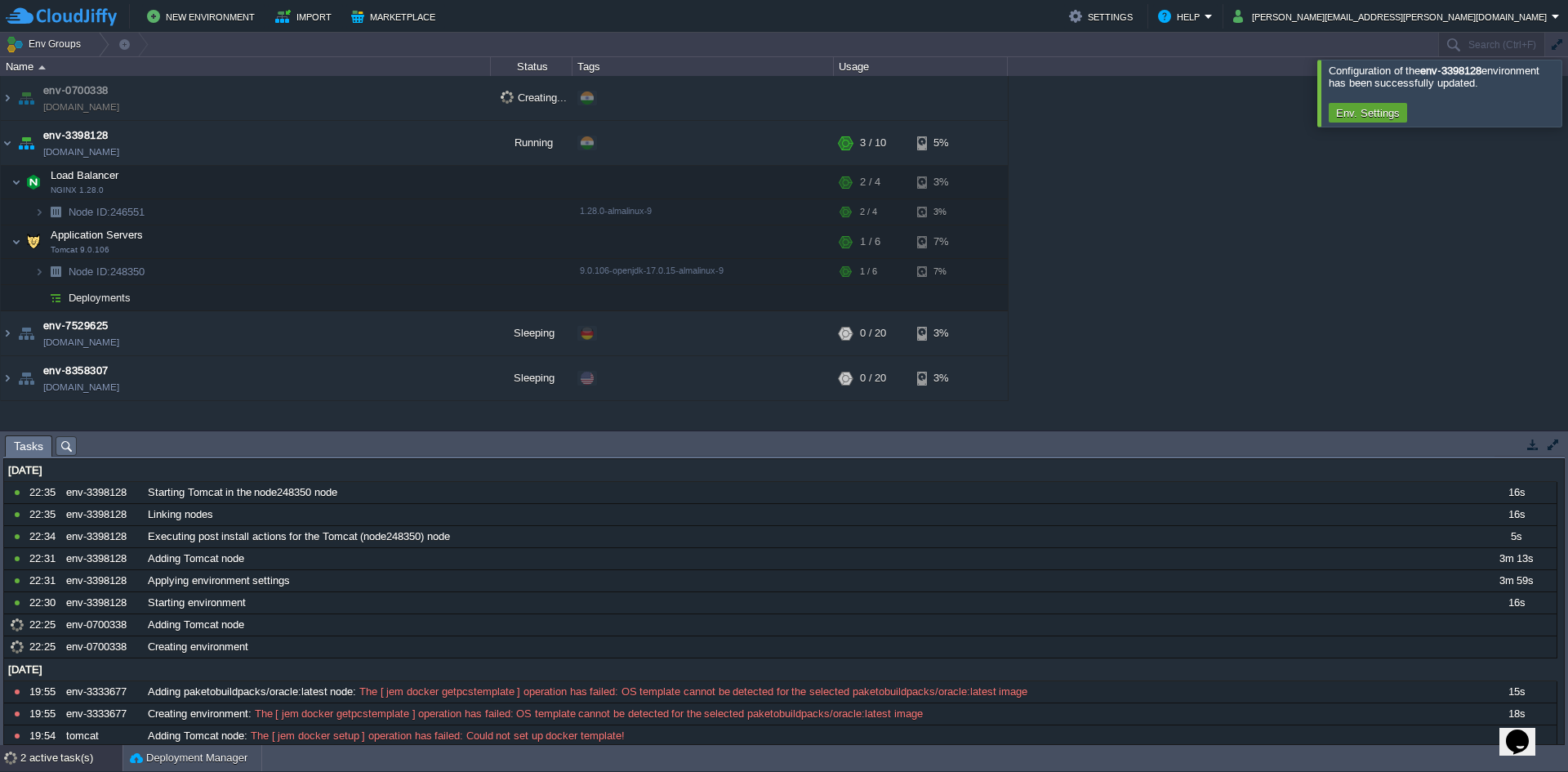
click at [1567, 91] on div at bounding box center [1588, 93] width 0 height 66
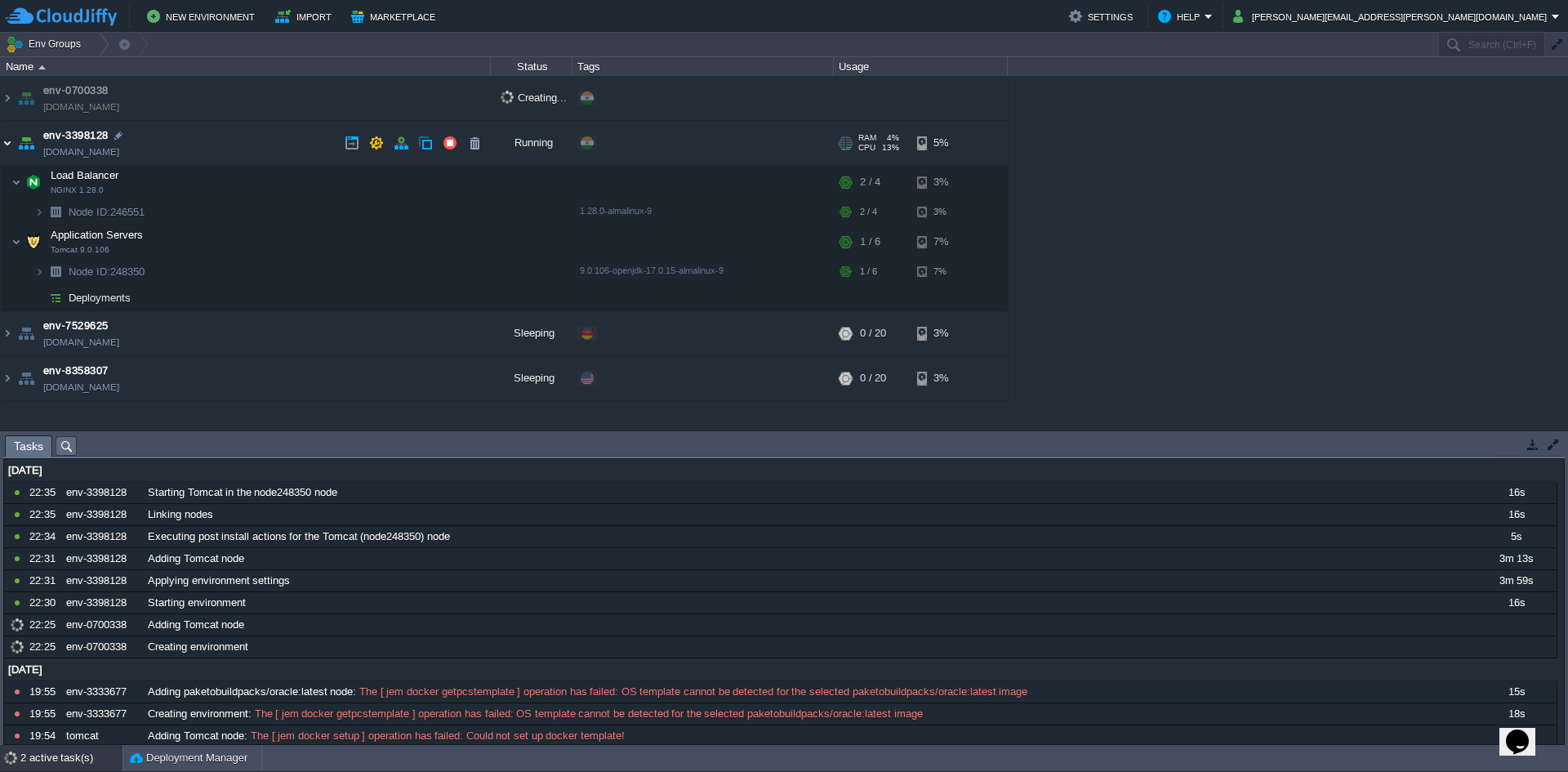
click at [8, 149] on img at bounding box center [8, 142] width 13 height 44
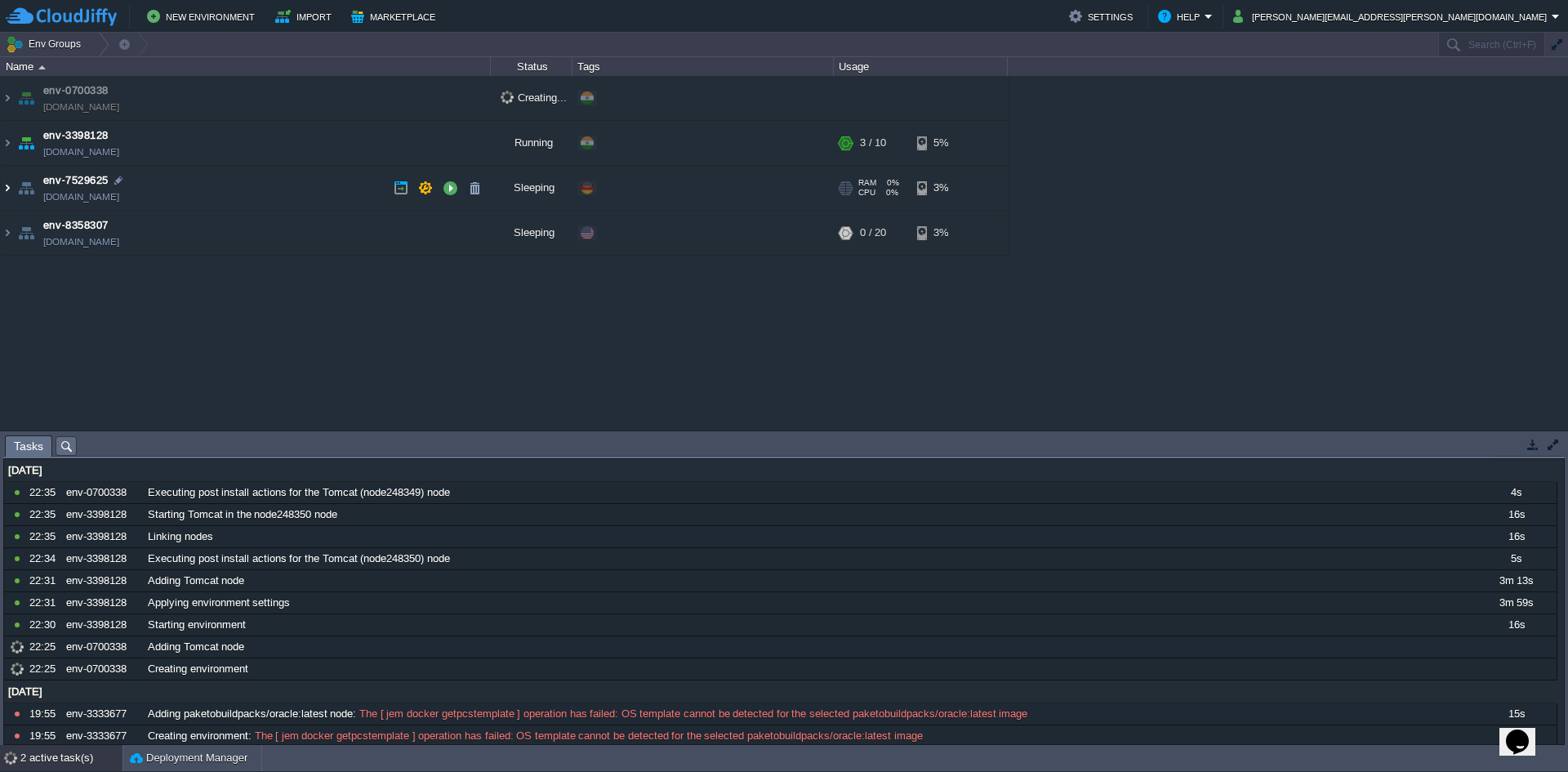
click at [1, 187] on img at bounding box center [8, 188] width 13 height 44
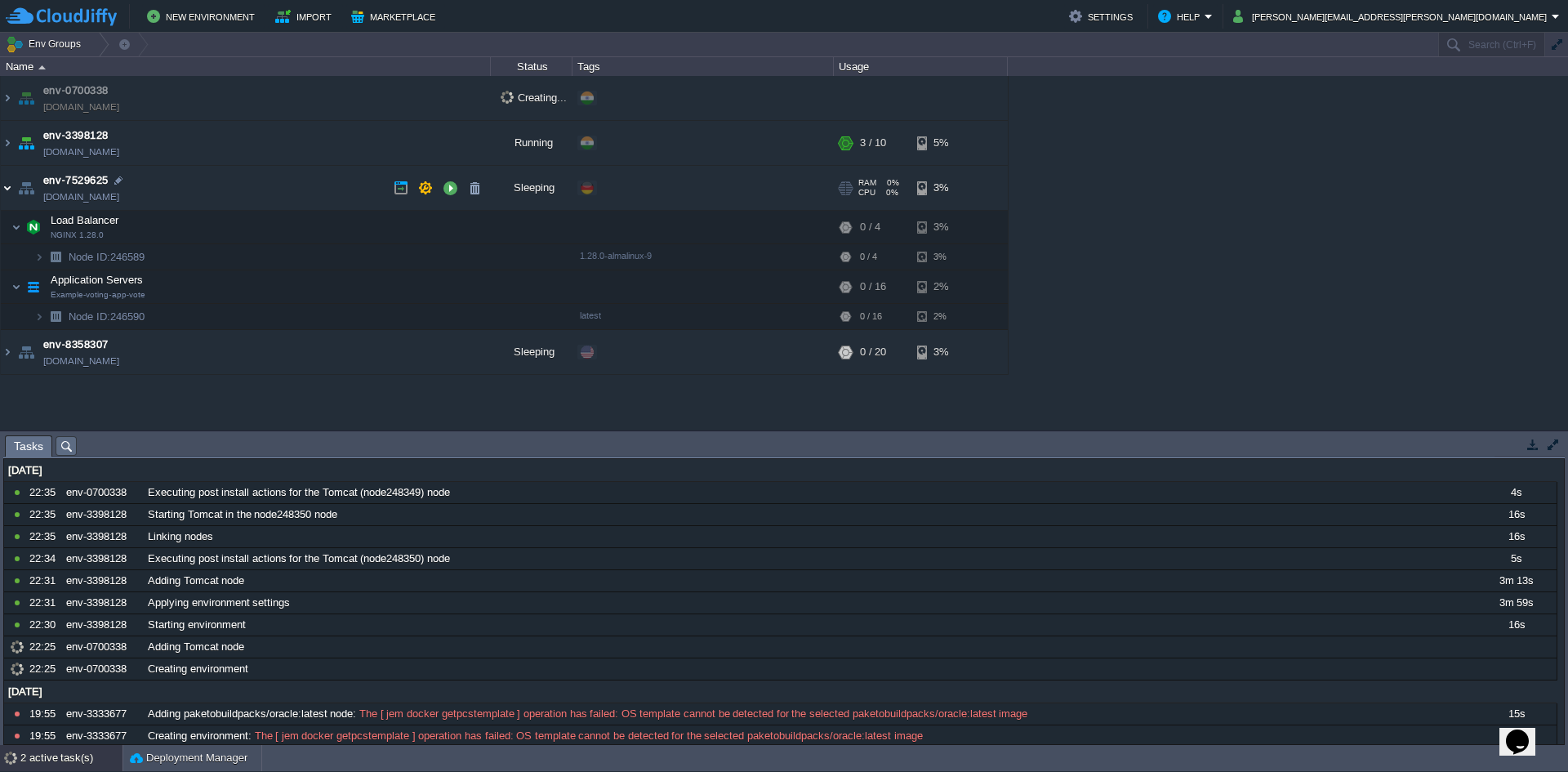
click at [3, 199] on img at bounding box center [8, 188] width 13 height 44
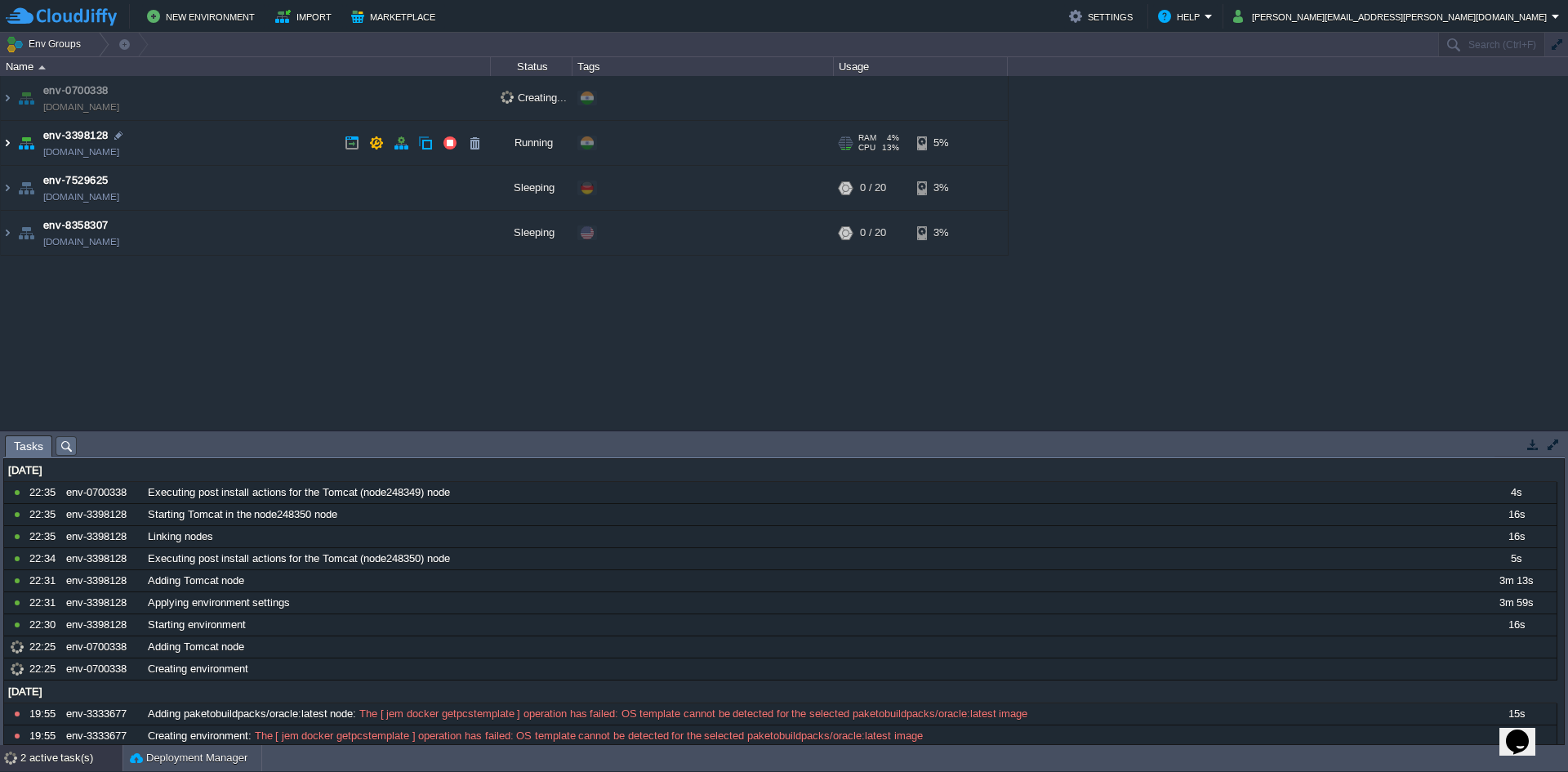
click at [5, 144] on img at bounding box center [8, 142] width 13 height 44
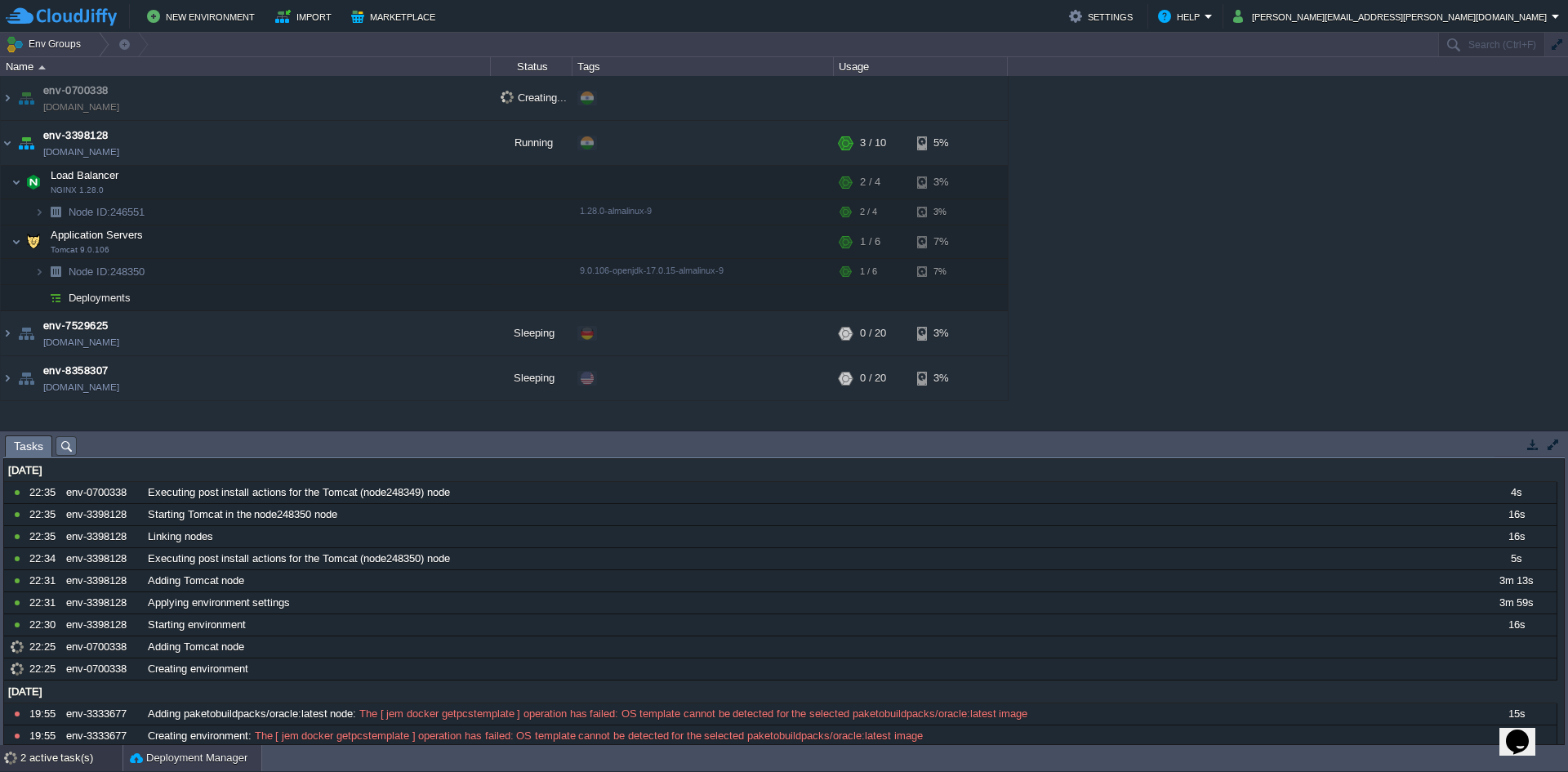
click at [162, 763] on button "Deployment Manager" at bounding box center [189, 757] width 118 height 16
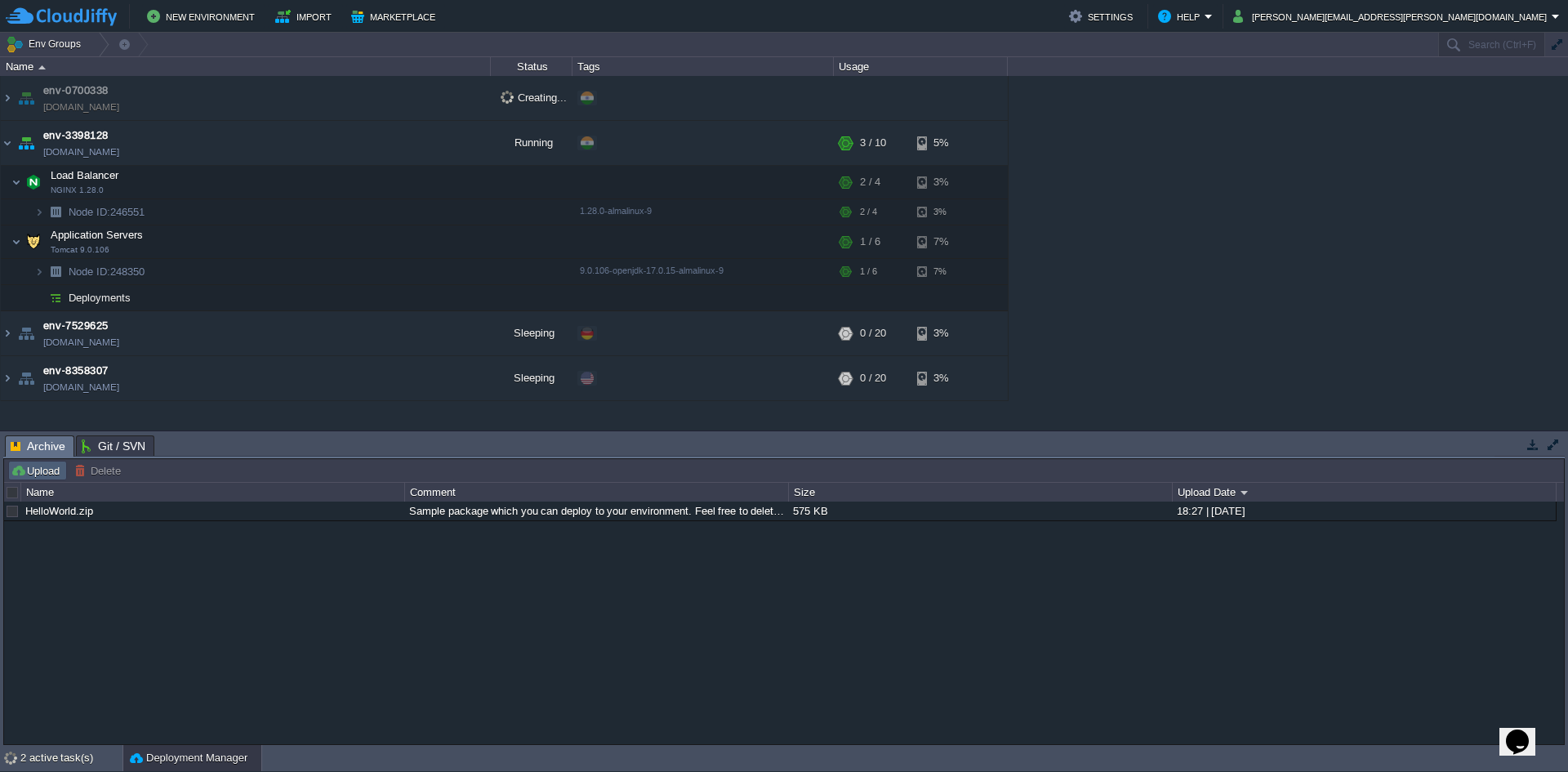
click at [56, 477] on button "Upload" at bounding box center [37, 470] width 54 height 14
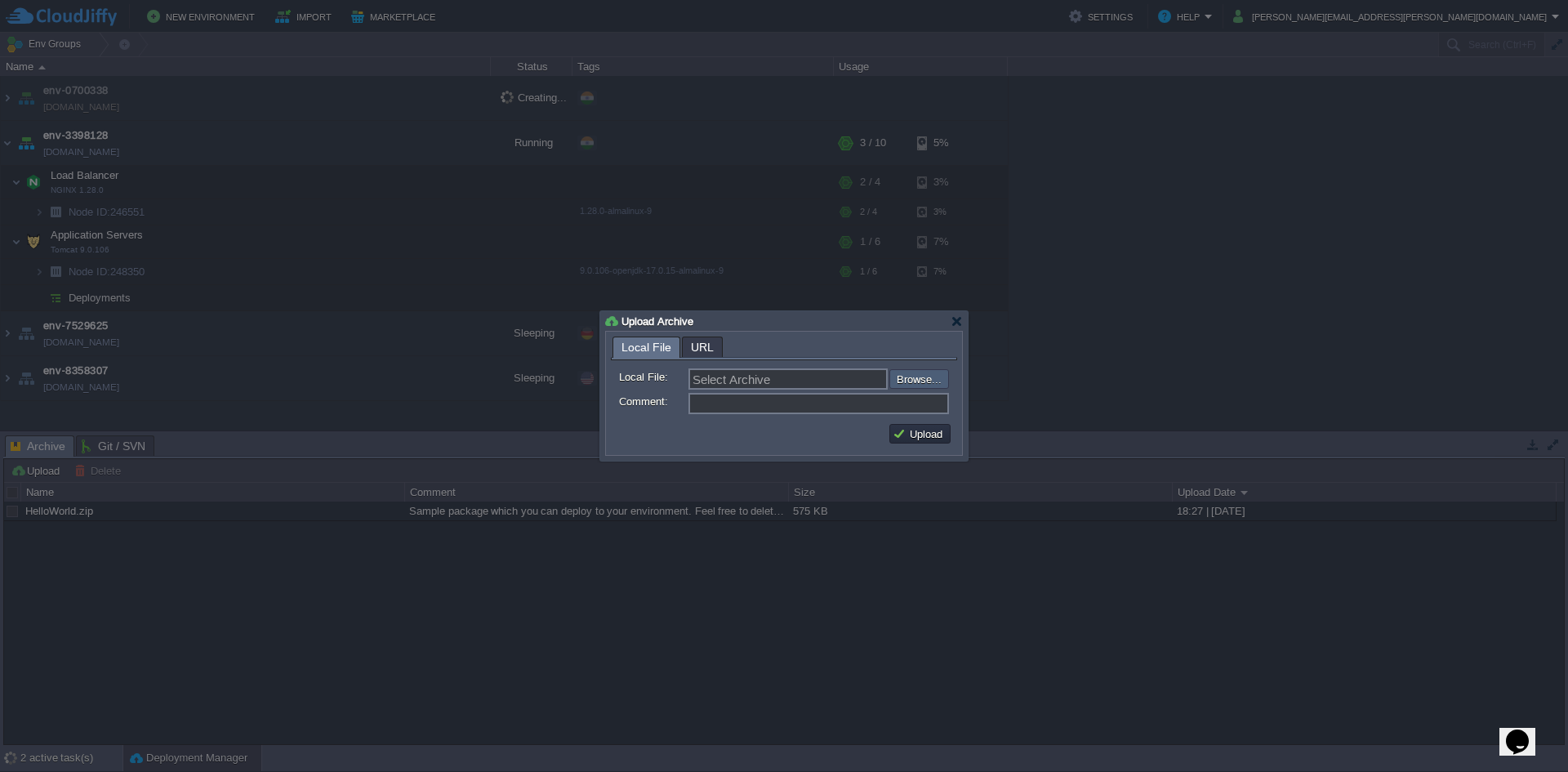
click at [922, 386] on input "file" at bounding box center [846, 379] width 207 height 20
type input "C:\fakepath\sample-war.war"
type input "sample-war.war"
click at [916, 434] on button "Upload" at bounding box center [920, 433] width 55 height 14
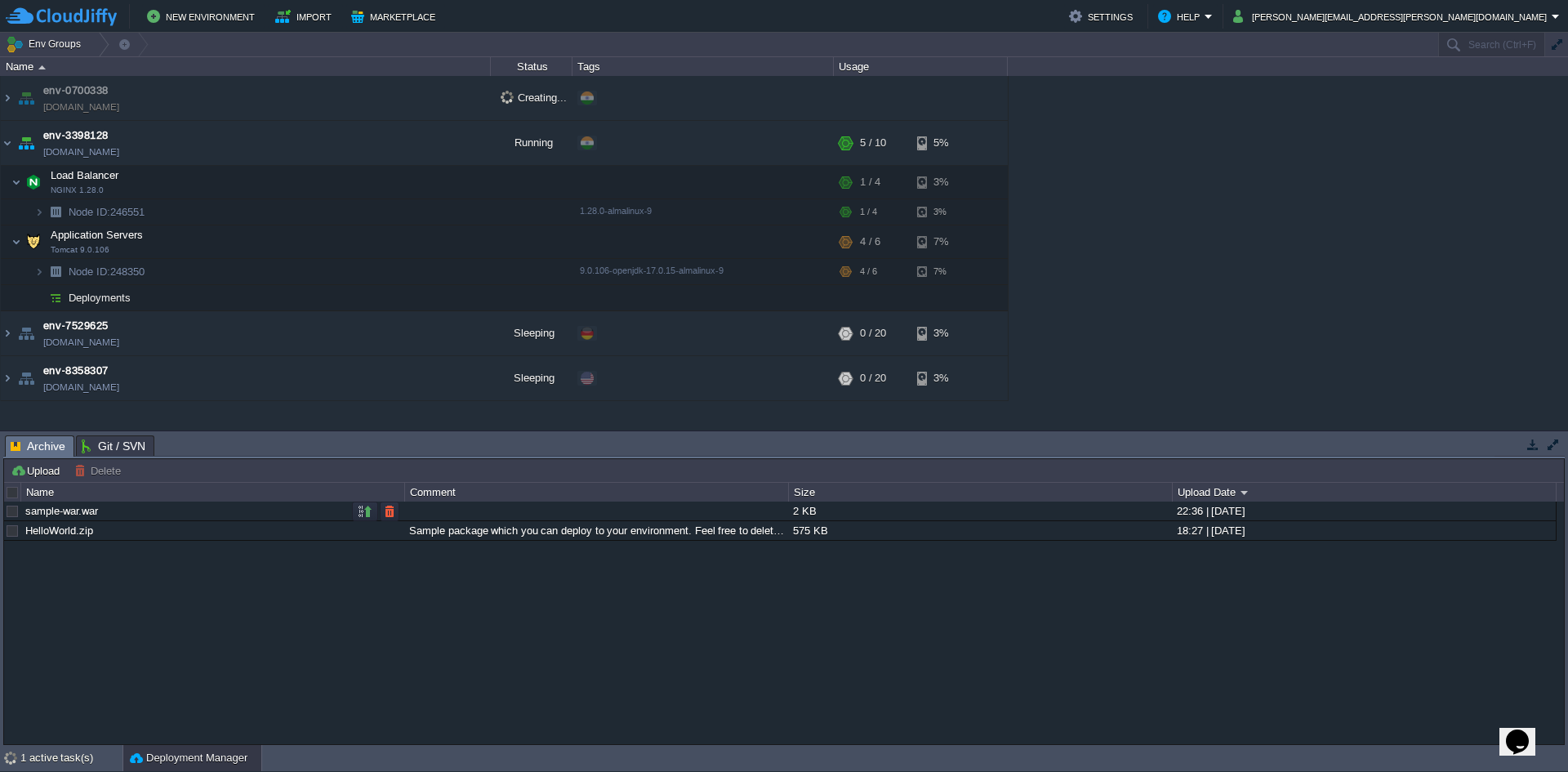
click at [693, 518] on div at bounding box center [596, 511] width 382 height 19
click at [361, 512] on button "button" at bounding box center [365, 511] width 14 height 14
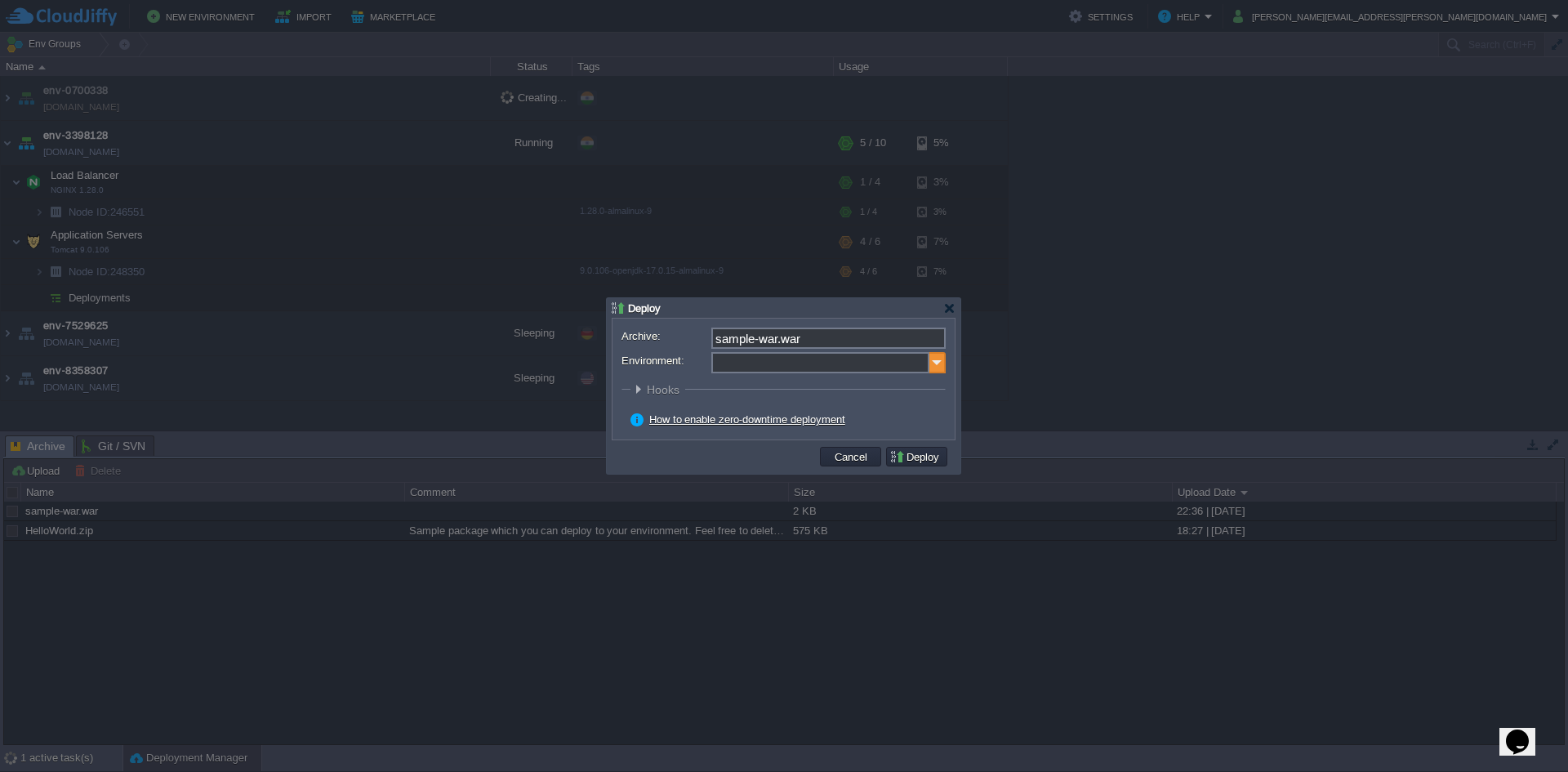
click at [936, 368] on img at bounding box center [937, 363] width 16 height 21
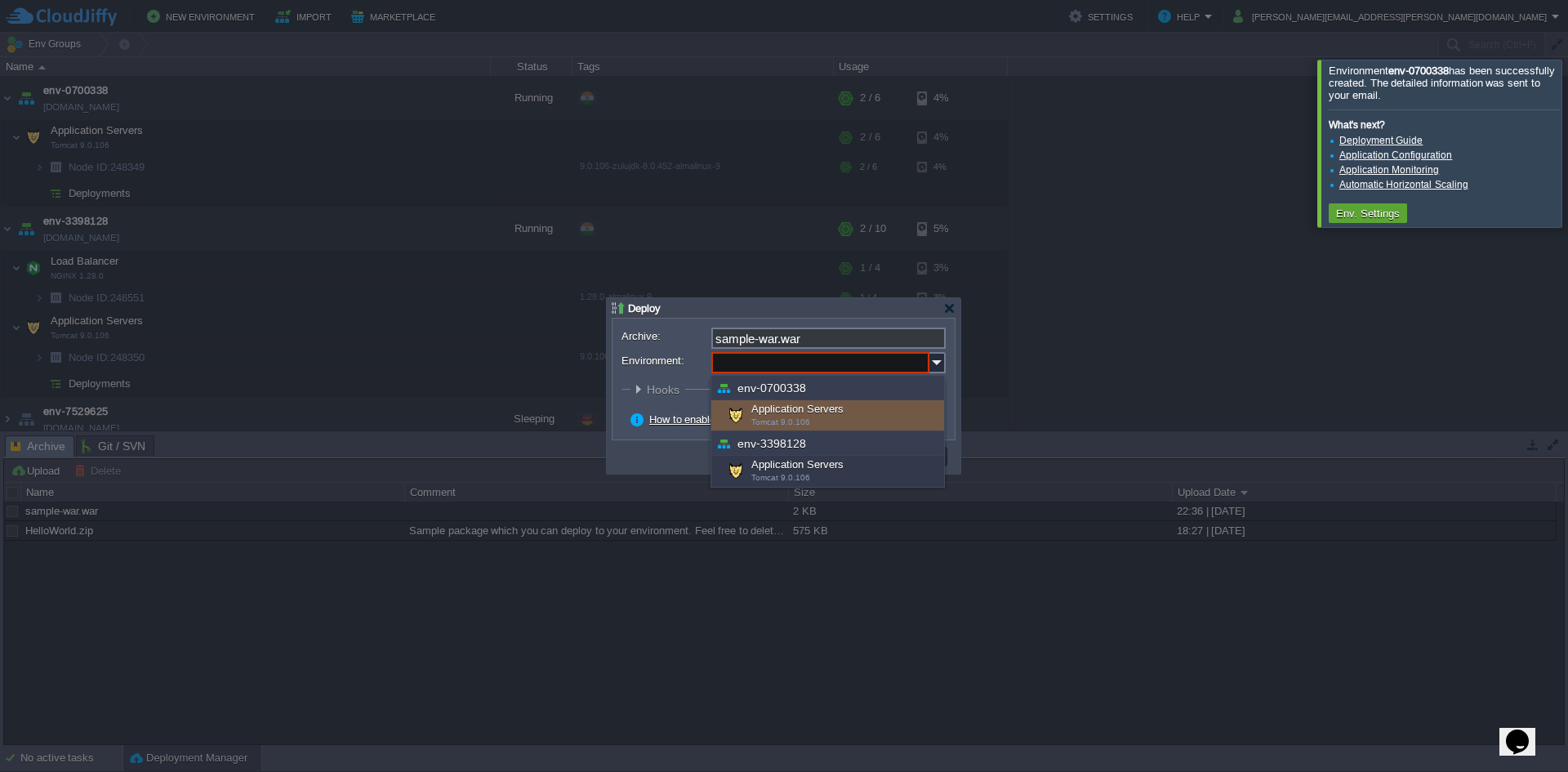
click at [1100, 353] on div at bounding box center [784, 386] width 1568 height 772
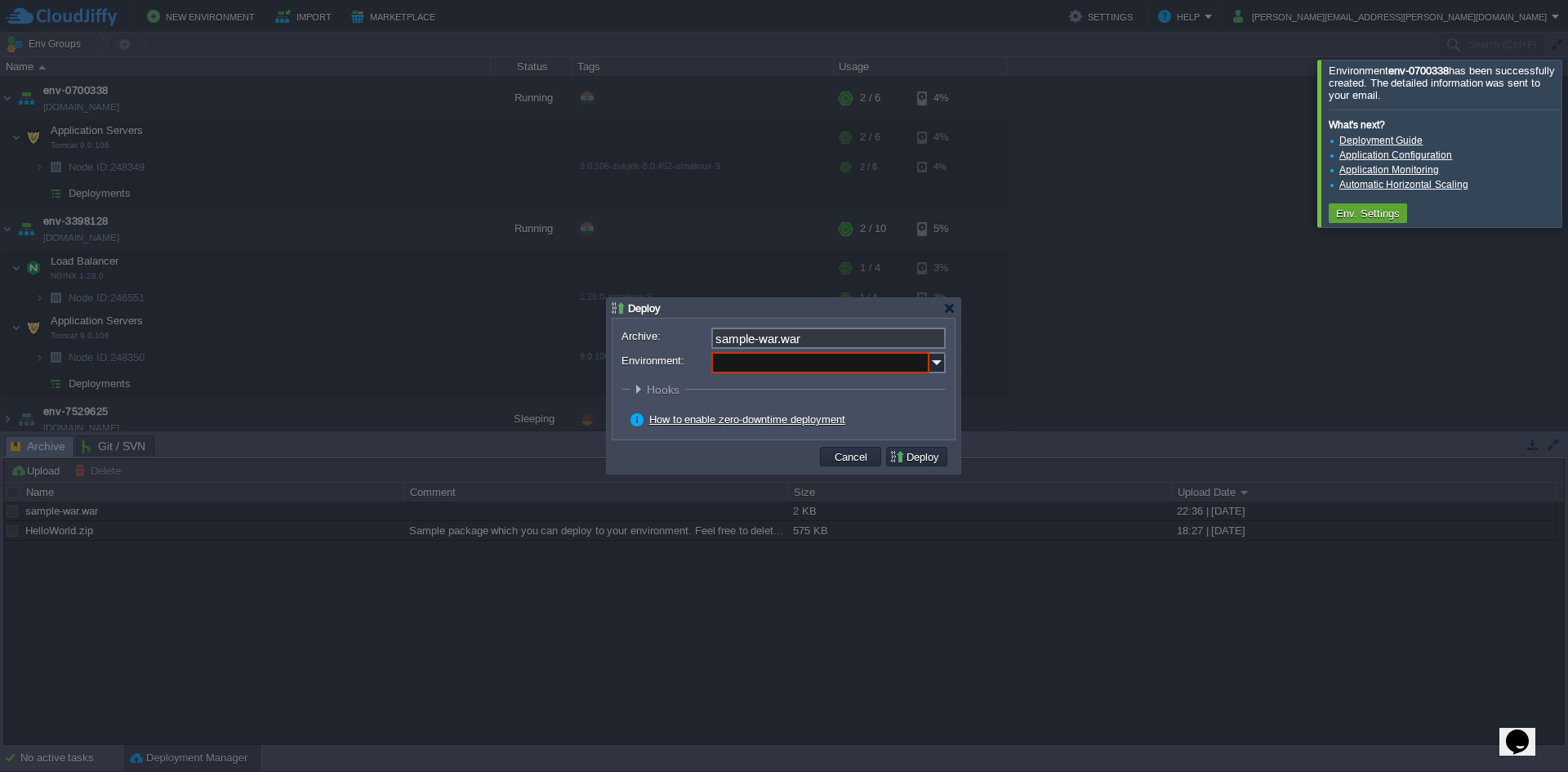
click at [950, 367] on div "Archive: sample-war.war Environment: : ROOT Hooks Pre Build Post Pre Deploy Pos…" at bounding box center [784, 378] width 342 height 121
click at [940, 360] on img at bounding box center [937, 363] width 16 height 21
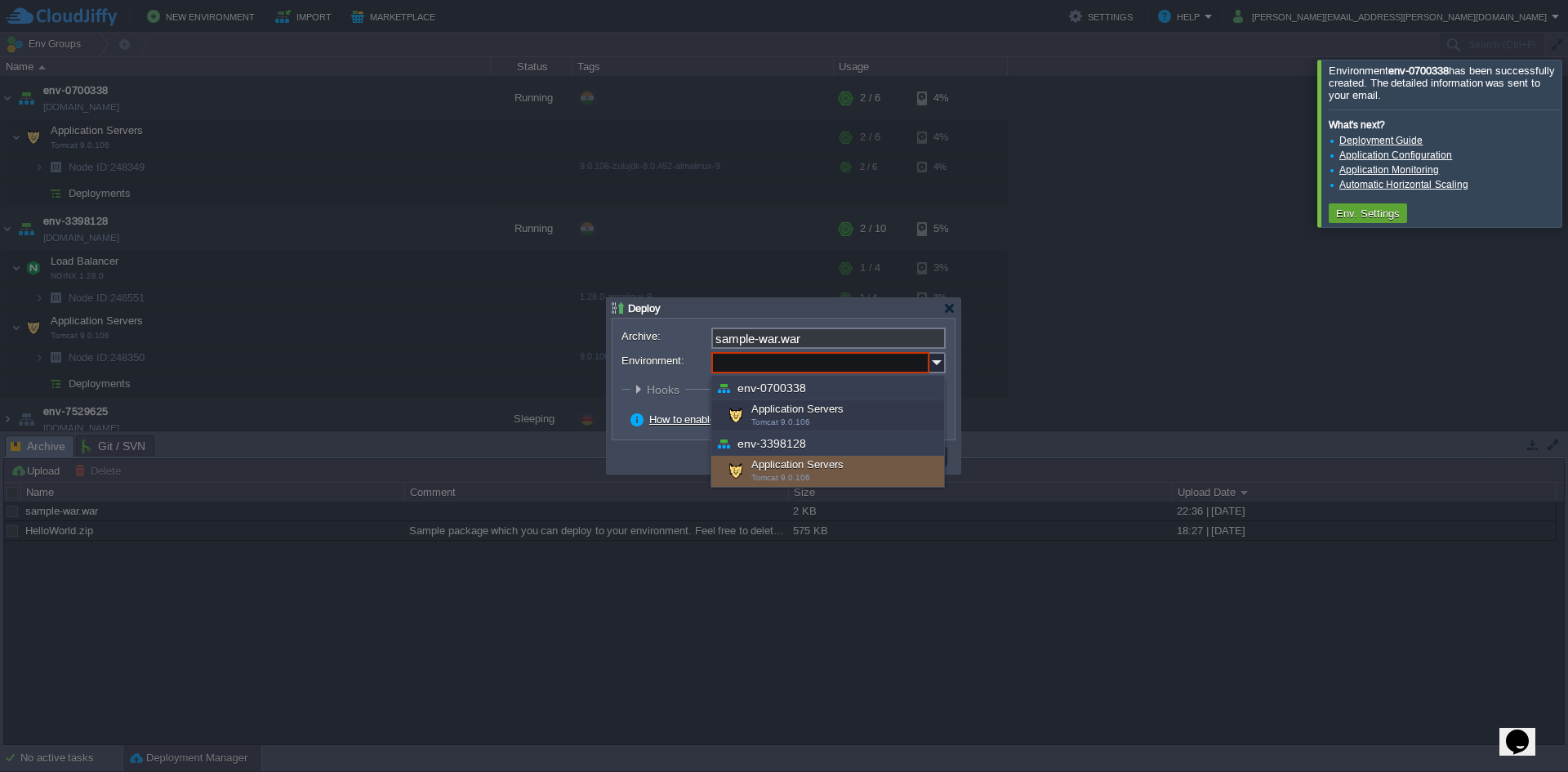
click at [802, 469] on div "Application Servers Tomcat 9.0.106" at bounding box center [827, 471] width 233 height 31
type input "Application Servers (env-3398128)"
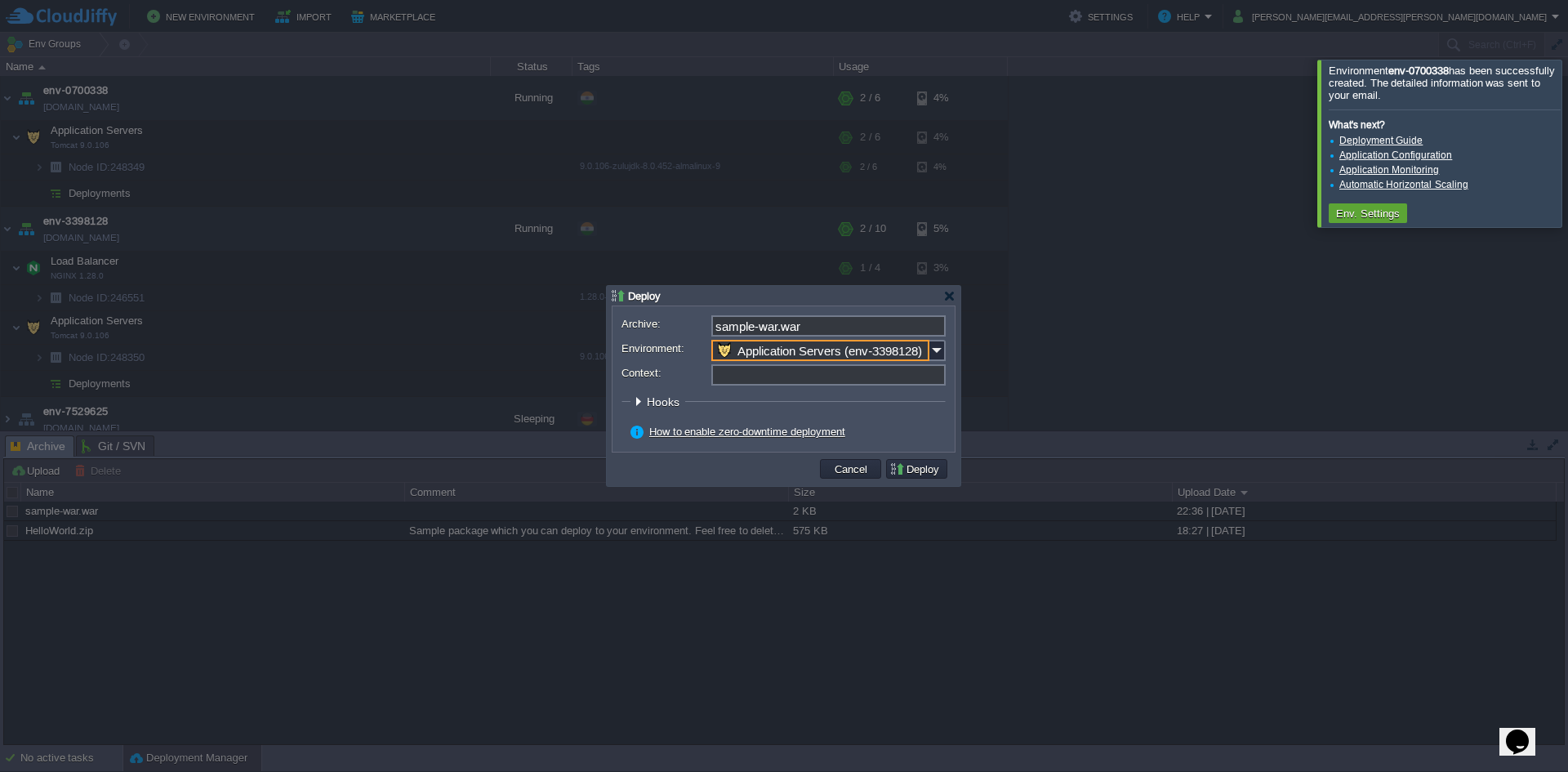
click at [797, 376] on input "Context:" at bounding box center [828, 375] width 235 height 21
click at [916, 469] on button "Deploy" at bounding box center [916, 468] width 55 height 14
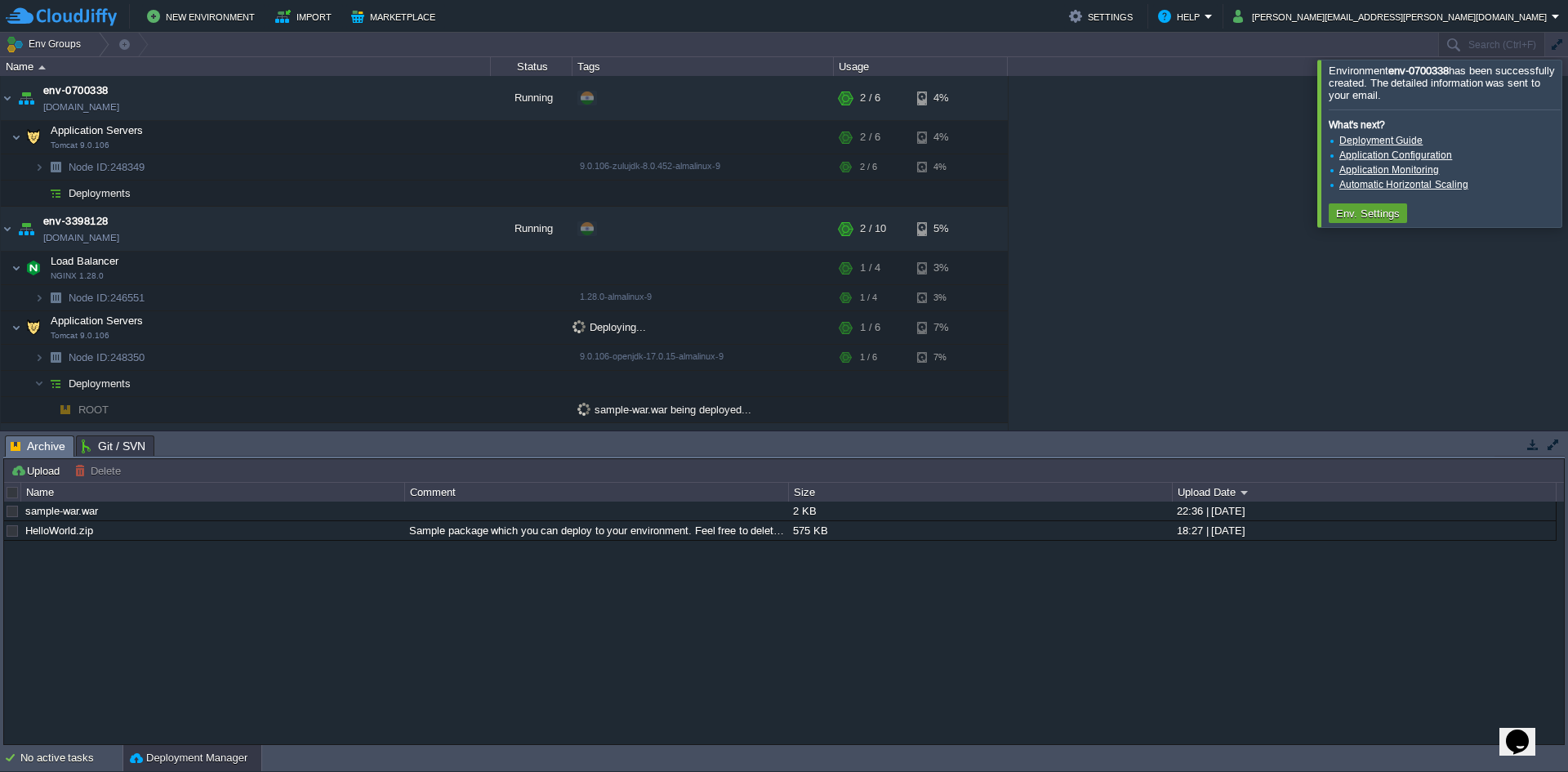
click at [1567, 162] on div at bounding box center [1588, 142] width 0 height 166
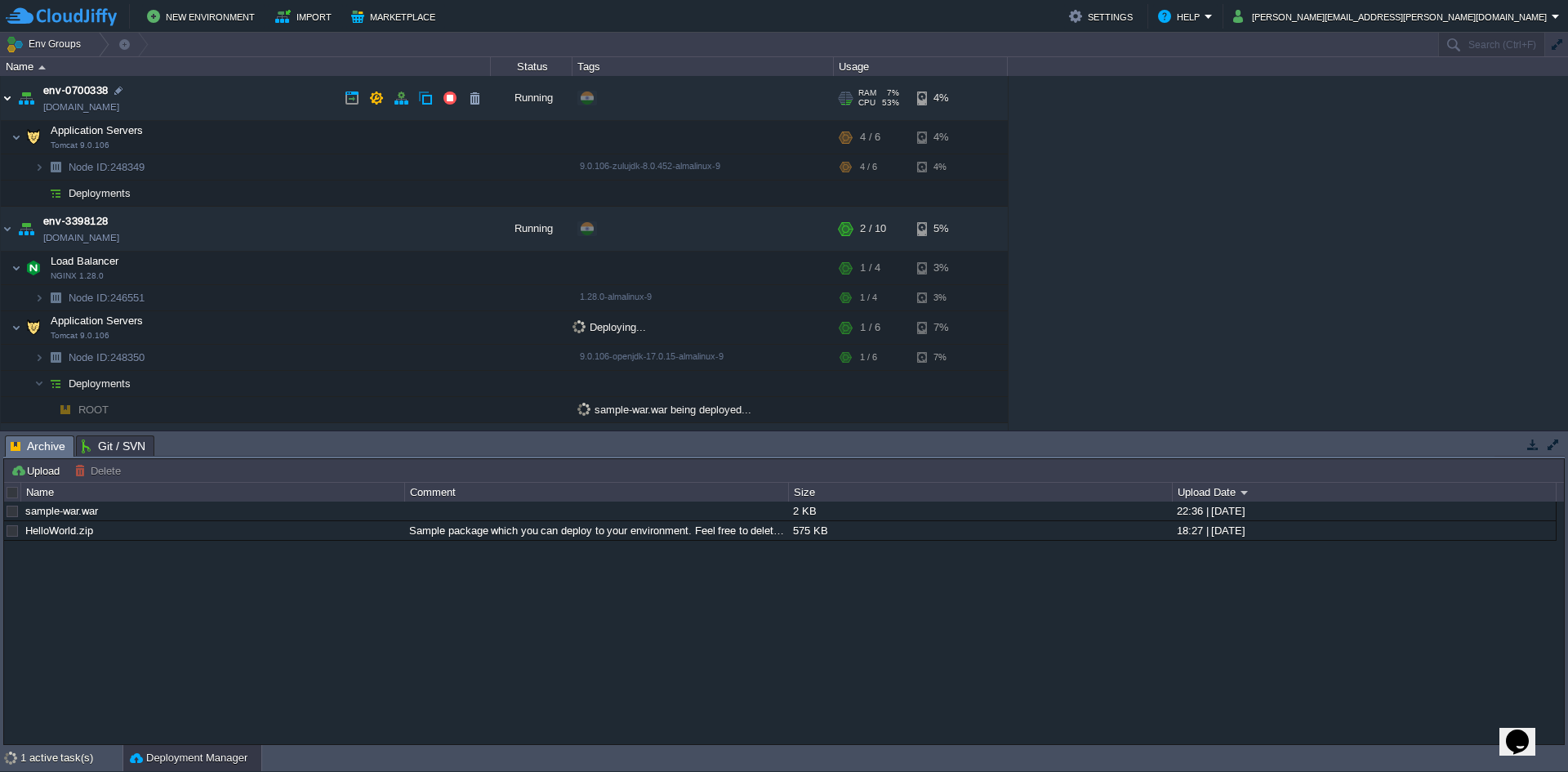
click at [1, 100] on img at bounding box center [8, 98] width 13 height 44
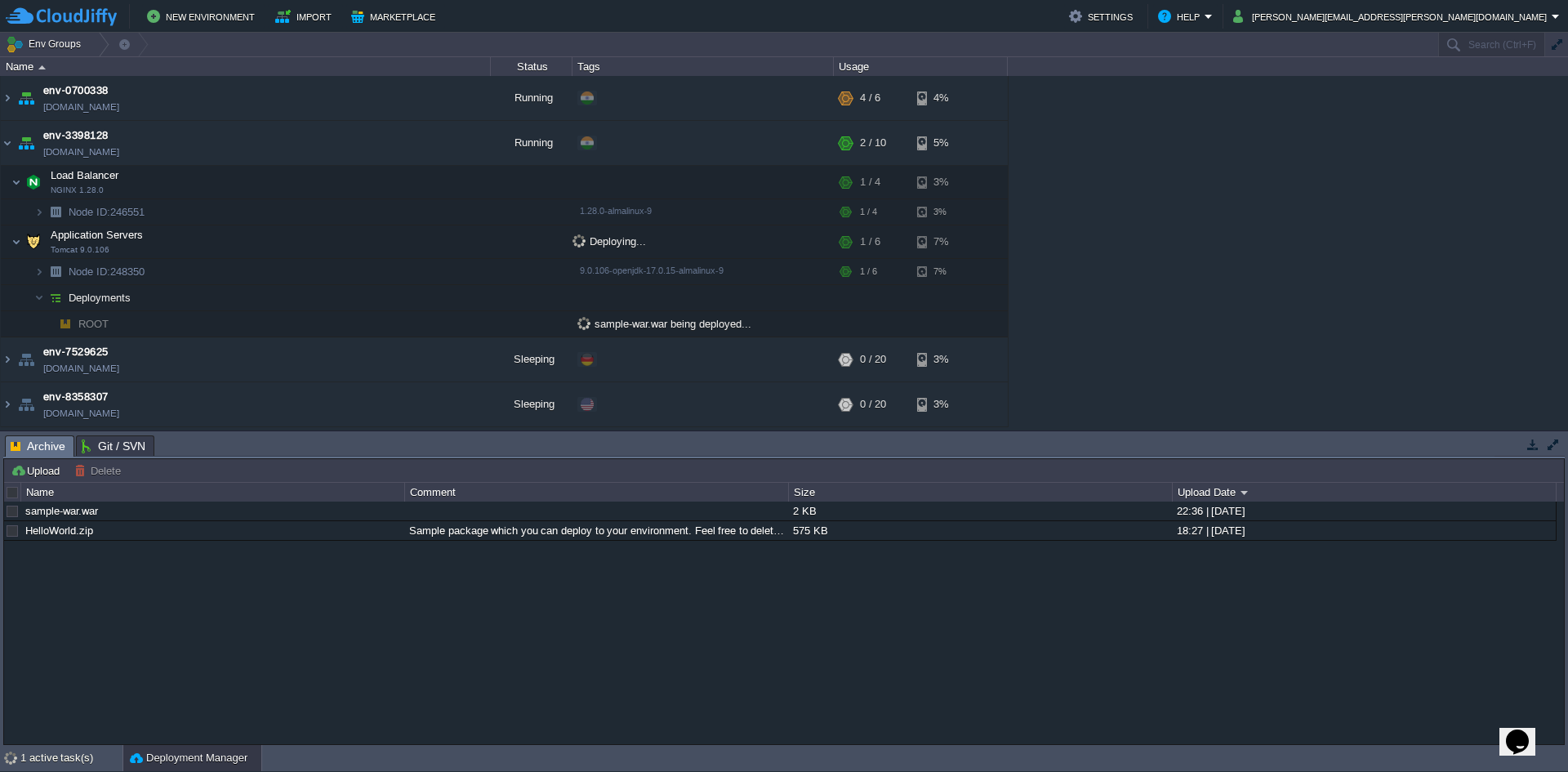
click at [1558, 446] on button "button" at bounding box center [1553, 443] width 14 height 14
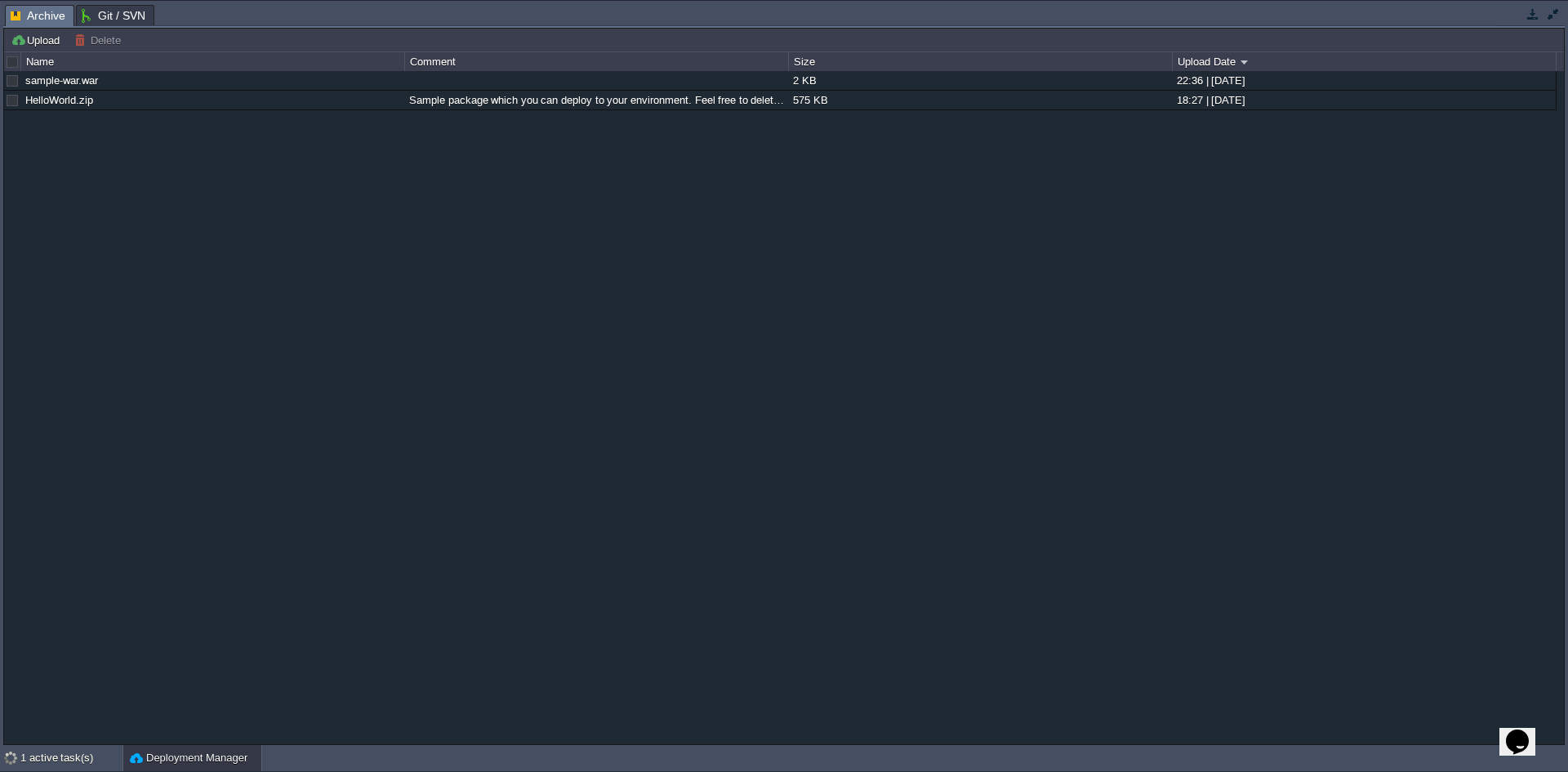
click at [1556, 14] on button "button" at bounding box center [1553, 13] width 14 height 14
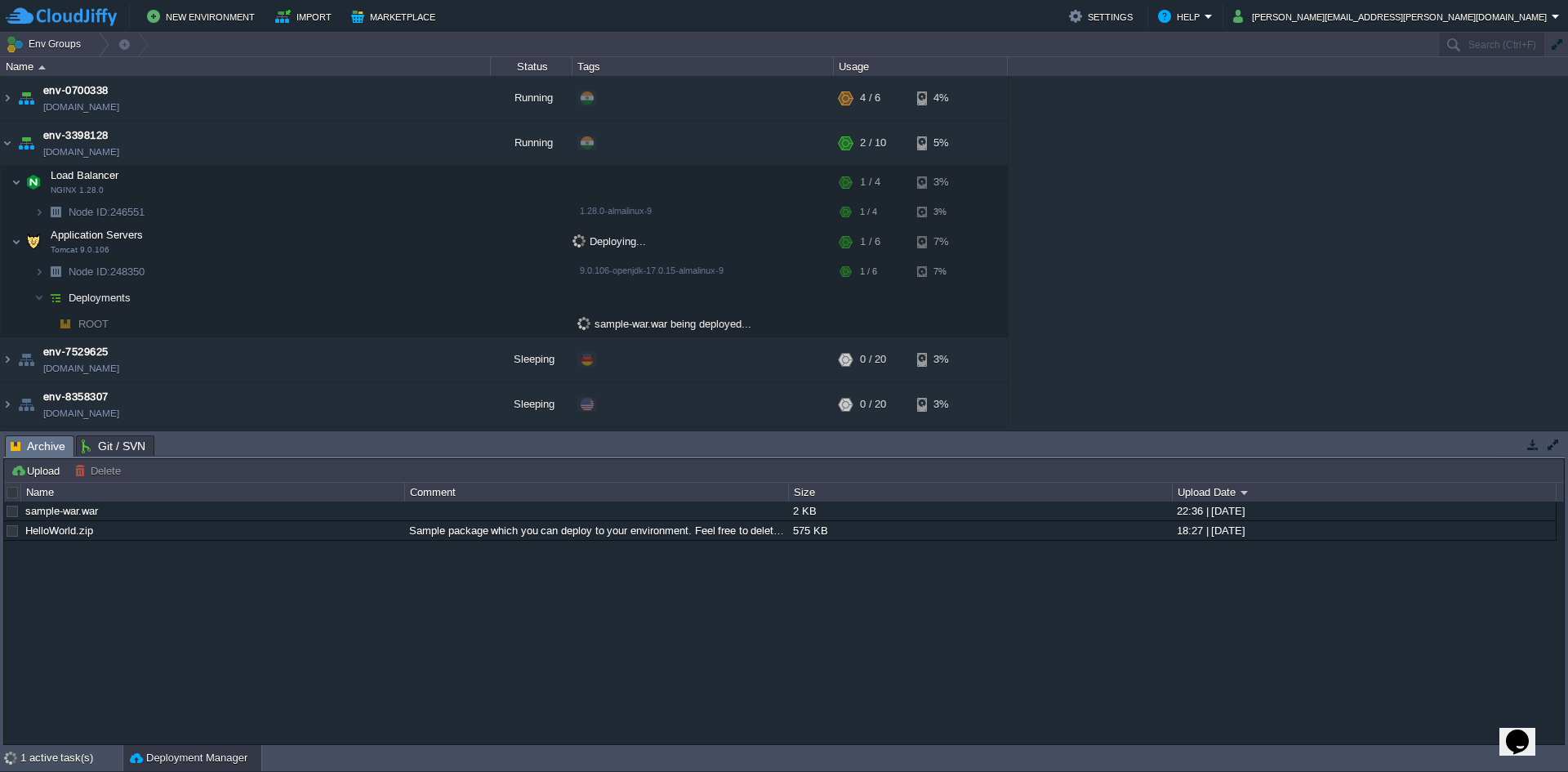
click at [1522, 442] on td at bounding box center [1532, 443] width 20 height 20
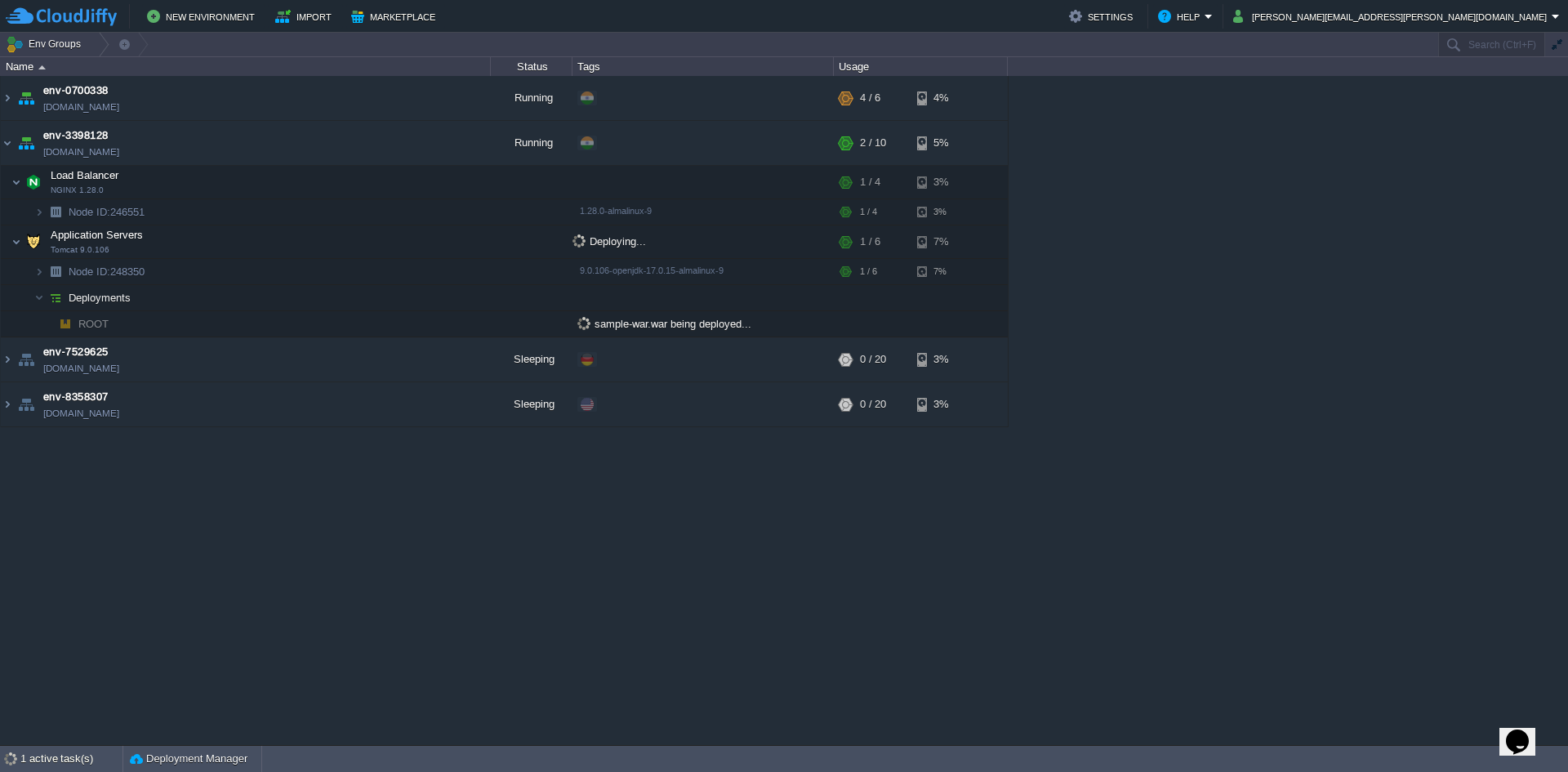
click at [36, 748] on div "1 active task(s)" at bounding box center [70, 759] width 102 height 27
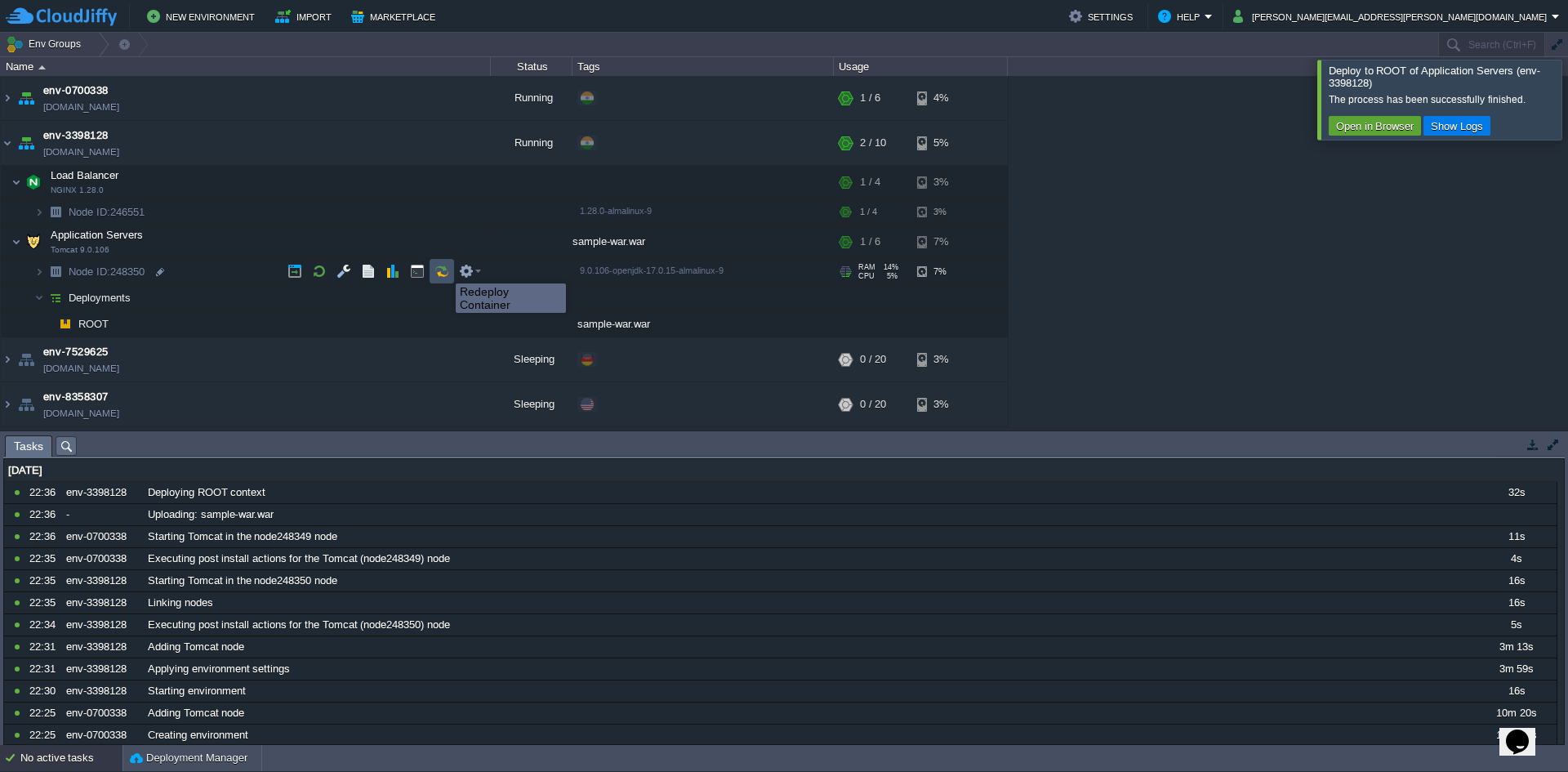
click at [444, 269] on button "button" at bounding box center [441, 271] width 14 height 14
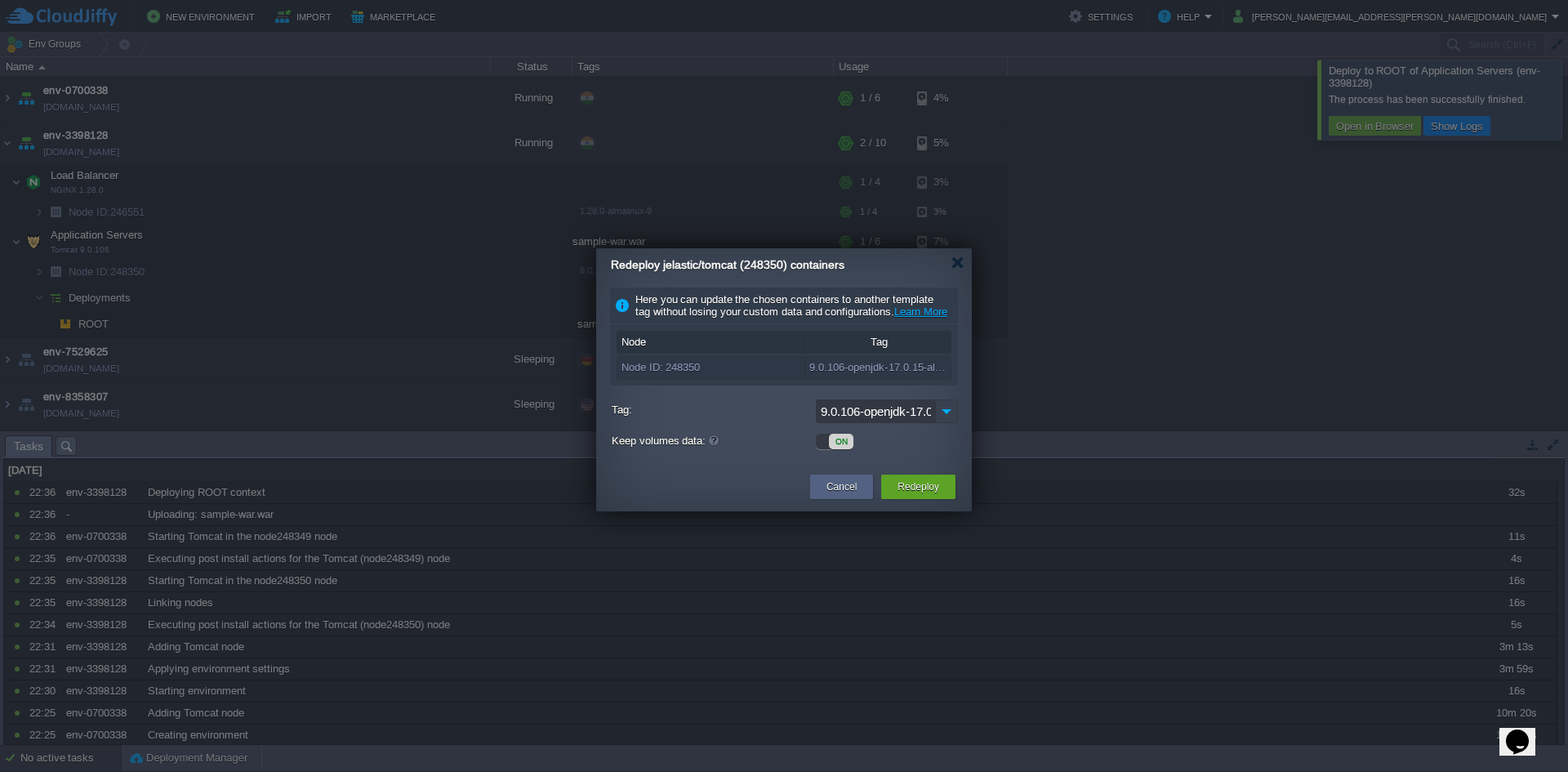
click at [942, 423] on img at bounding box center [947, 411] width 23 height 24
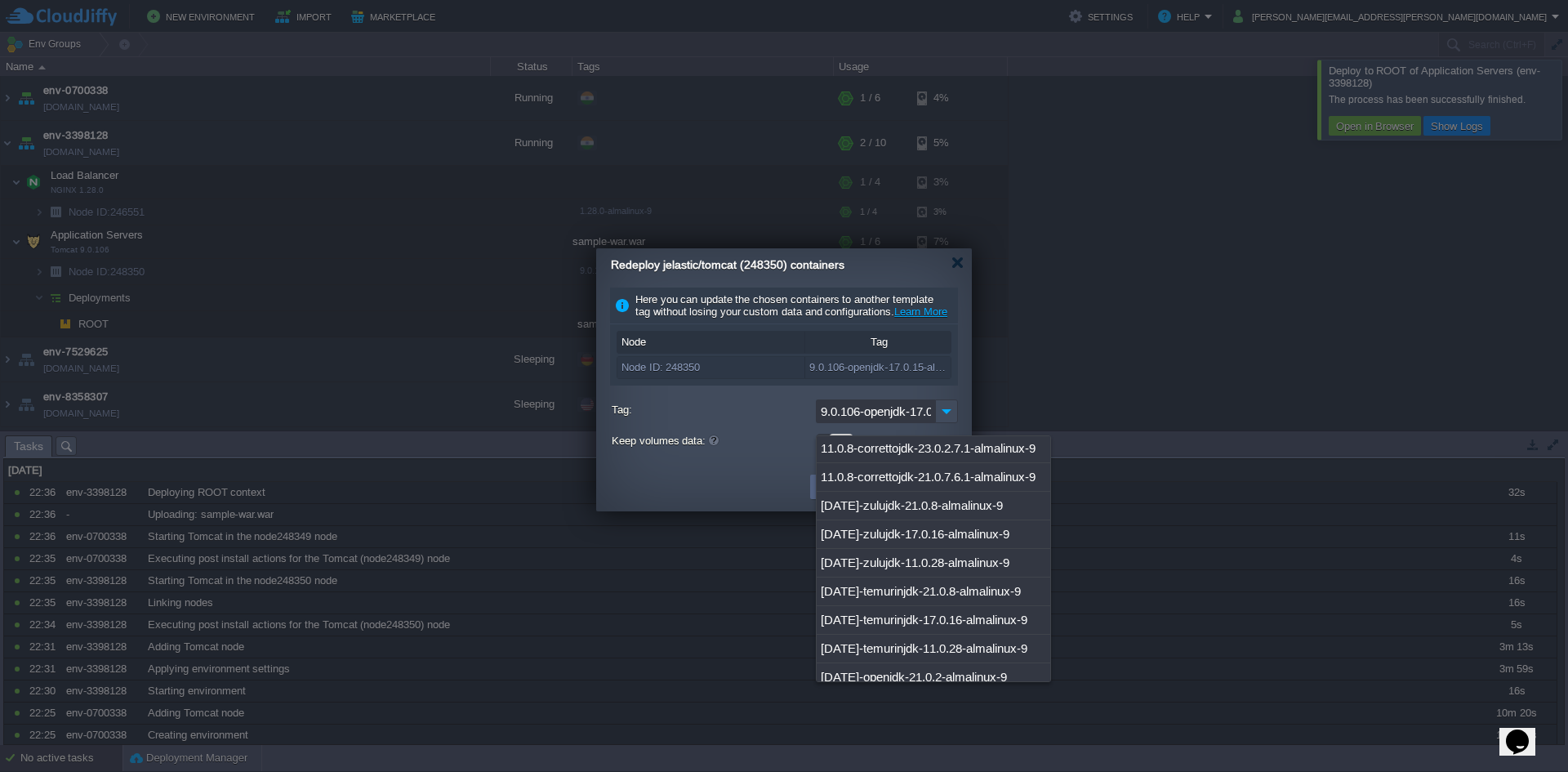
scroll to position [861, 0]
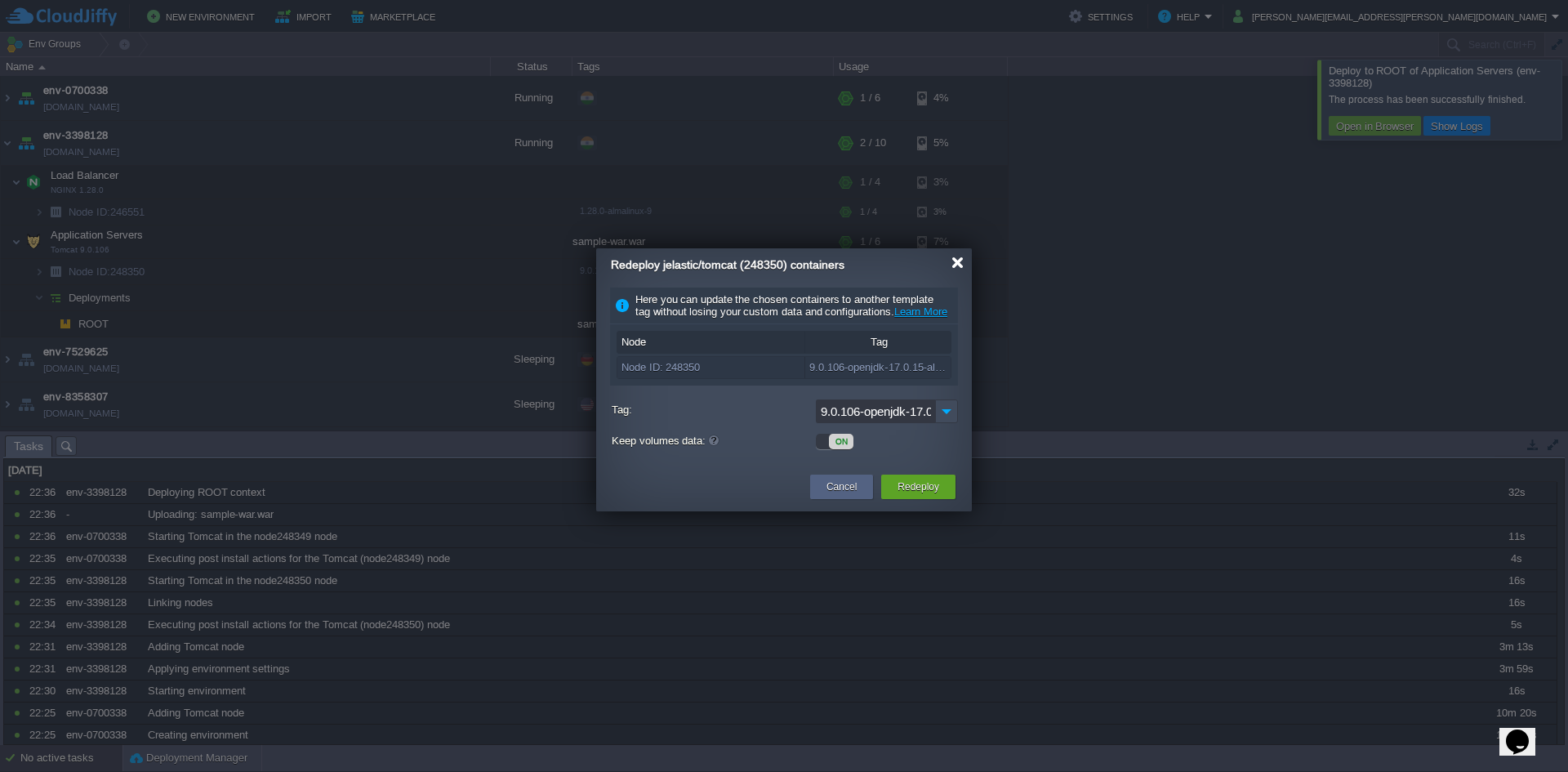
click at [957, 263] on div at bounding box center [957, 262] width 12 height 12
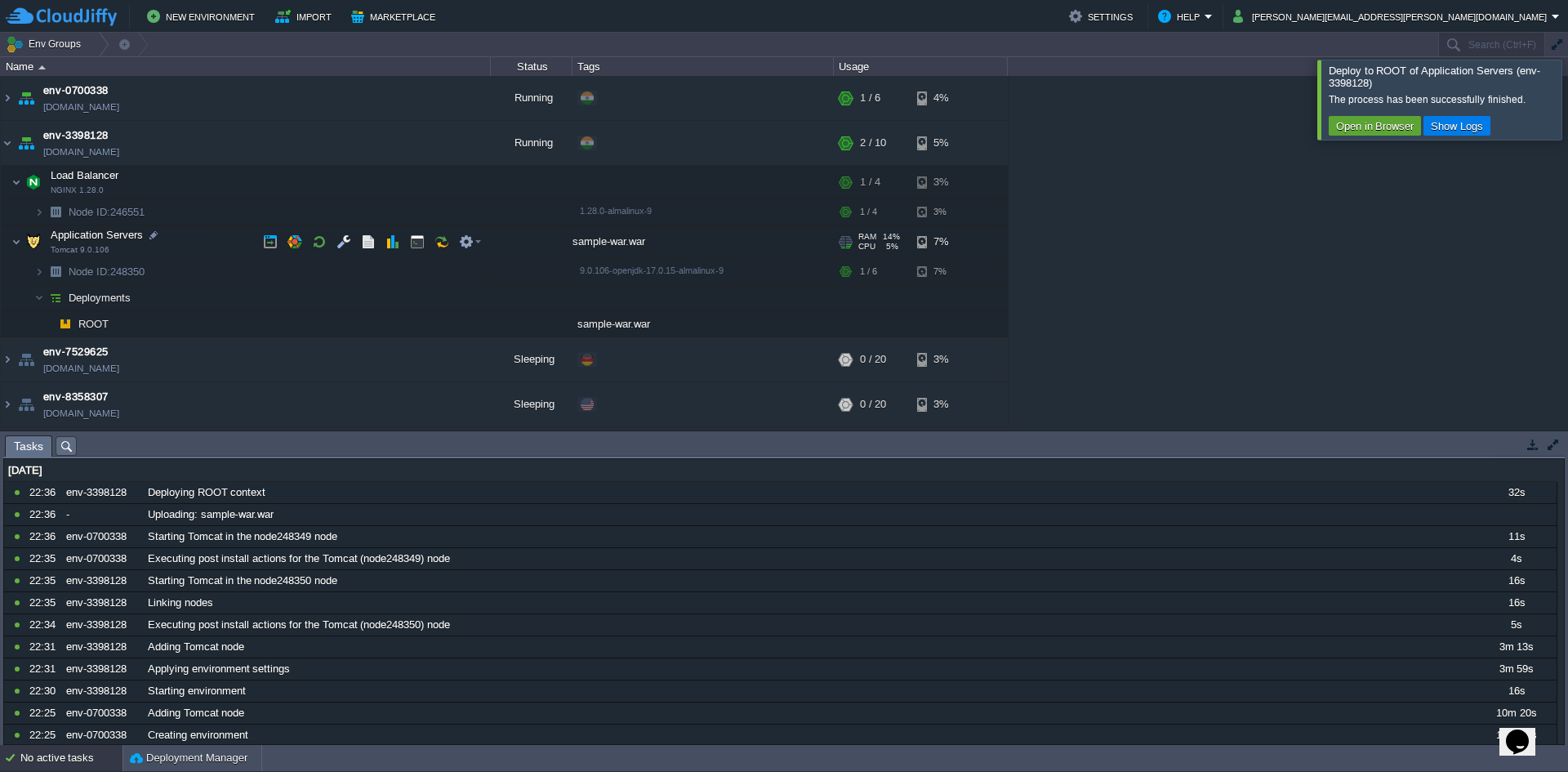
click at [8, 243] on span at bounding box center [6, 241] width 10 height 12
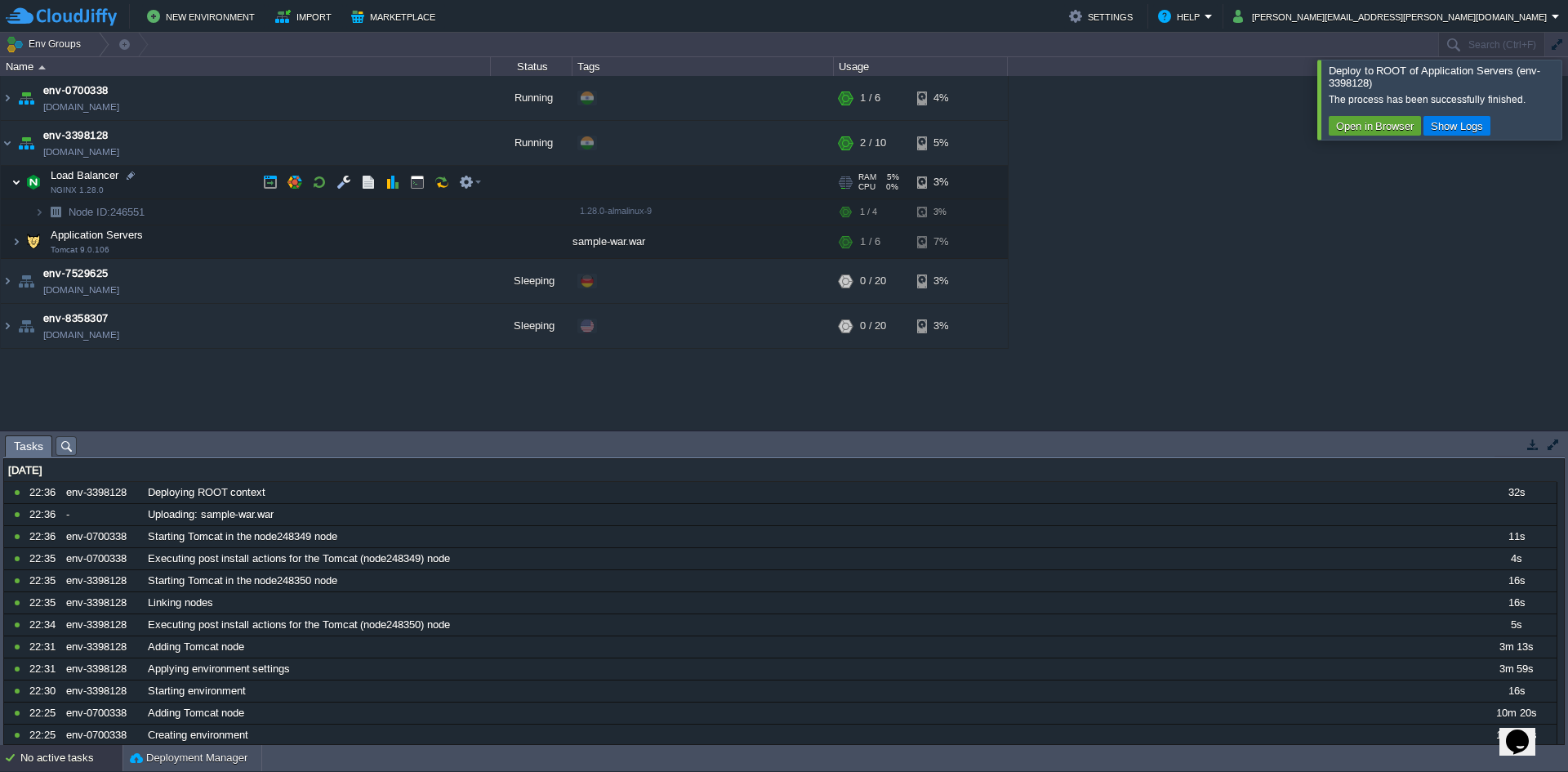
click at [12, 179] on img at bounding box center [16, 182] width 9 height 32
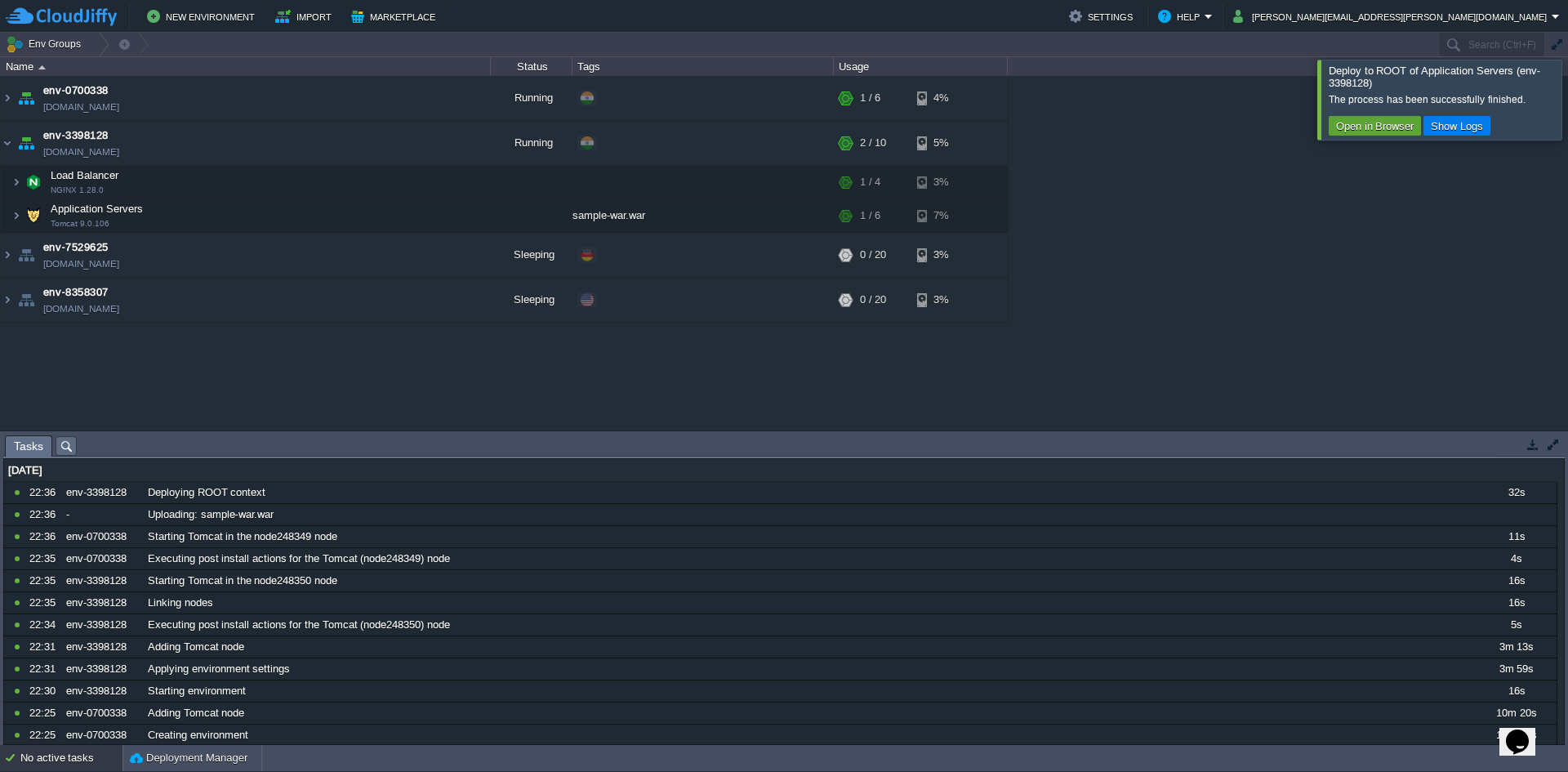
click at [1567, 108] on div at bounding box center [1588, 99] width 0 height 79
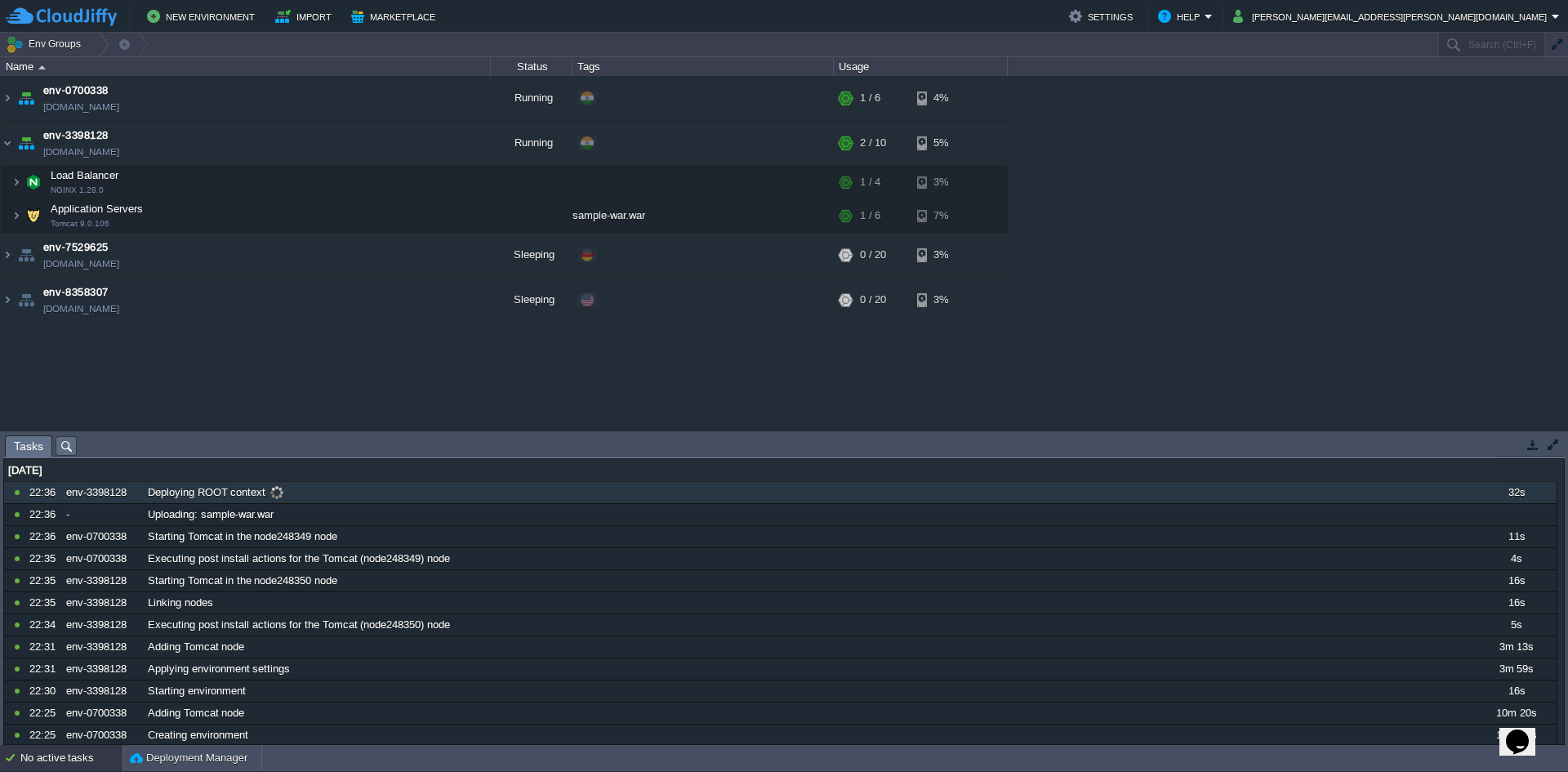
click at [274, 490] on span at bounding box center [275, 492] width 22 height 14
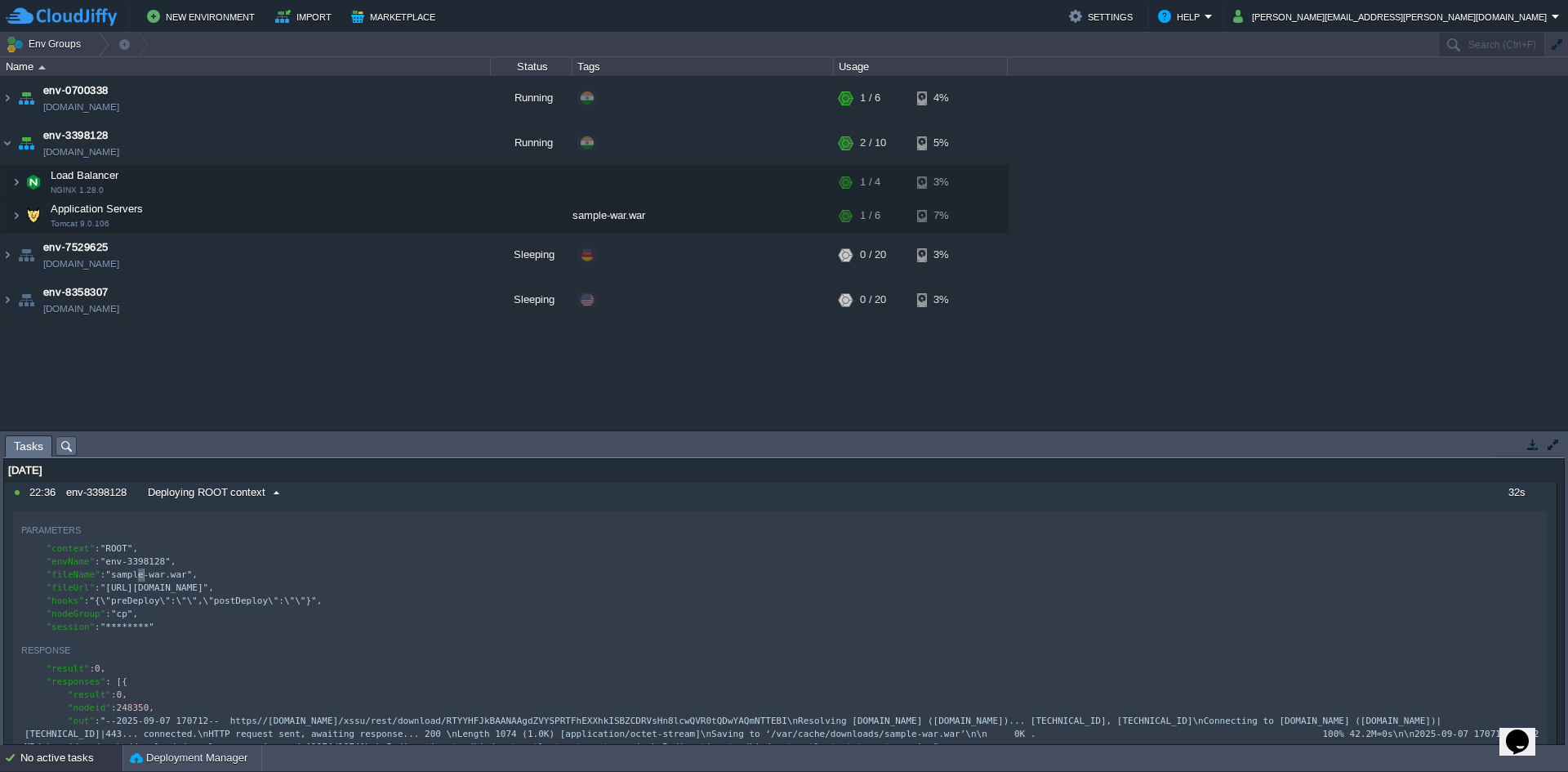
scroll to position [6, 0]
type textarea "28""
click at [135, 574] on div "x "context" : "ROOT" , "envName" : "env-33981 28" , "fileName" : "sample-war.wa…" at bounding box center [783, 588] width 1524 height 91
type textarea ","
drag, startPoint x: 136, startPoint y: 578, endPoint x: 241, endPoint y: 577, distance: 105.0
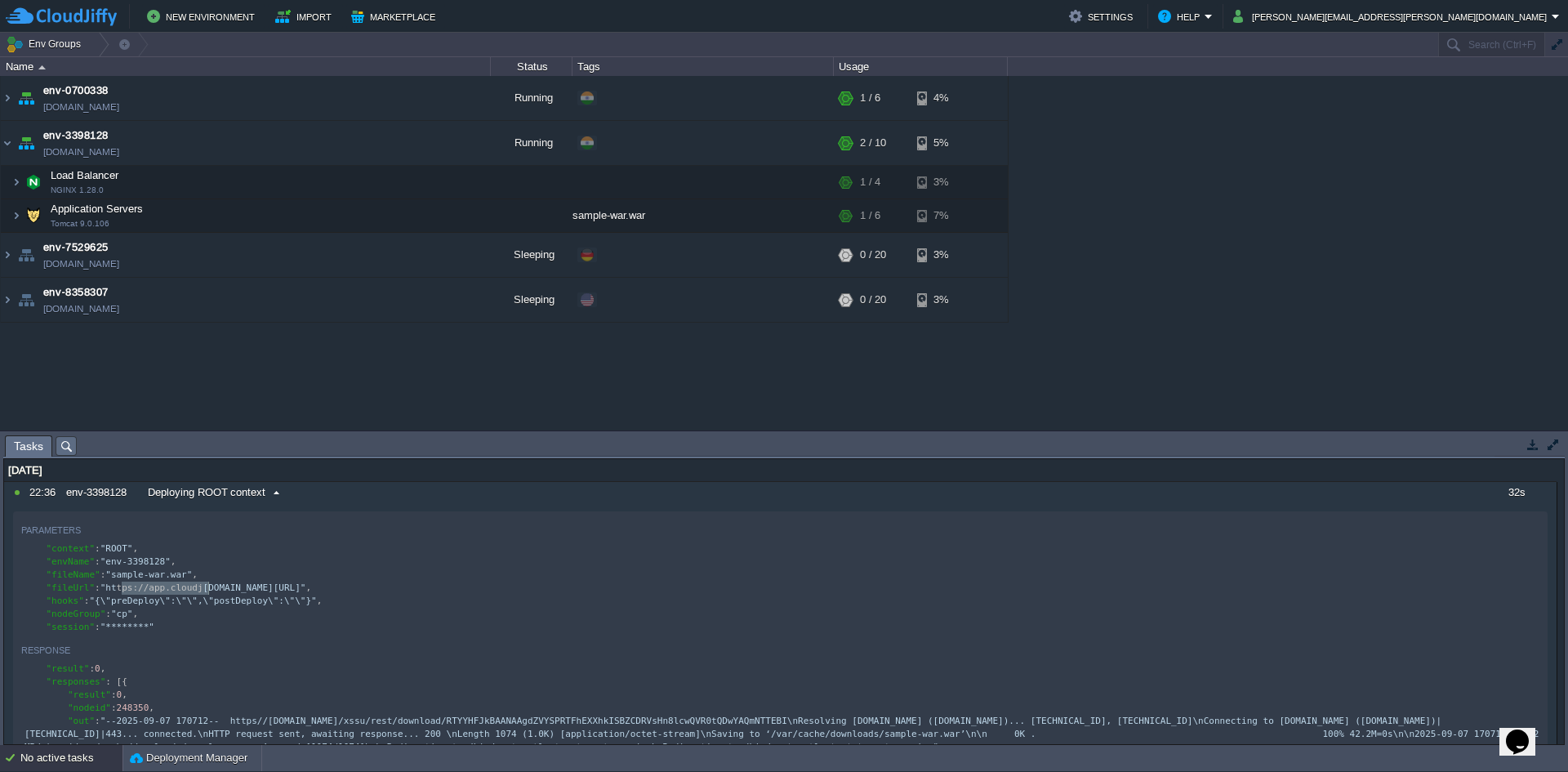
type textarea "tps://app.cloudjiffy.com/xssu/r"
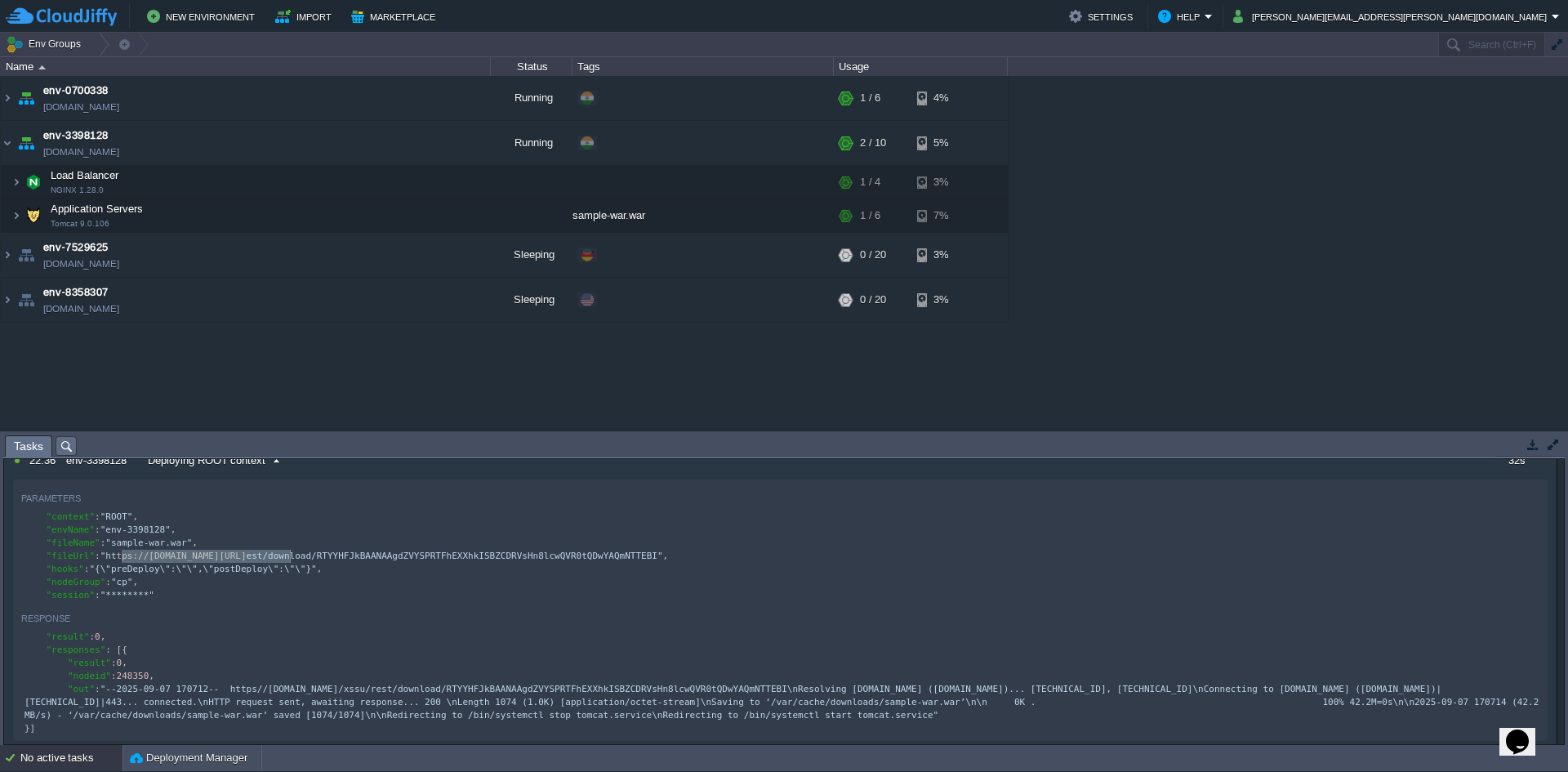
scroll to position [0, 0]
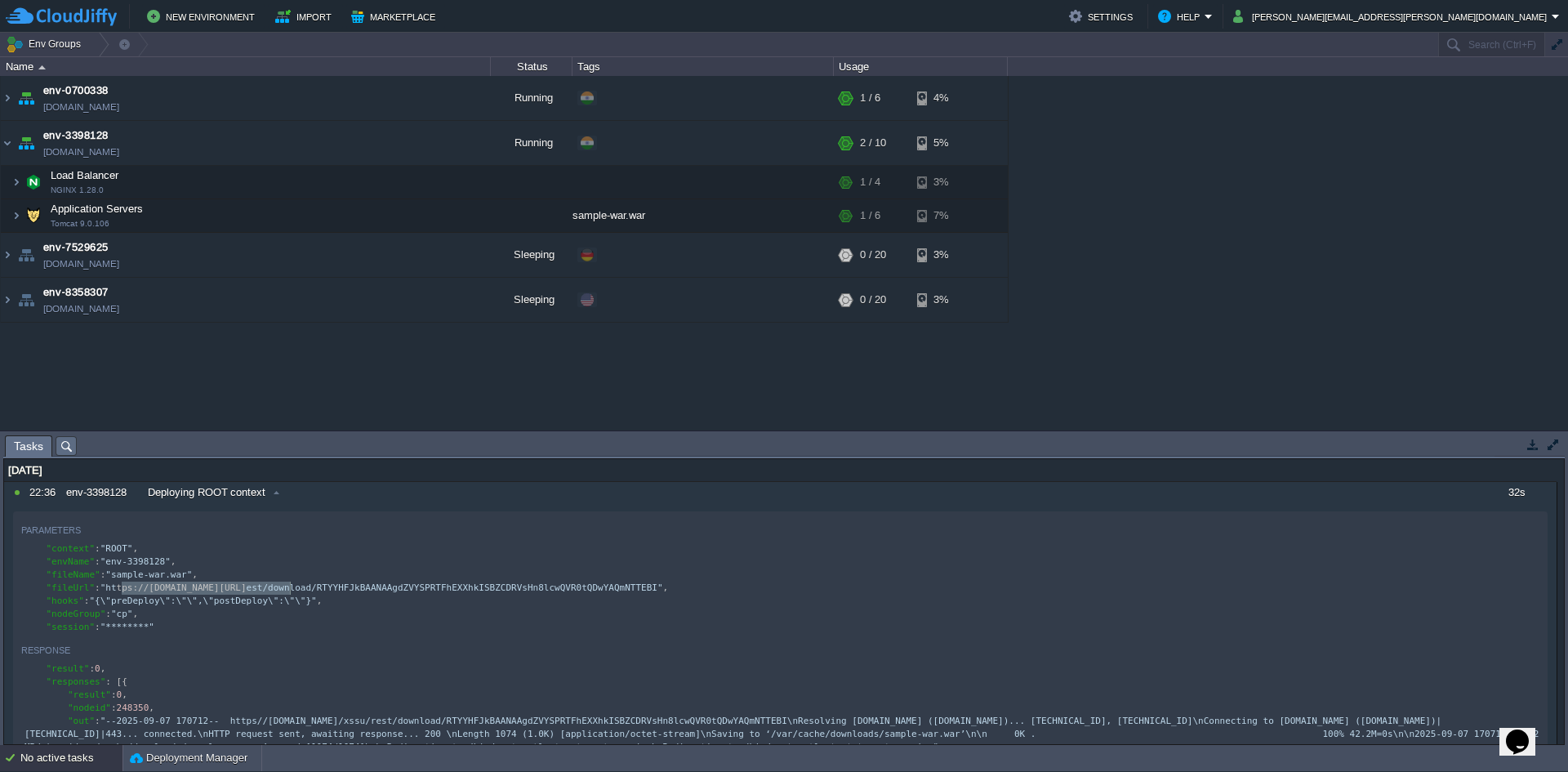
click at [1526, 452] on td at bounding box center [1532, 443] width 20 height 20
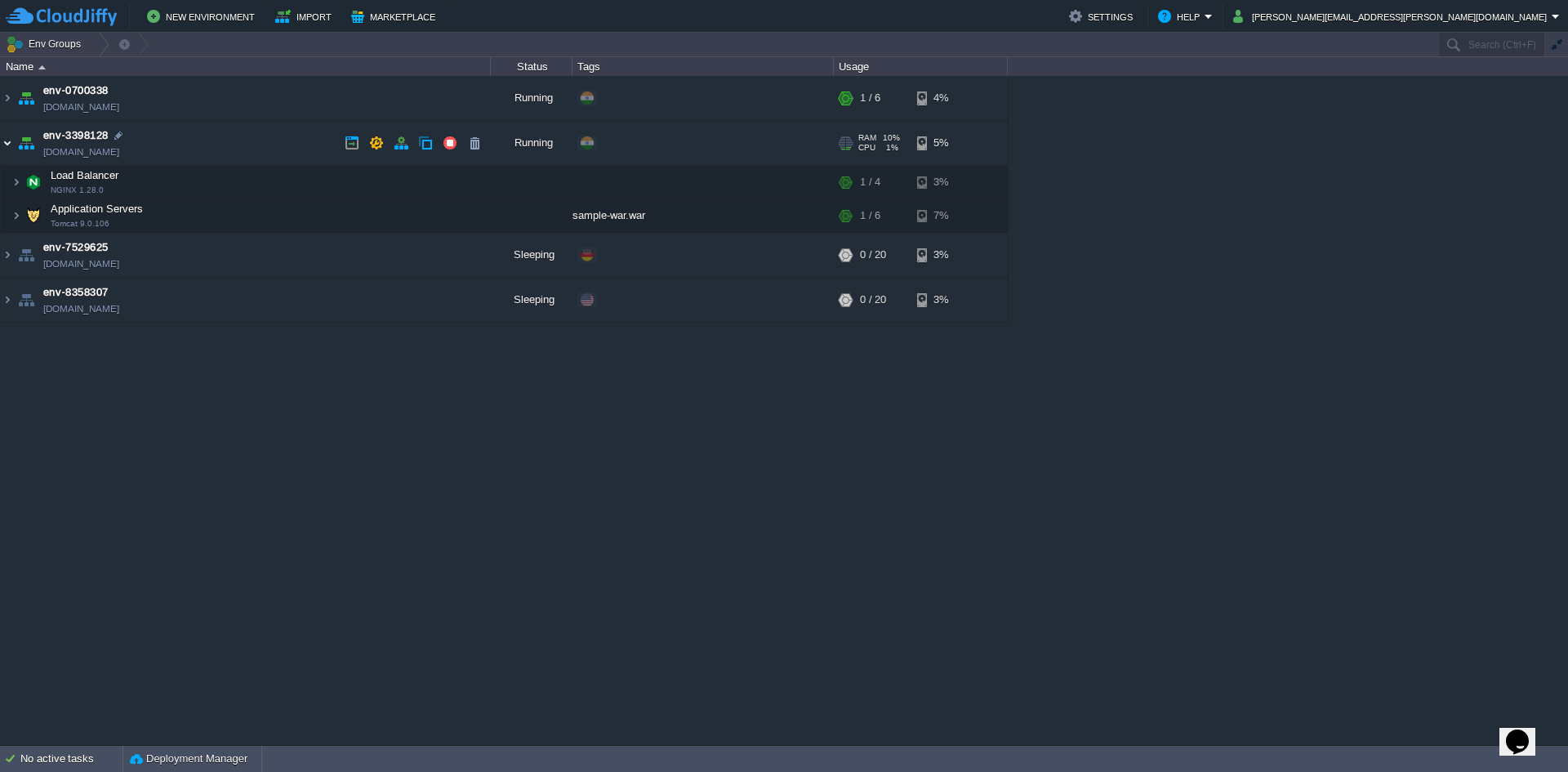
click at [4, 152] on img at bounding box center [8, 142] width 13 height 44
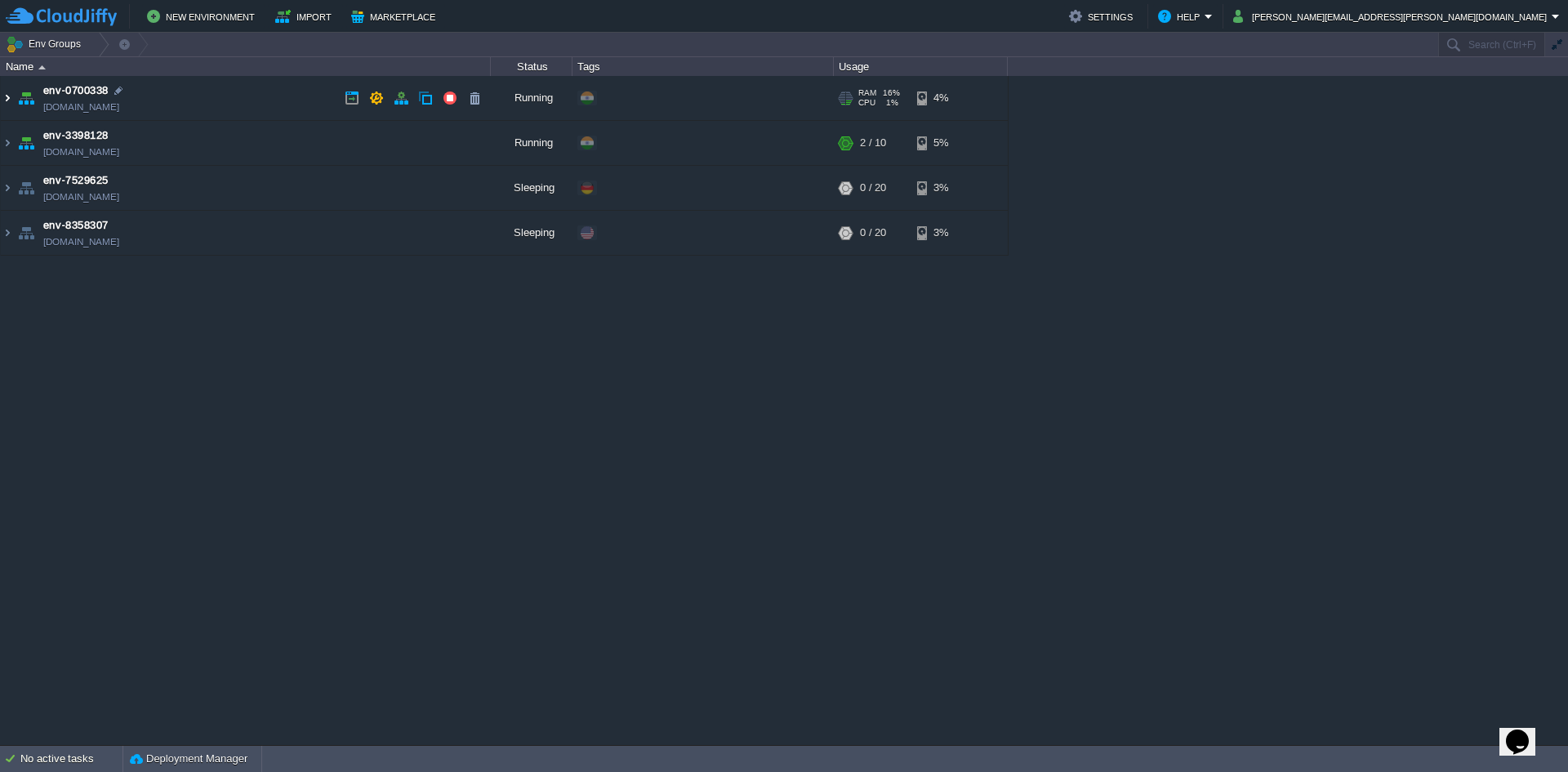
click at [5, 103] on img at bounding box center [8, 98] width 13 height 44
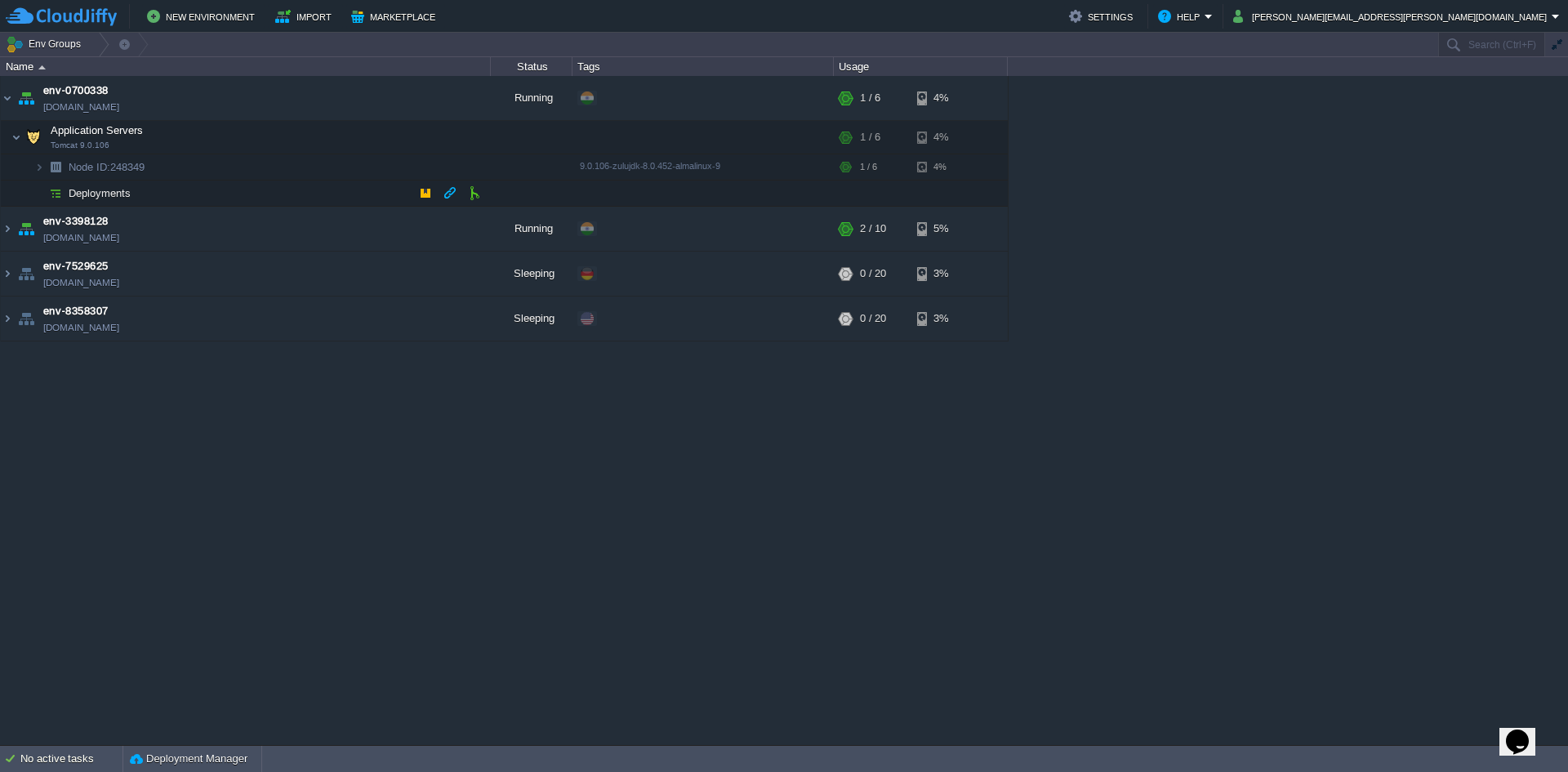
click at [66, 189] on img at bounding box center [55, 193] width 23 height 26
click at [475, 195] on button "button" at bounding box center [474, 192] width 14 height 14
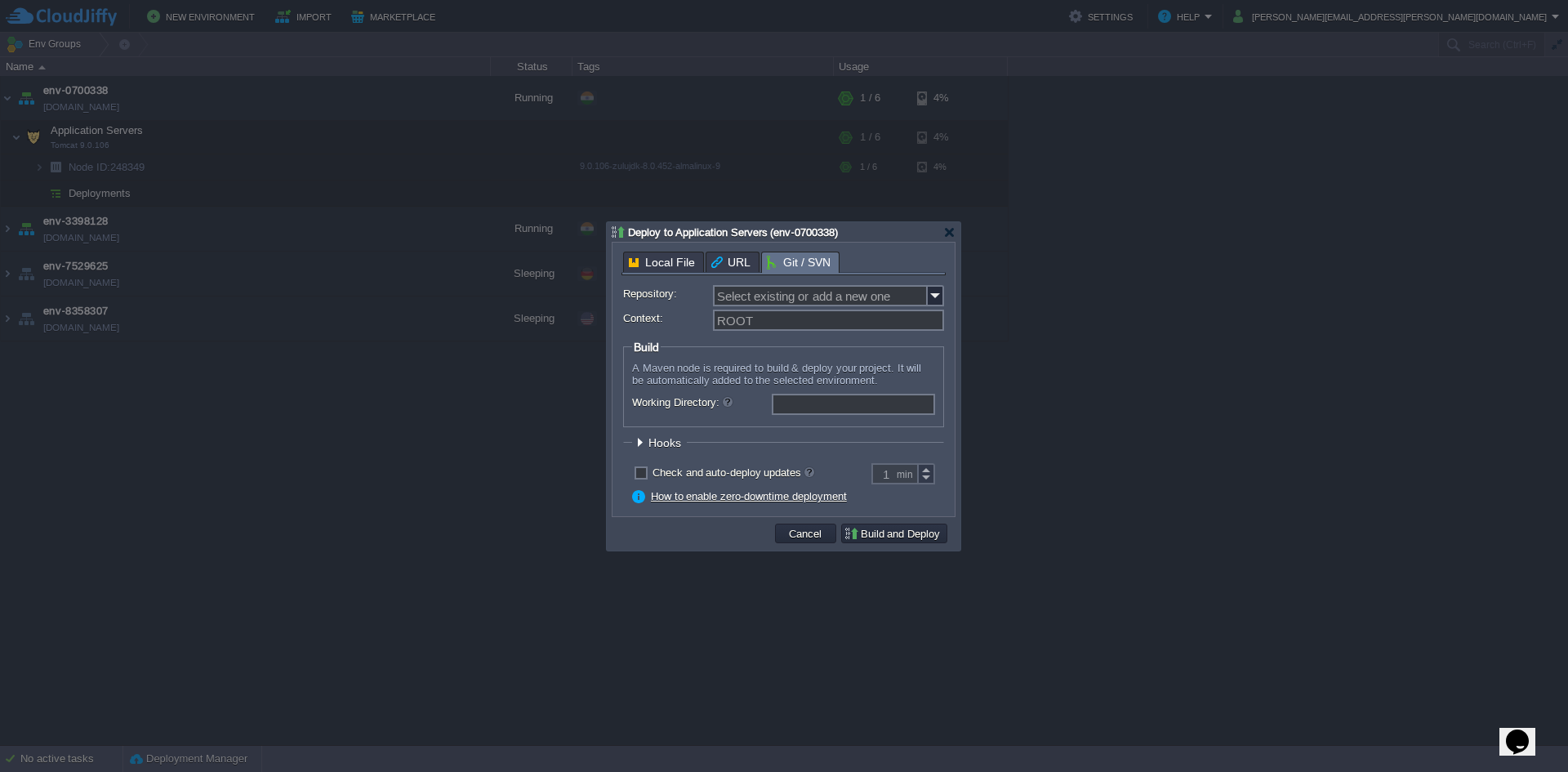
click at [682, 262] on body "New Environment Import Marketplace Bonus ₹0.00 Upgrade Account Settings Help du…" at bounding box center [784, 386] width 1568 height 772
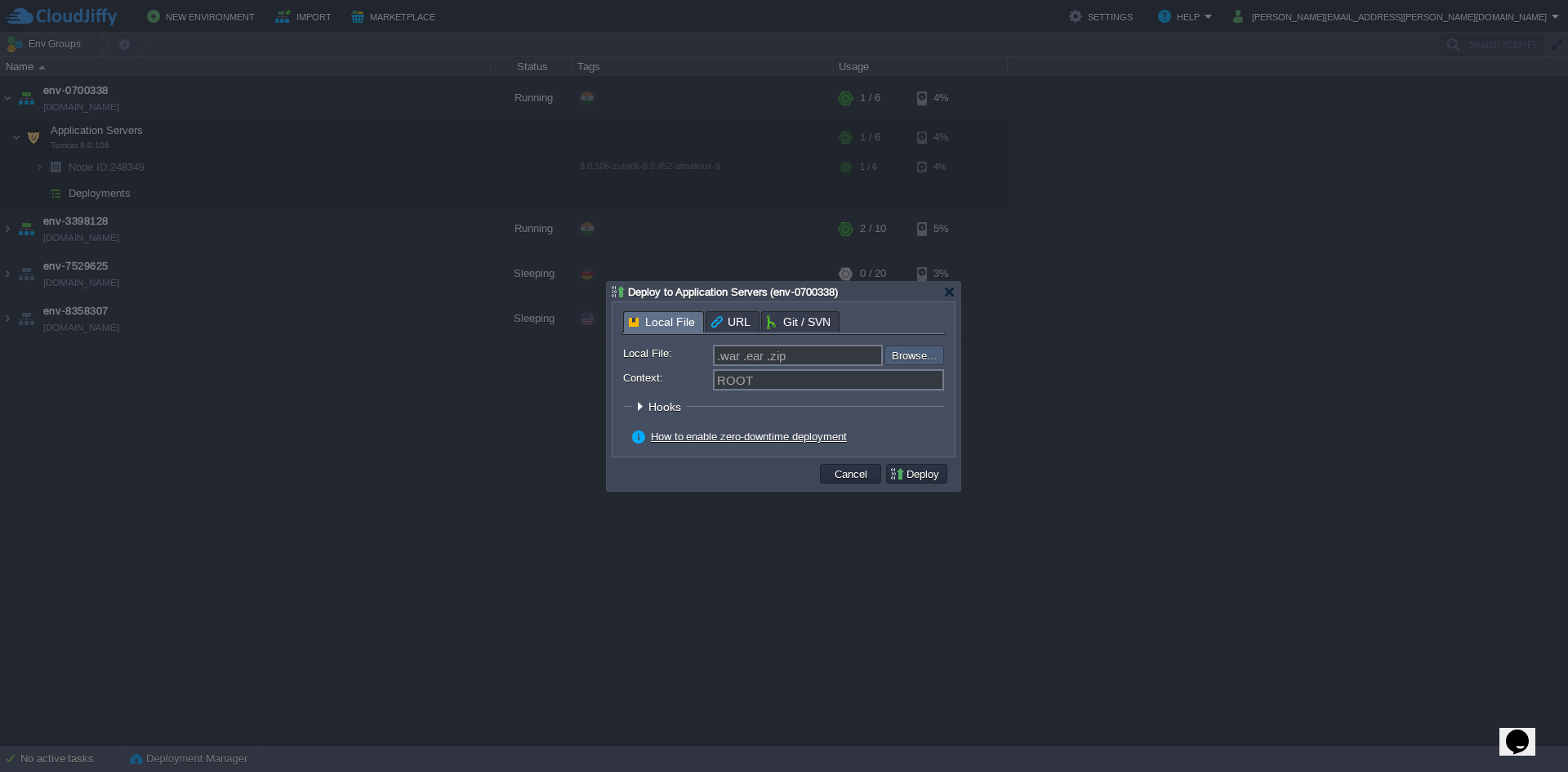
click at [928, 354] on input "file" at bounding box center [841, 355] width 207 height 20
type input "C:\fakepath\sample-war.war"
type input "sample-war.war"
click at [897, 480] on button "Deploy" at bounding box center [916, 473] width 55 height 14
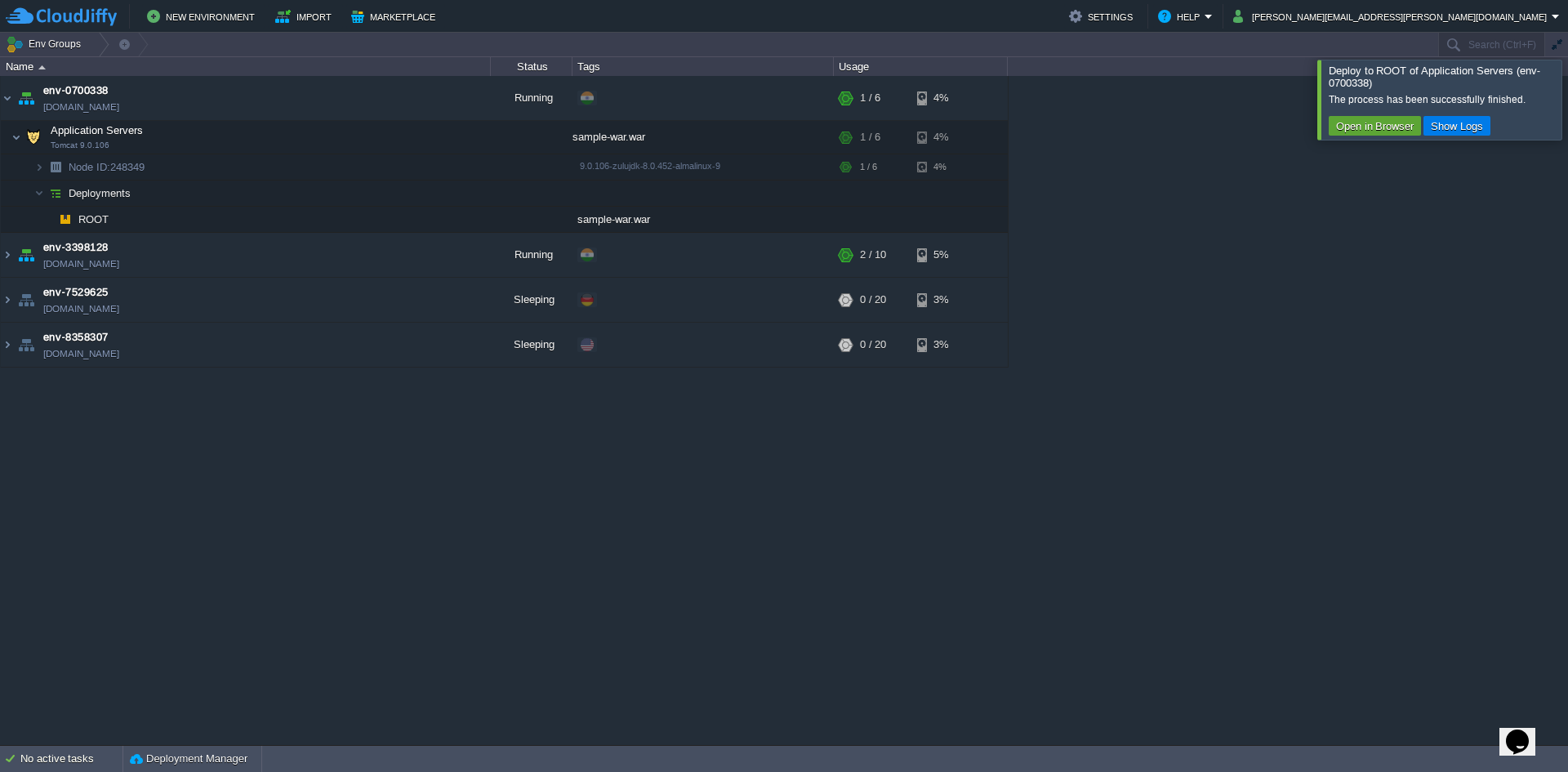
click at [1185, 435] on div "env-0700338 env-0700338.cloudjiffy.net Running + Add to Env Group RAM 16% CPU 4…" at bounding box center [784, 410] width 1568 height 668
click at [3, 142] on td "Application Servers Tomcat 9.0.106" at bounding box center [246, 137] width 490 height 33
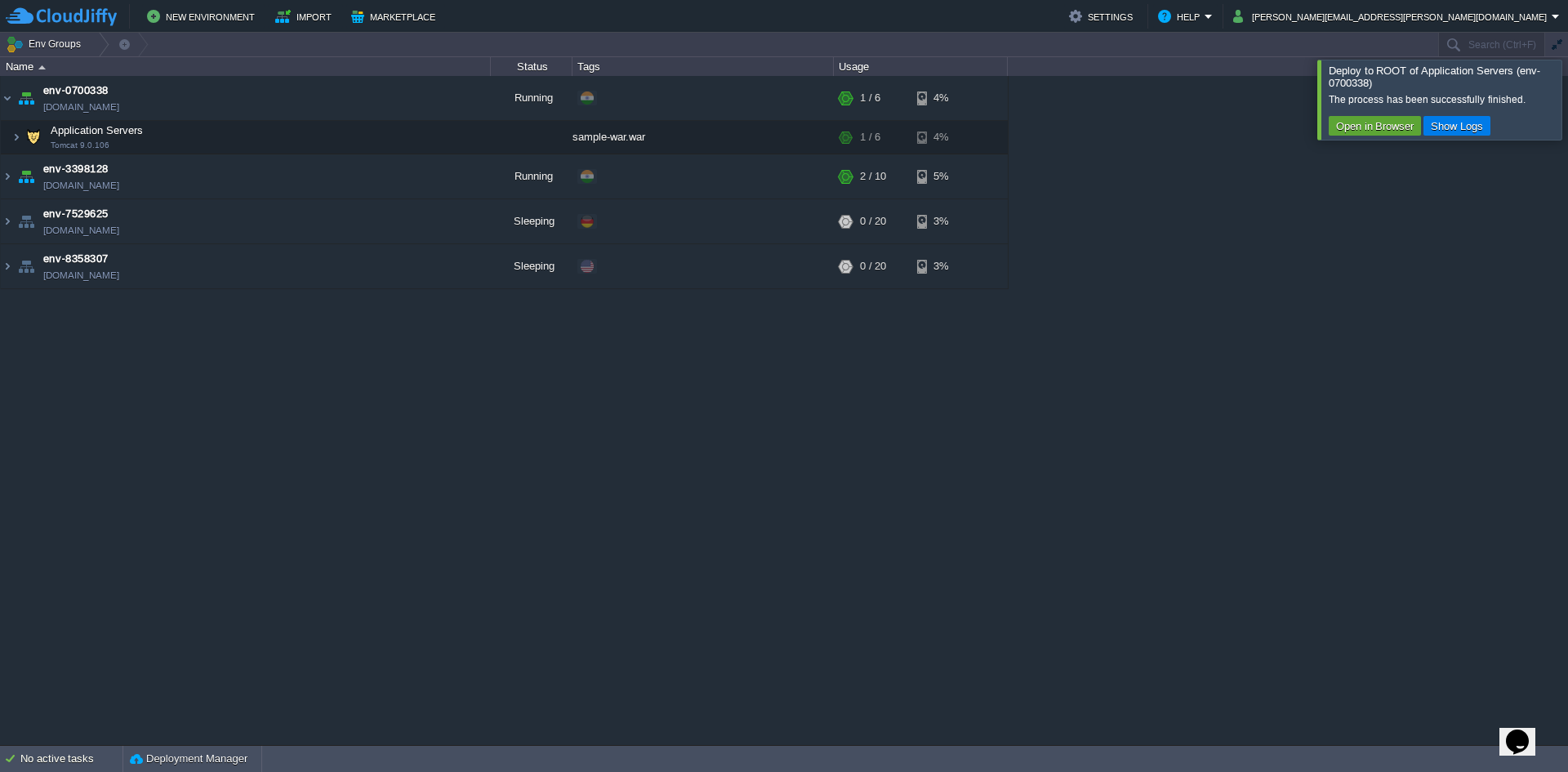
click at [1567, 114] on div at bounding box center [1588, 99] width 0 height 79
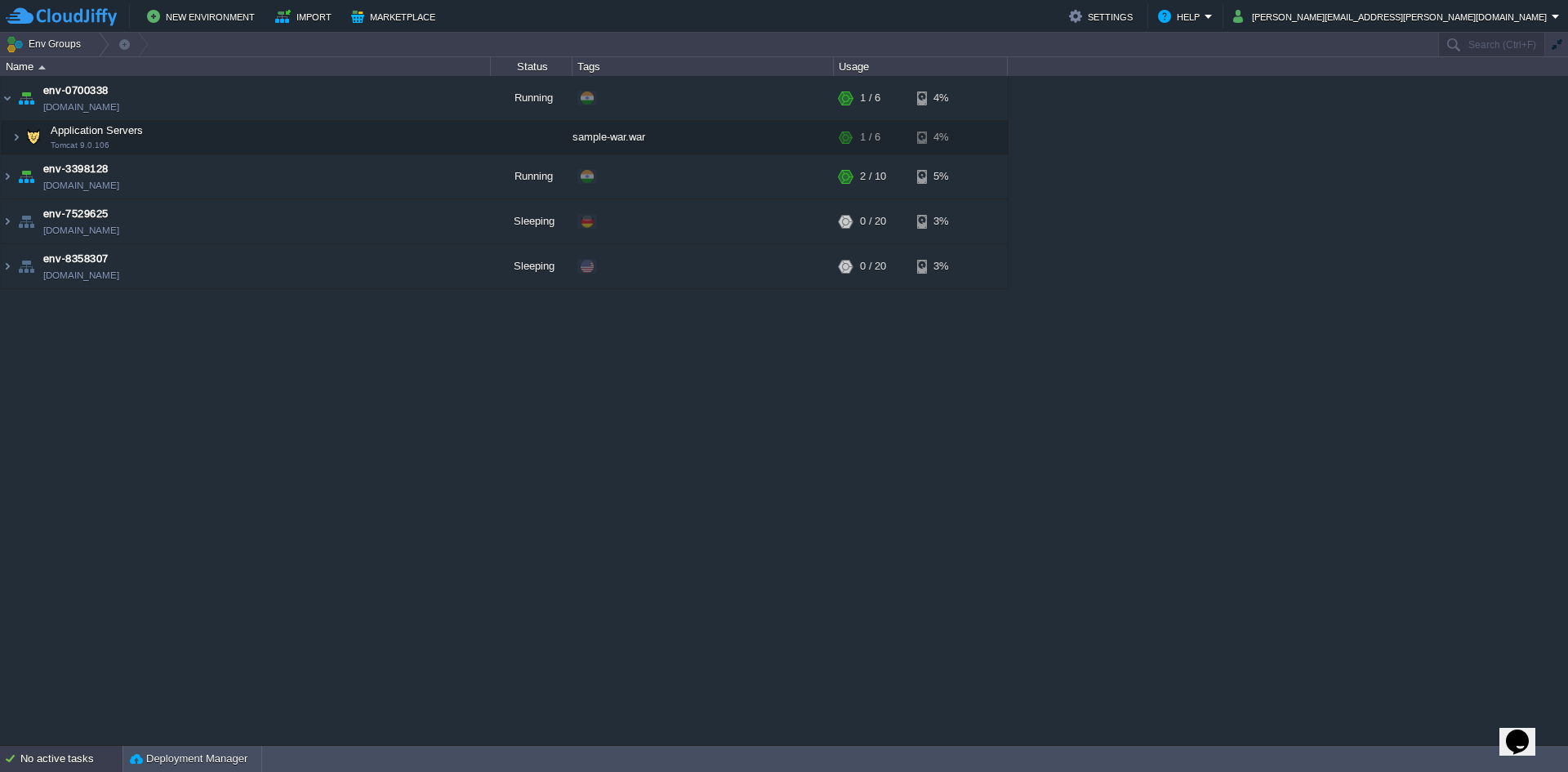
click at [20, 755] on div "No active tasks" at bounding box center [70, 759] width 102 height 27
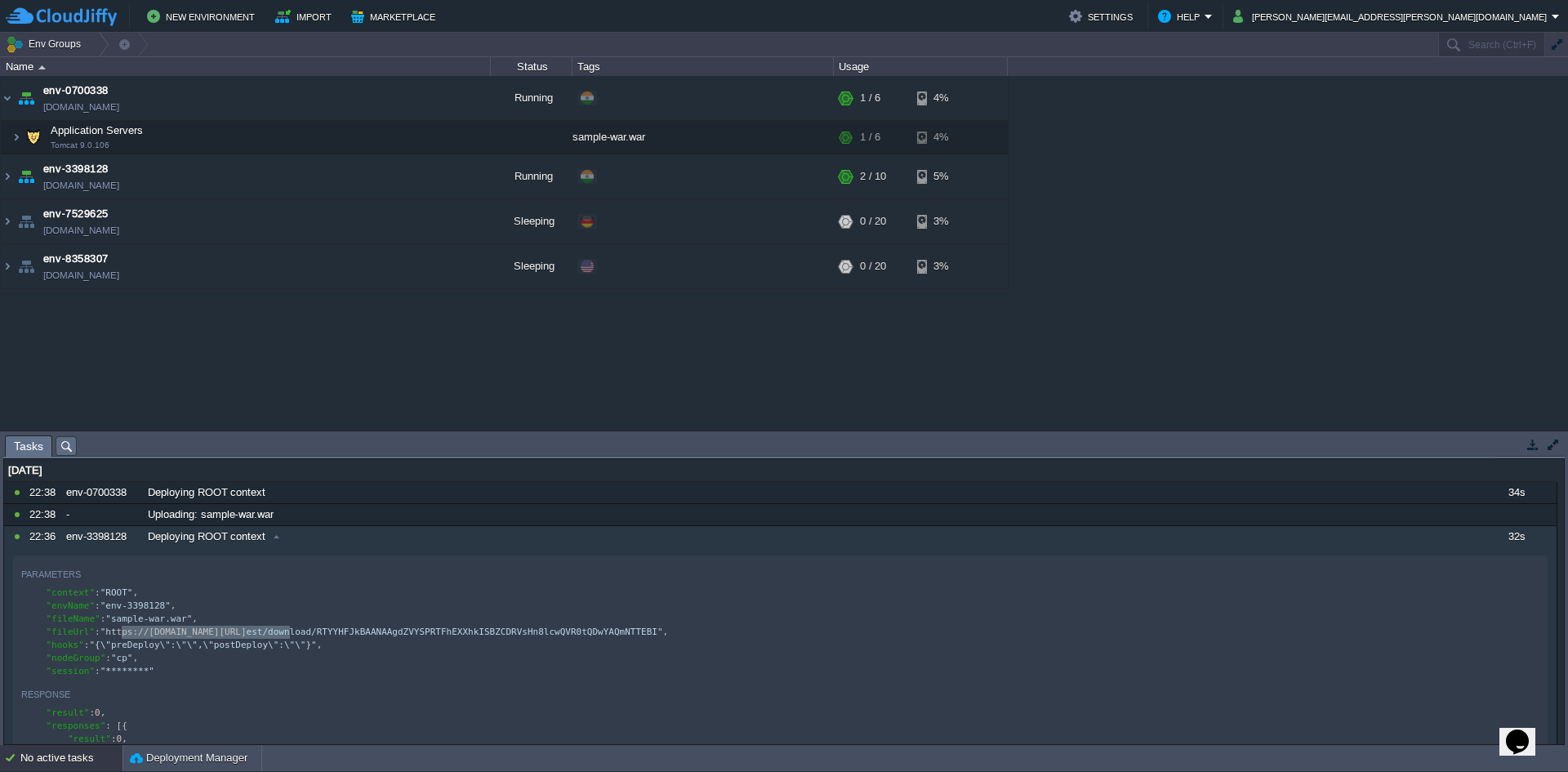
click at [1557, 447] on button "button" at bounding box center [1553, 443] width 14 height 14
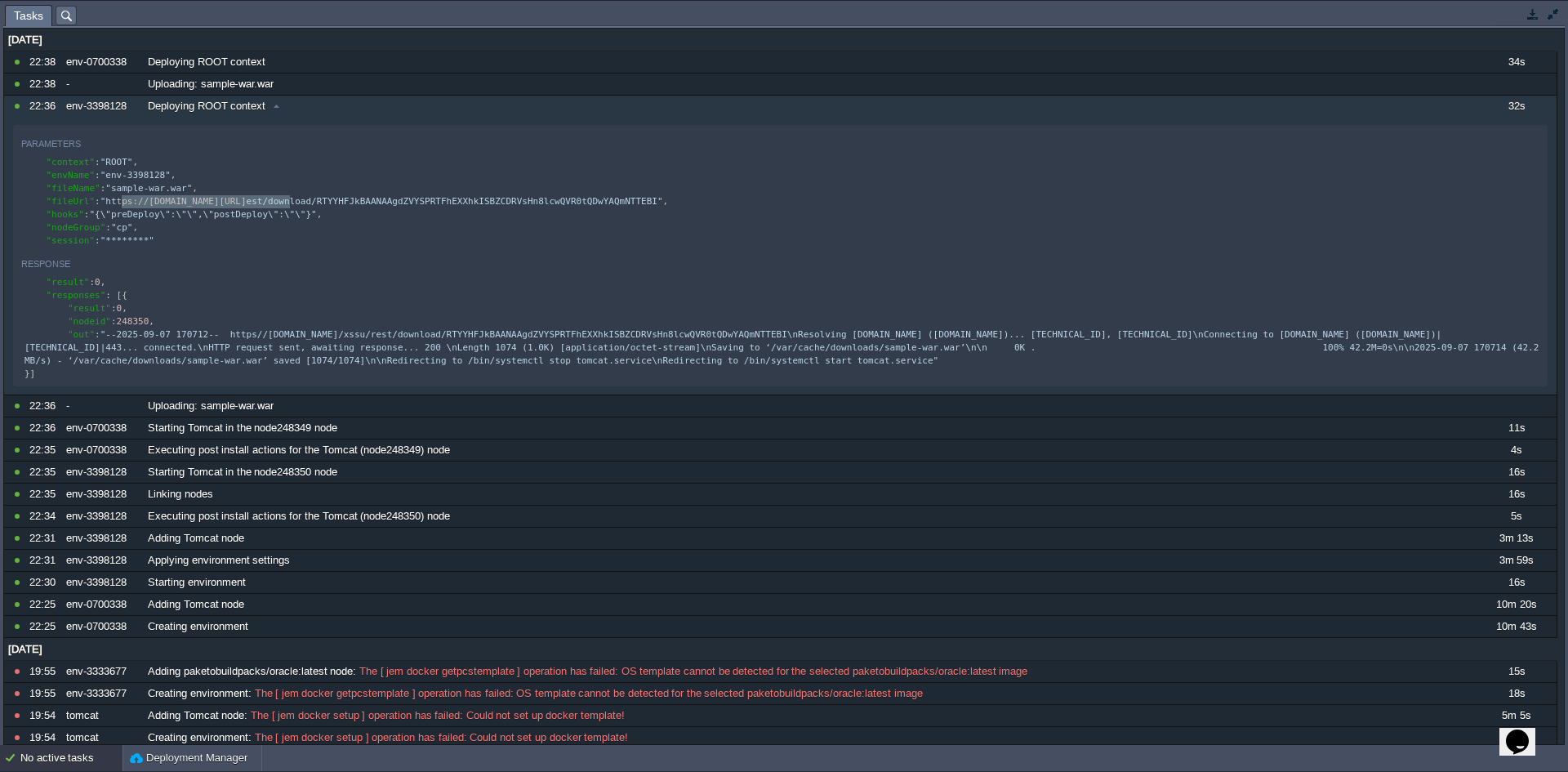
click at [1553, 13] on button "button" at bounding box center [1553, 13] width 14 height 14
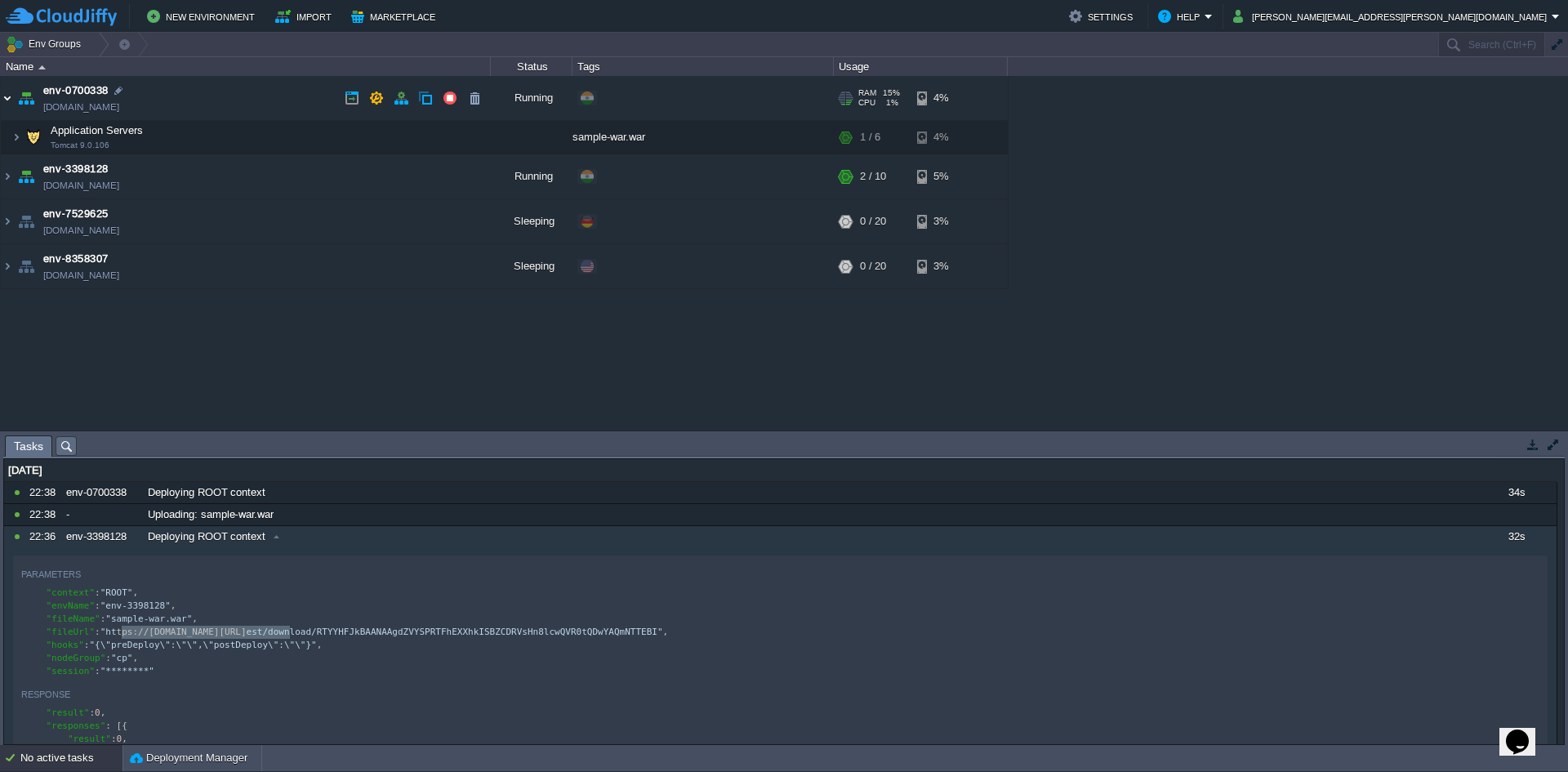
click at [7, 97] on img at bounding box center [8, 98] width 13 height 44
